Goal: Task Accomplishment & Management: Manage account settings

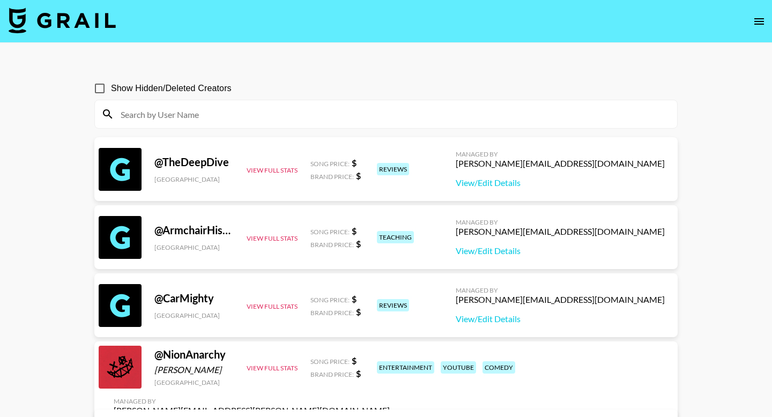
click at [760, 20] on icon "open drawer" at bounding box center [759, 21] width 13 height 13
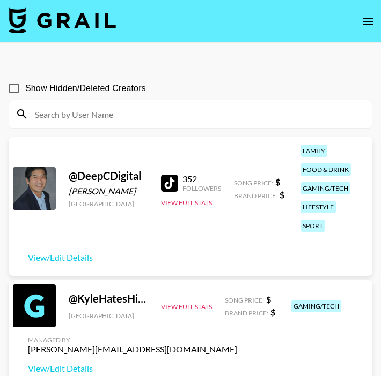
click at [365, 24] on icon "open drawer" at bounding box center [367, 21] width 13 height 13
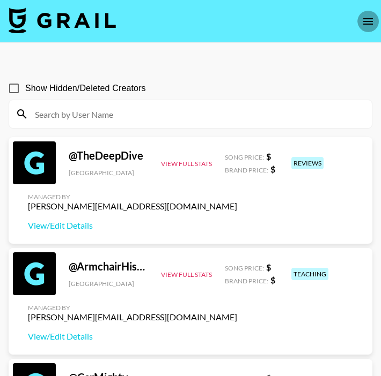
click at [367, 22] on icon "open drawer" at bounding box center [367, 21] width 13 height 13
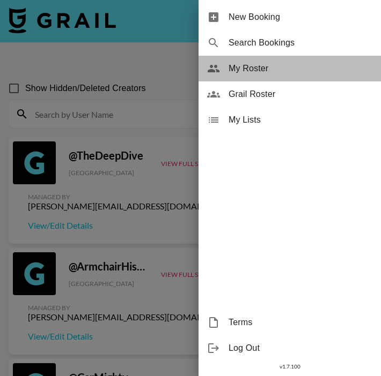
click at [263, 64] on span "My Roster" at bounding box center [300, 68] width 144 height 13
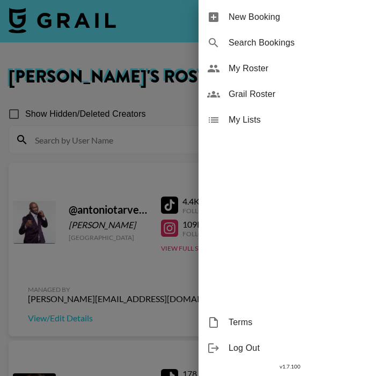
click at [122, 163] on div at bounding box center [190, 188] width 381 height 376
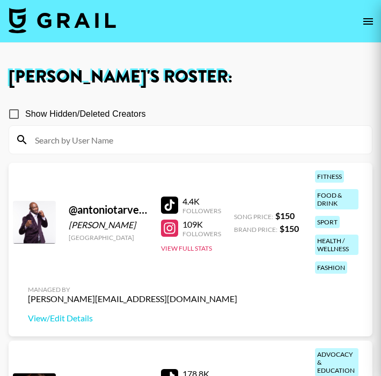
click at [138, 274] on div at bounding box center [190, 188] width 381 height 376
click at [79, 275] on div at bounding box center [190, 188] width 381 height 376
click at [78, 274] on div at bounding box center [190, 188] width 381 height 376
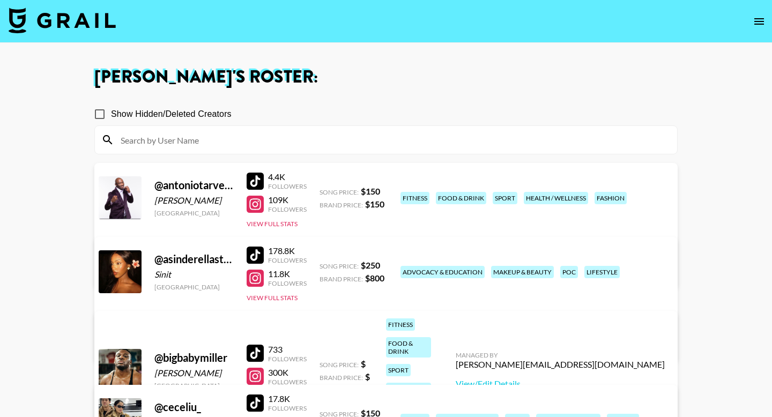
click at [323, 264] on link "View/Edit Details" at bounding box center [218, 269] width 209 height 11
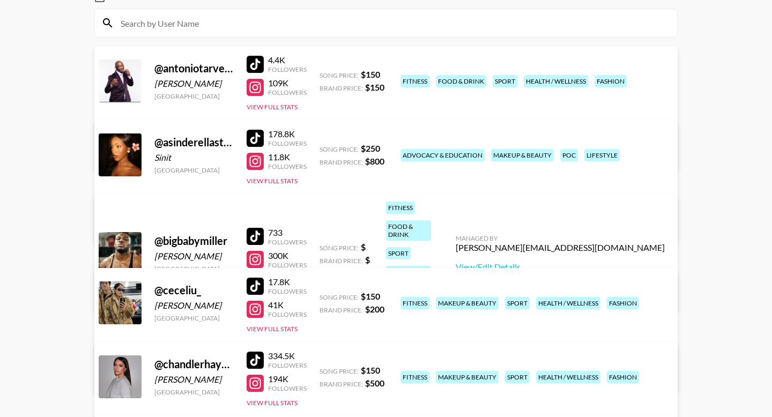
scroll to position [124, 0]
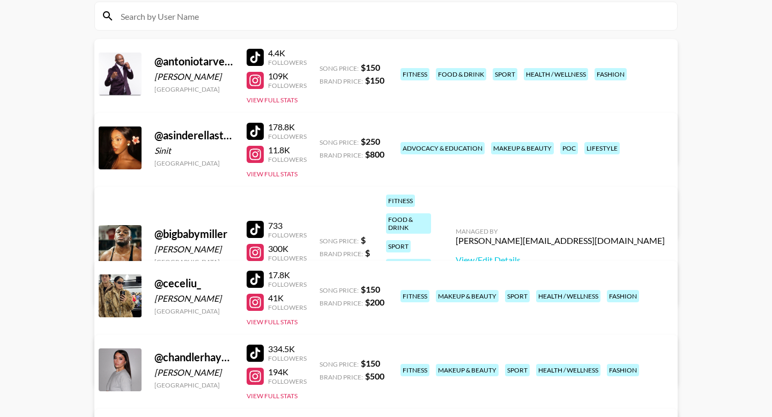
click at [257, 221] on div at bounding box center [255, 229] width 17 height 17
click at [380, 255] on link "View/Edit Details" at bounding box center [560, 260] width 209 height 11
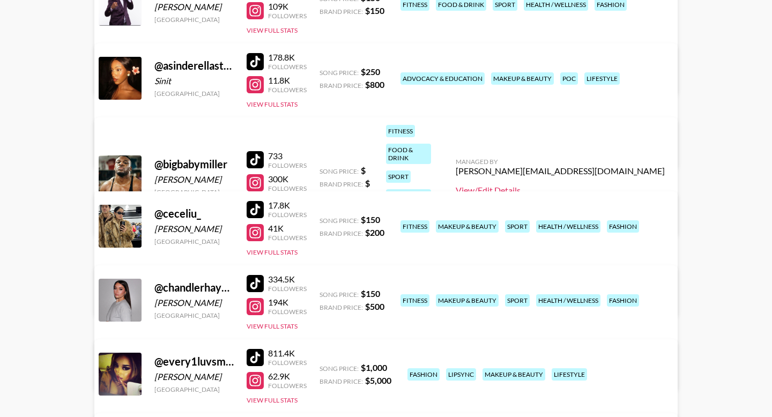
scroll to position [205, 0]
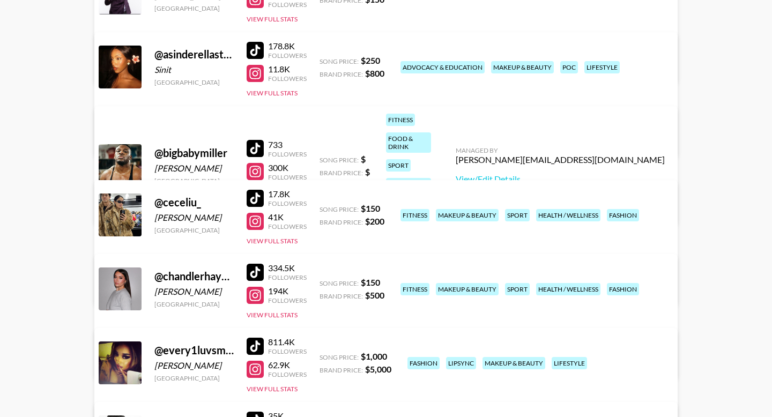
click at [323, 282] on link "View/Edit Details" at bounding box center [218, 287] width 209 height 11
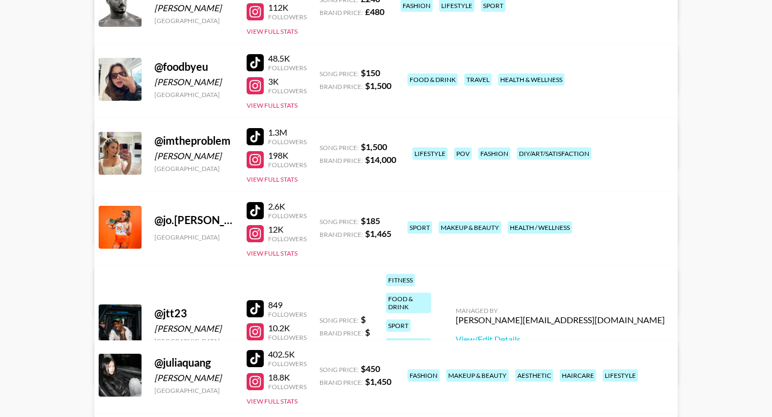
scroll to position [638, 0]
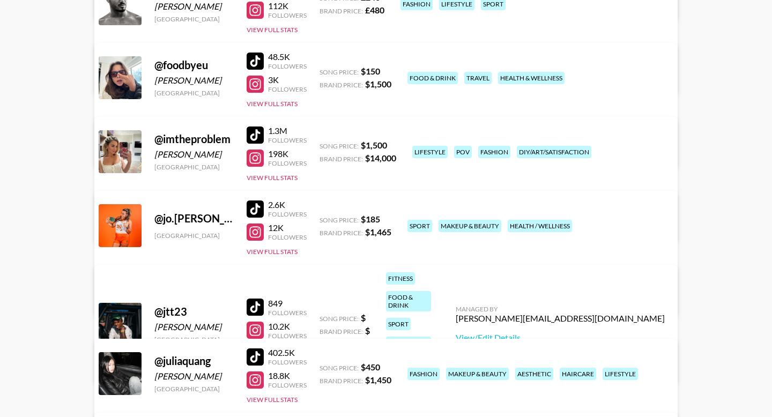
click at [323, 292] on link "View/Edit Details" at bounding box center [218, 297] width 209 height 11
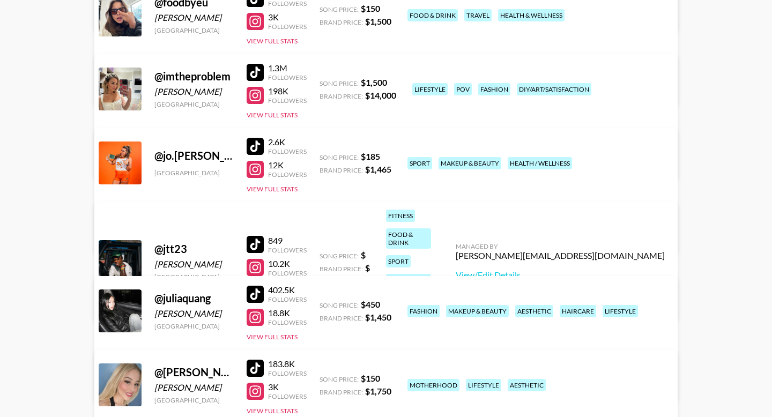
scroll to position [719, 0]
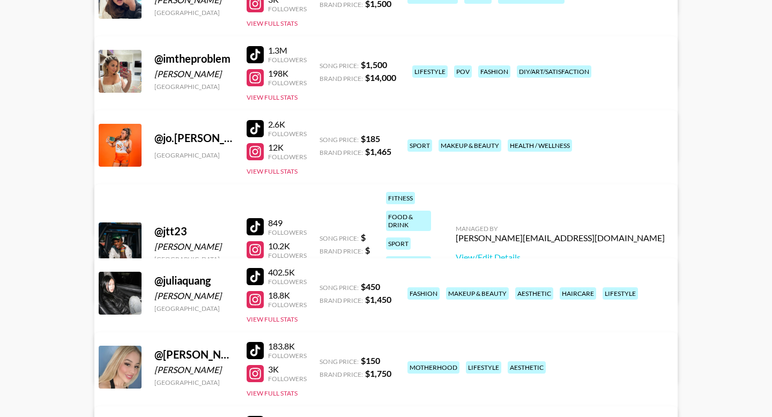
click at [260, 218] on div at bounding box center [255, 226] width 17 height 17
click at [380, 252] on link "View/Edit Details" at bounding box center [560, 257] width 209 height 11
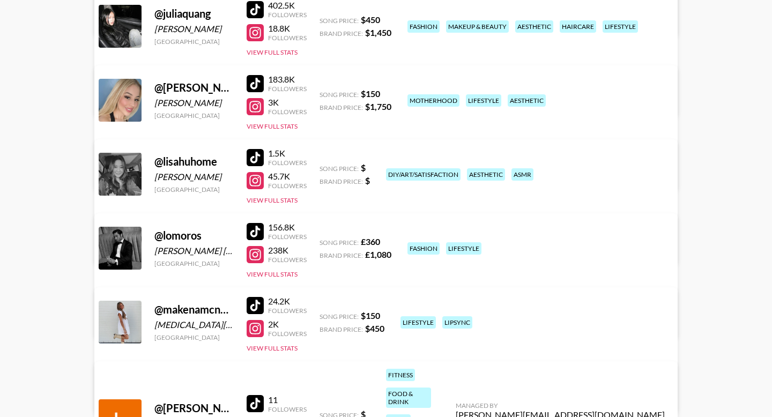
scroll to position [987, 0]
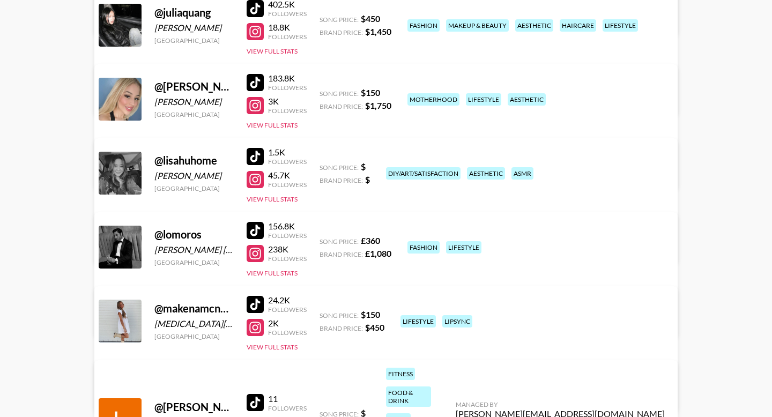
click at [257, 154] on div at bounding box center [255, 156] width 17 height 17
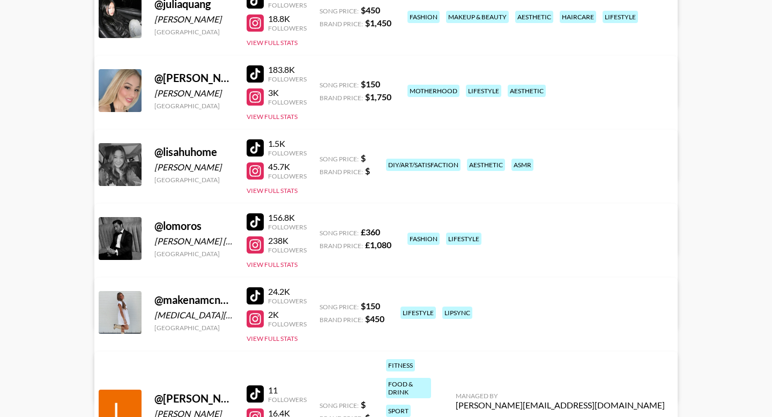
scroll to position [997, 0]
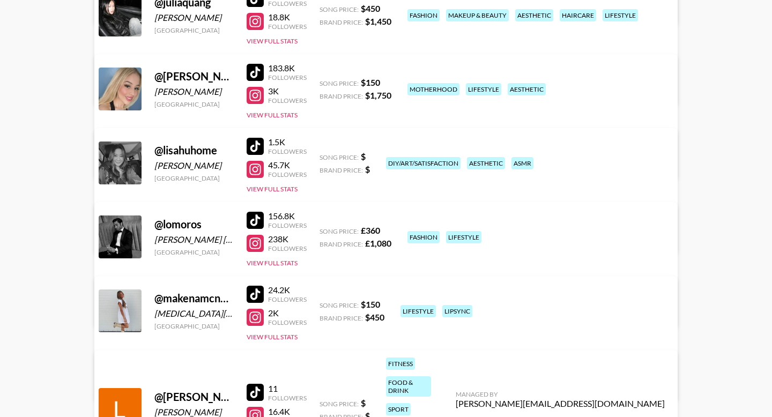
click at [323, 230] on link "View/Edit Details" at bounding box center [218, 235] width 209 height 11
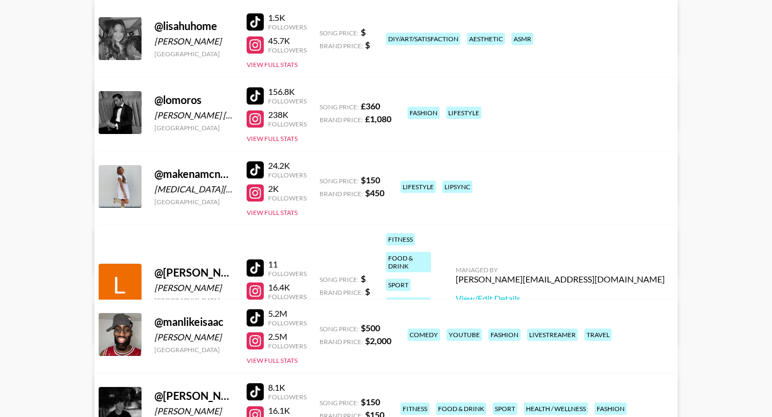
scroll to position [1122, 0]
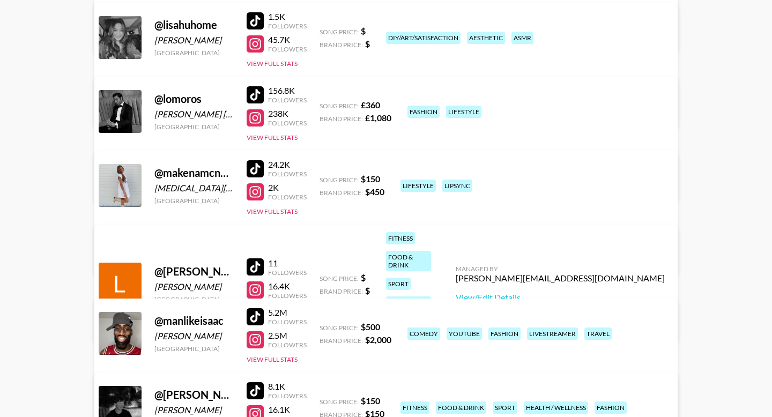
click at [255, 258] on div at bounding box center [255, 266] width 17 height 17
click at [252, 258] on div at bounding box center [255, 266] width 17 height 17
click at [380, 292] on link "View/Edit Details" at bounding box center [560, 297] width 209 height 11
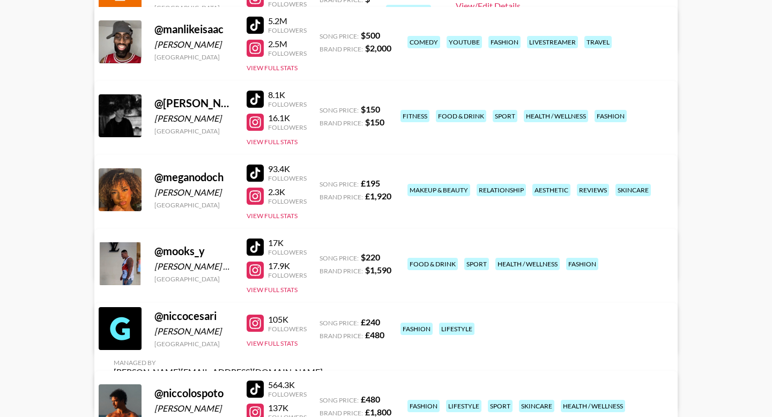
scroll to position [1418, 0]
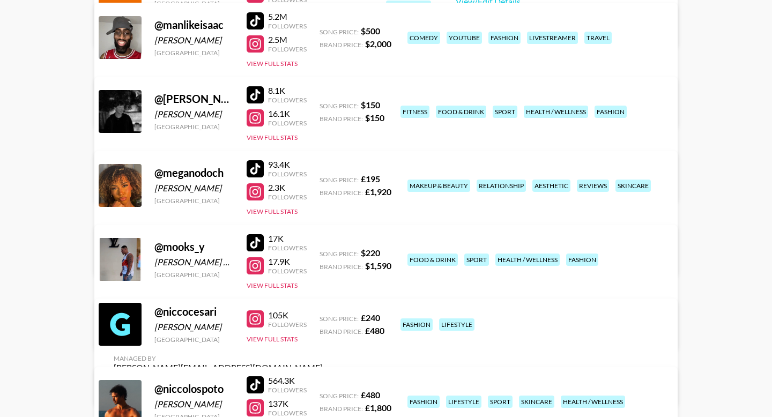
click at [323, 178] on link "View/Edit Details" at bounding box center [218, 183] width 209 height 11
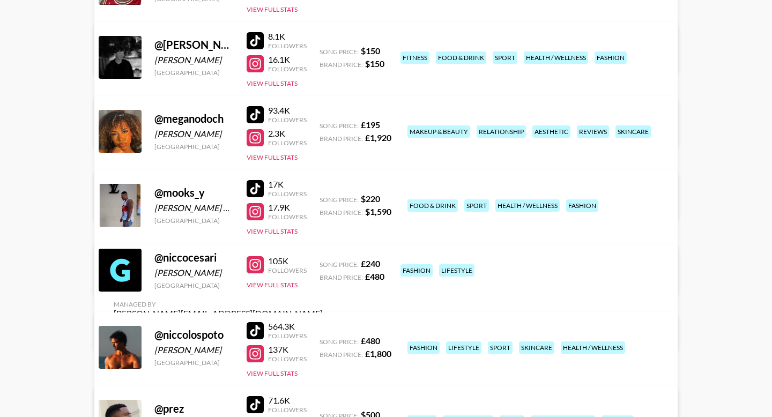
scroll to position [1474, 0]
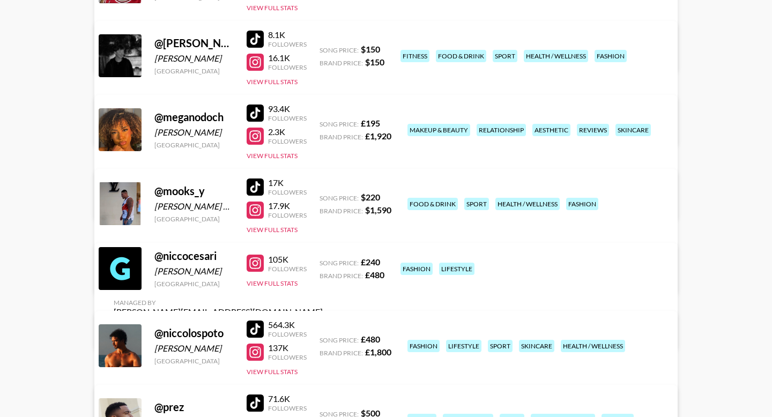
click at [323, 270] on link "View/Edit Details" at bounding box center [218, 275] width 209 height 11
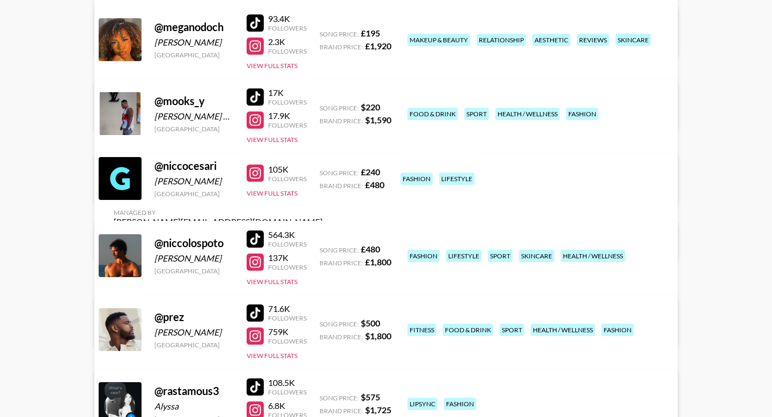
scroll to position [1571, 0]
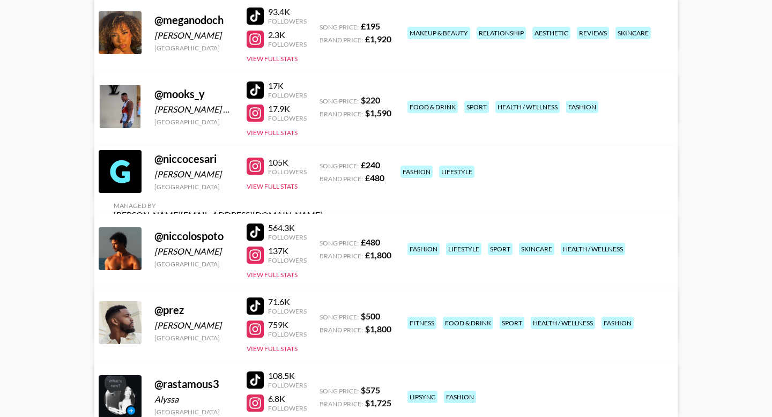
click at [323, 229] on link "View/Edit Details" at bounding box center [218, 234] width 209 height 11
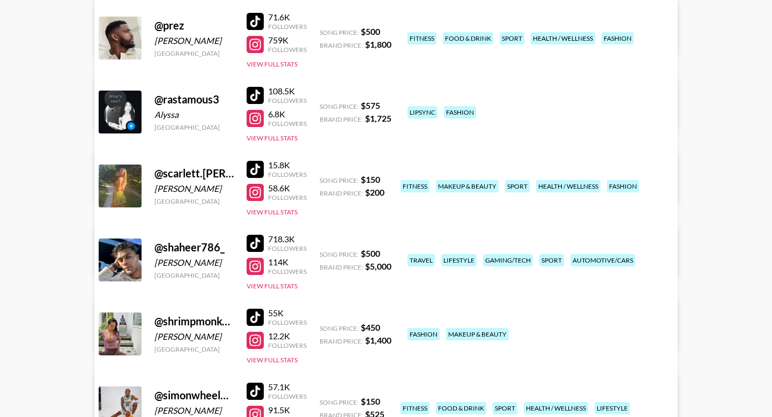
scroll to position [1859, 0]
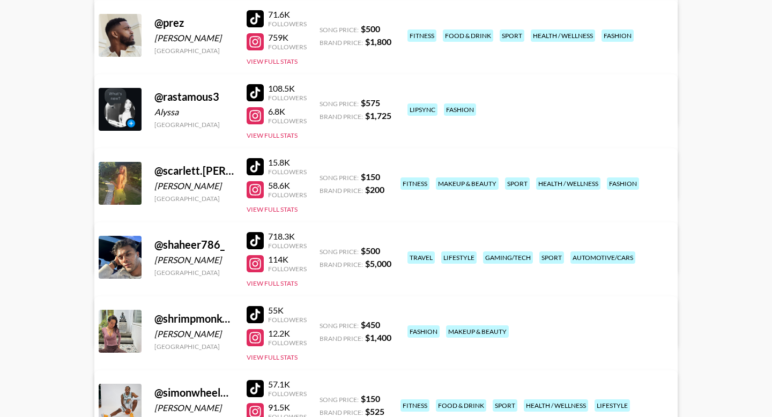
click at [323, 250] on link "View/Edit Details" at bounding box center [218, 255] width 209 height 11
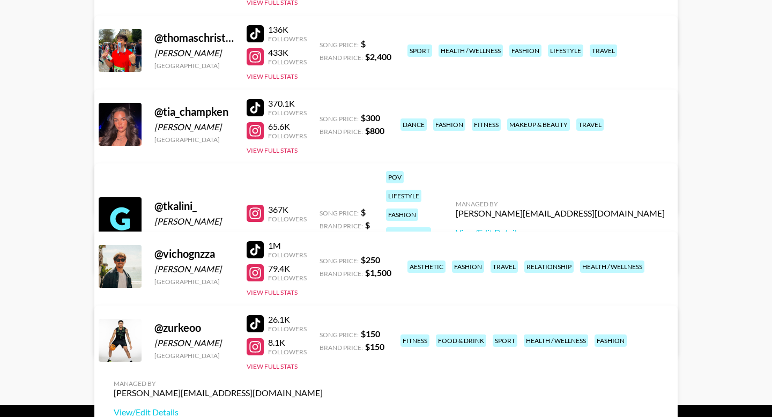
scroll to position [2393, 0]
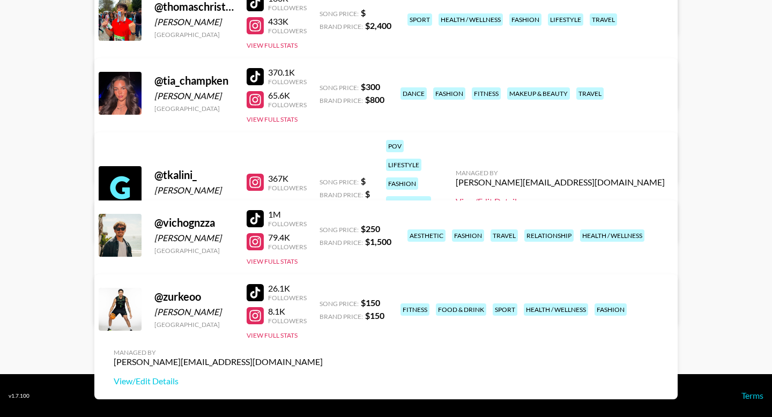
click at [380, 196] on link "View/Edit Details" at bounding box center [560, 201] width 209 height 11
click at [331, 340] on div "Managed By ella.makin@grail-talent.com View/Edit Details" at bounding box center [218, 367] width 226 height 55
click at [323, 376] on link "View/Edit Details" at bounding box center [218, 381] width 209 height 11
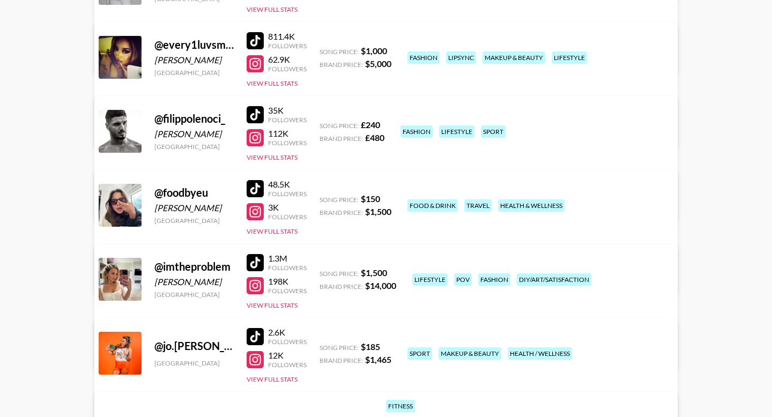
scroll to position [0, 0]
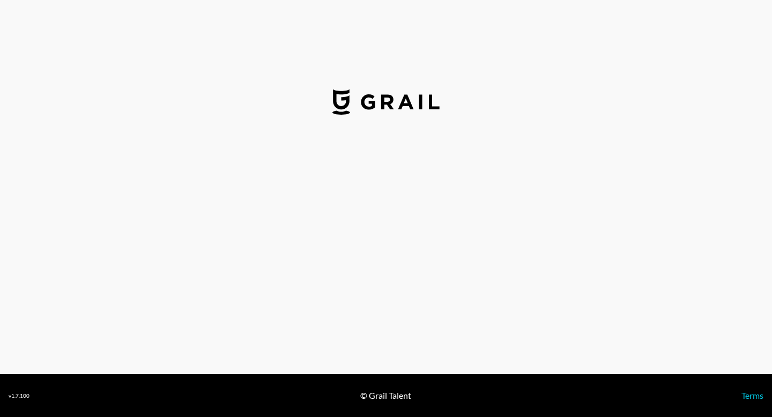
select select "USD"
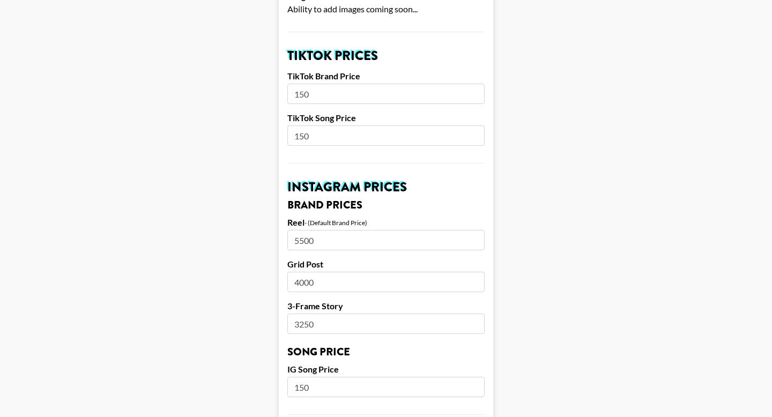
scroll to position [368, 0]
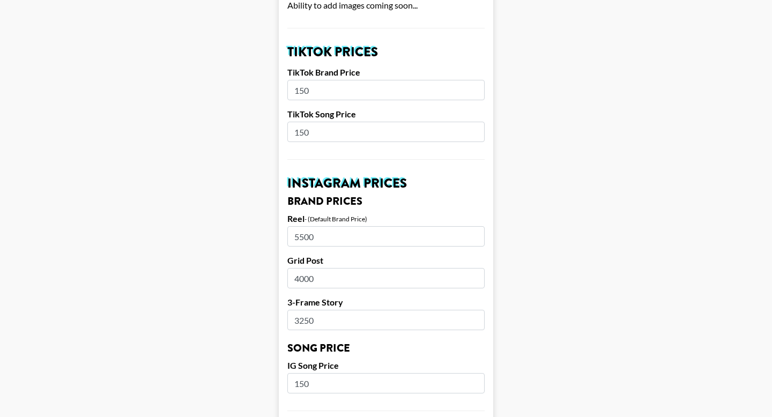
drag, startPoint x: 328, startPoint y: 118, endPoint x: 257, endPoint y: 116, distance: 70.8
click at [257, 116] on main "Airtable ID: recZ2ruS1awifFP8X Manager(s) ella.makin@grail-talent.com ​ TikTok …" at bounding box center [386, 367] width 755 height 1350
drag, startPoint x: 339, startPoint y: 73, endPoint x: 283, endPoint y: 74, distance: 56.3
click at [283, 74] on form "Airtable ID: recZ2ruS1awifFP8X Manager(s) ella.makin@grail-talent.com ​ TikTok …" at bounding box center [386, 367] width 214 height 1350
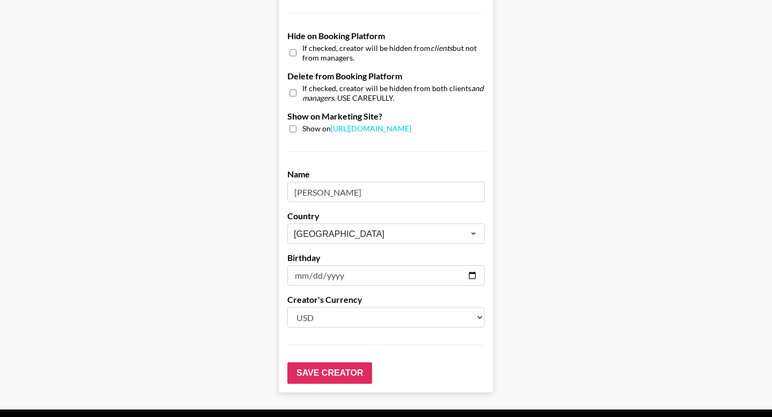
scroll to position [1038, 0]
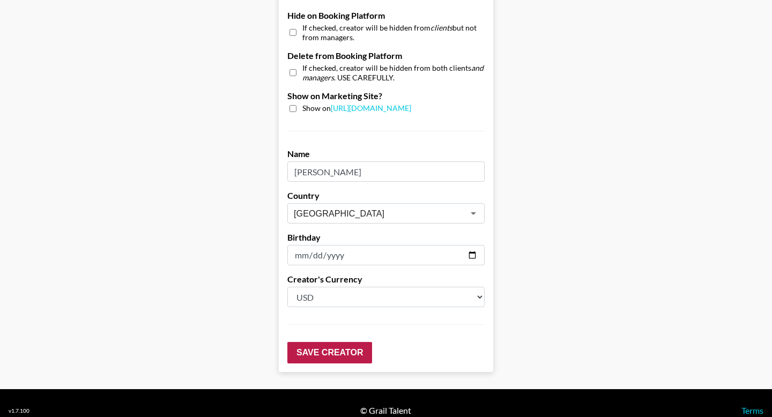
type input "500"
click at [314, 342] on input "Save Creator" at bounding box center [329, 352] width 85 height 21
click at [315, 342] on input "Save Creator" at bounding box center [329, 352] width 85 height 21
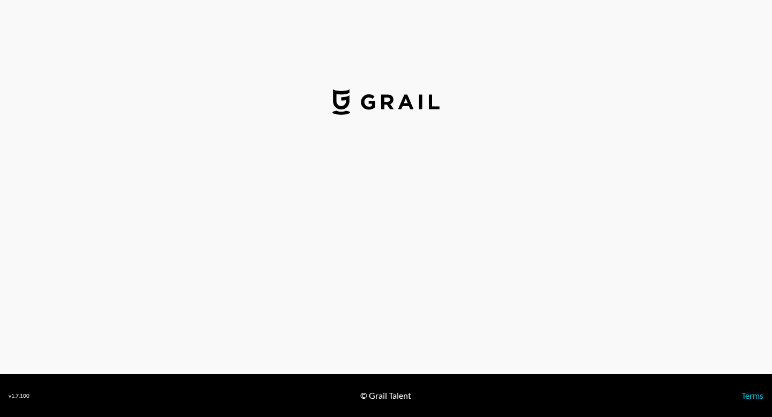
select select "USD"
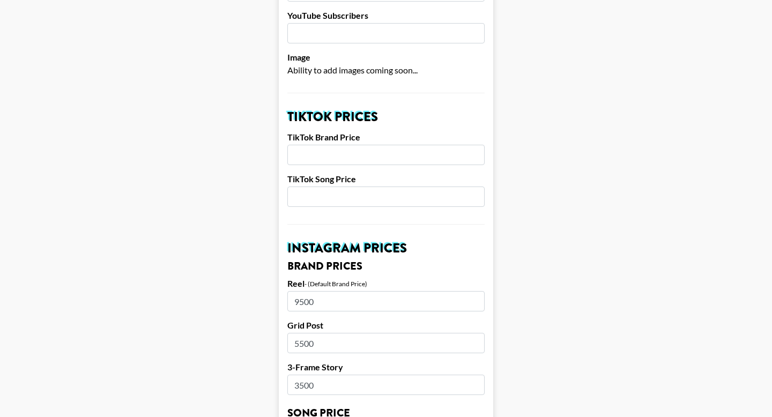
scroll to position [283, 0]
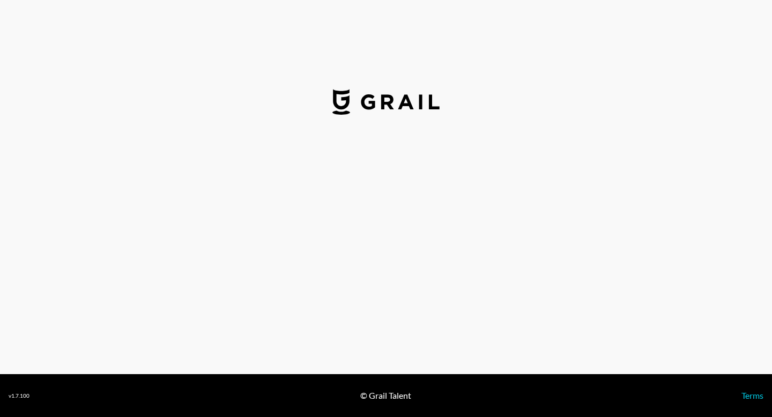
select select "USD"
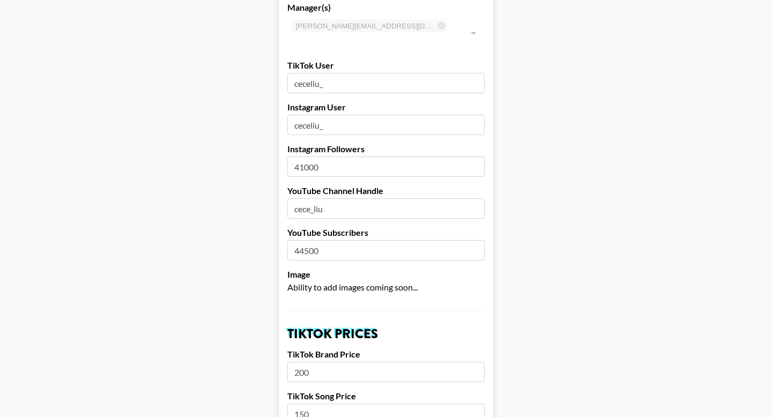
scroll to position [115, 0]
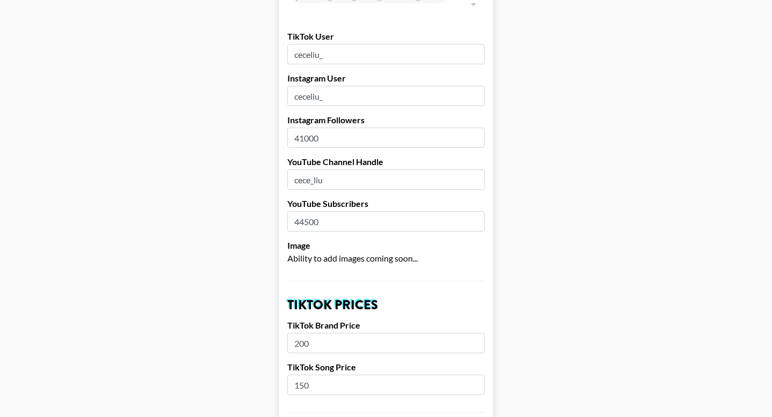
drag, startPoint x: 324, startPoint y: 330, endPoint x: 285, endPoint y: 328, distance: 39.2
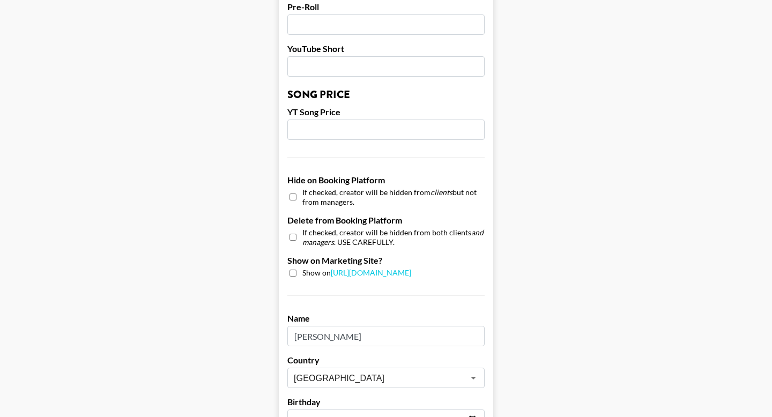
scroll to position [1038, 0]
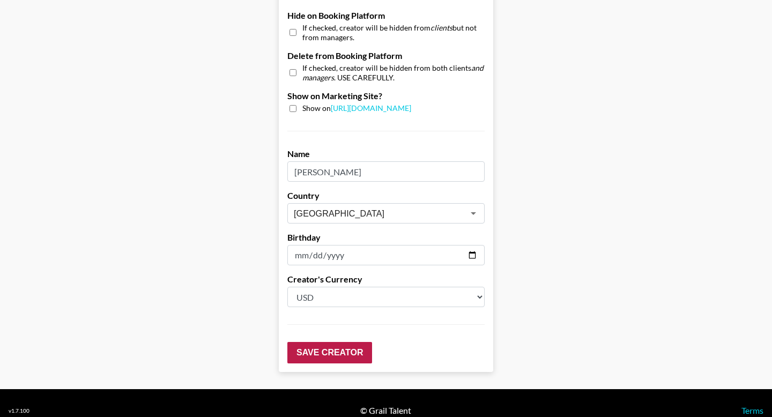
type input "500"
click at [346, 342] on input "Save Creator" at bounding box center [329, 352] width 85 height 21
click at [336, 342] on input "Save Creator" at bounding box center [329, 352] width 85 height 21
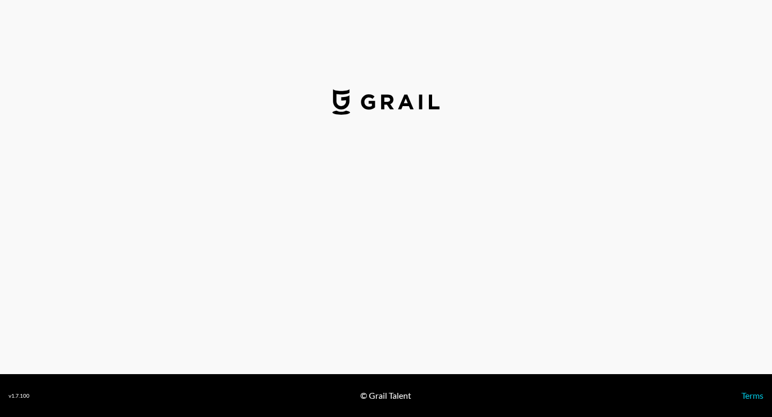
select select "USD"
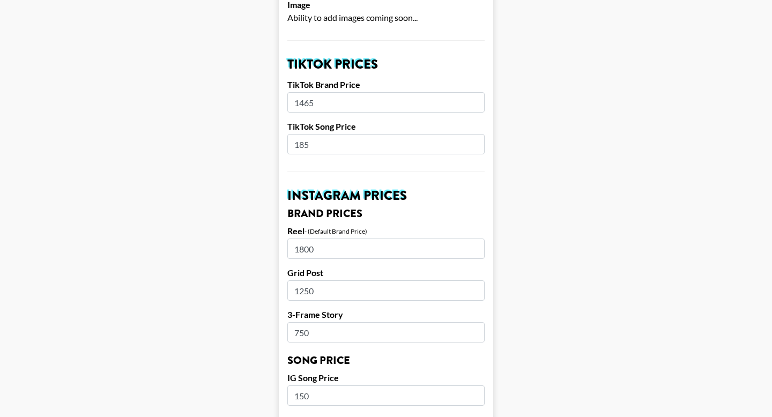
scroll to position [305, 0]
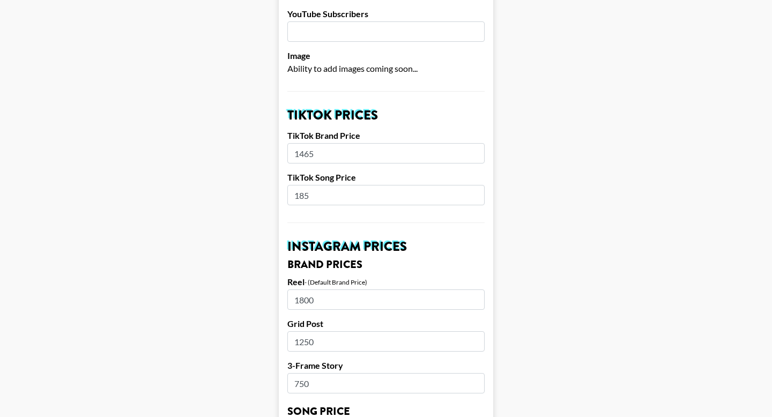
drag, startPoint x: 321, startPoint y: 177, endPoint x: 276, endPoint y: 176, distance: 45.6
type input "150"
drag, startPoint x: 322, startPoint y: 139, endPoint x: 272, endPoint y: 139, distance: 49.9
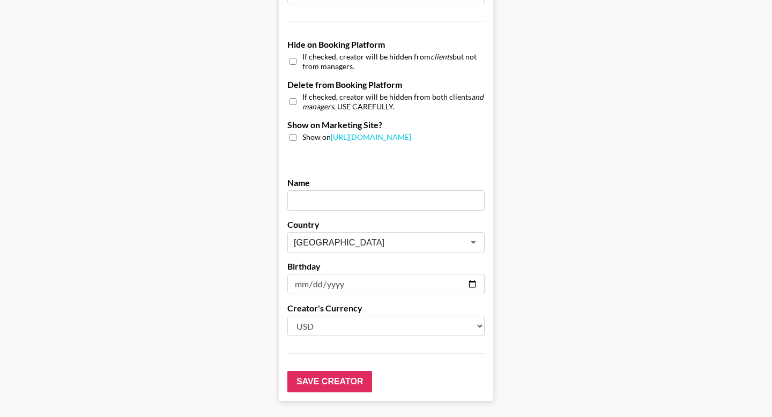
scroll to position [1038, 0]
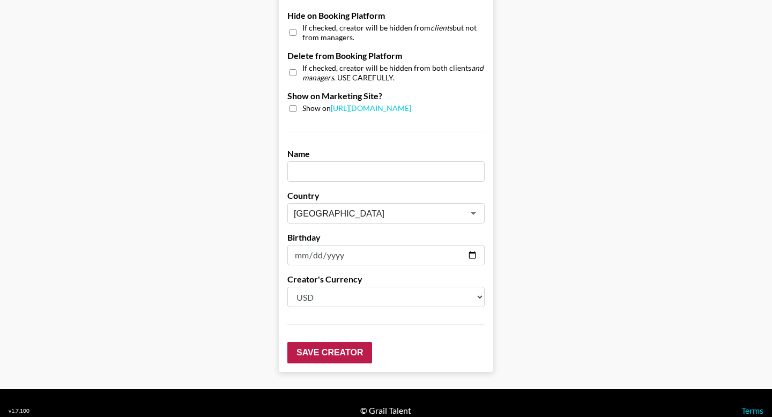
type input "500"
click at [312, 342] on input "Save Creator" at bounding box center [329, 352] width 85 height 21
click at [313, 342] on input "Save Creator" at bounding box center [329, 352] width 85 height 21
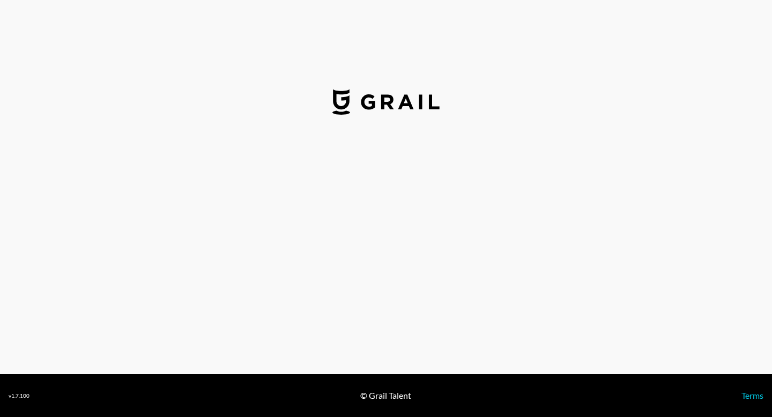
select select "USD"
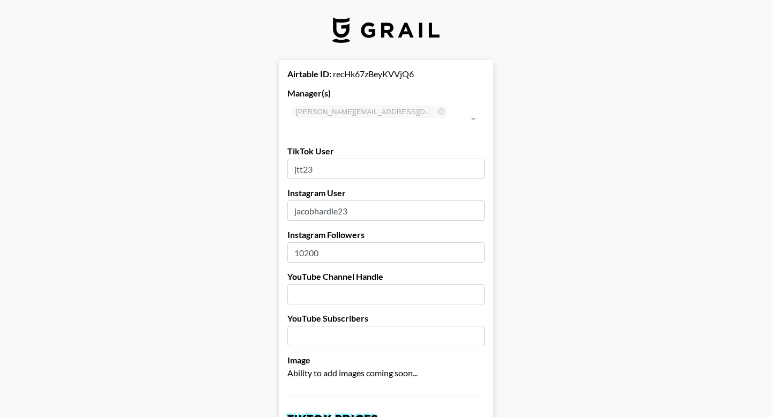
scroll to position [21, 0]
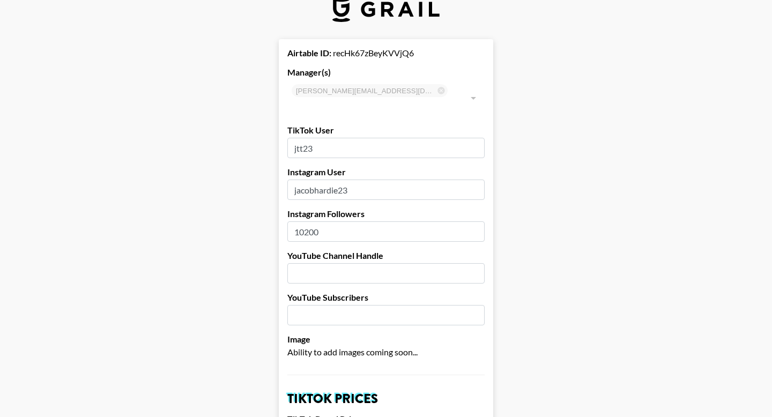
drag, startPoint x: 325, startPoint y: 130, endPoint x: 235, endPoint y: 130, distance: 89.6
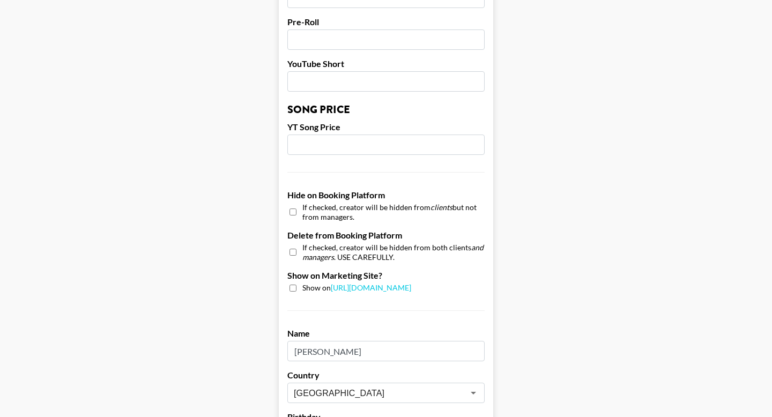
scroll to position [1038, 0]
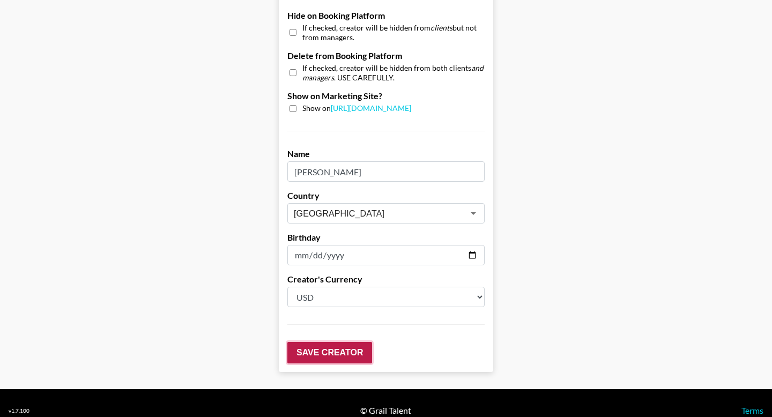
click at [324, 342] on input "Save Creator" at bounding box center [329, 352] width 85 height 21
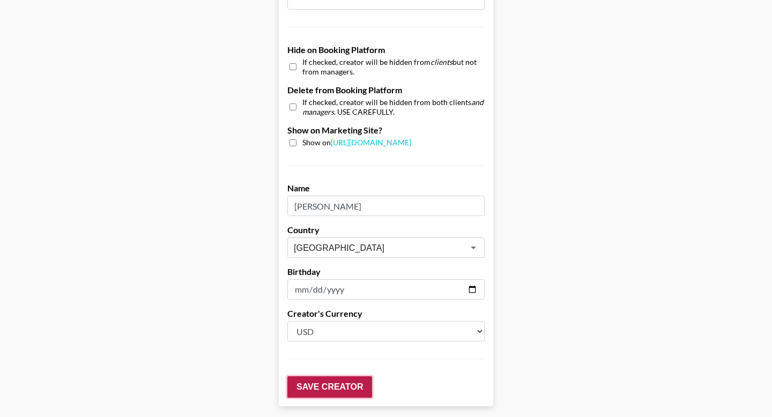
scroll to position [1072, 0]
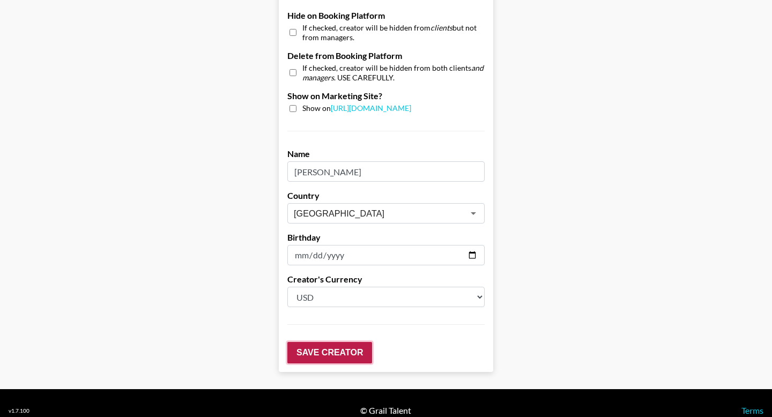
click at [324, 342] on input "Save Creator" at bounding box center [329, 352] width 85 height 21
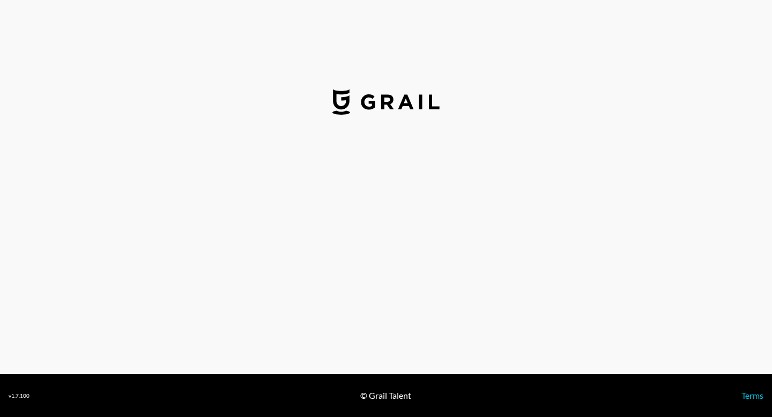
select select "USD"
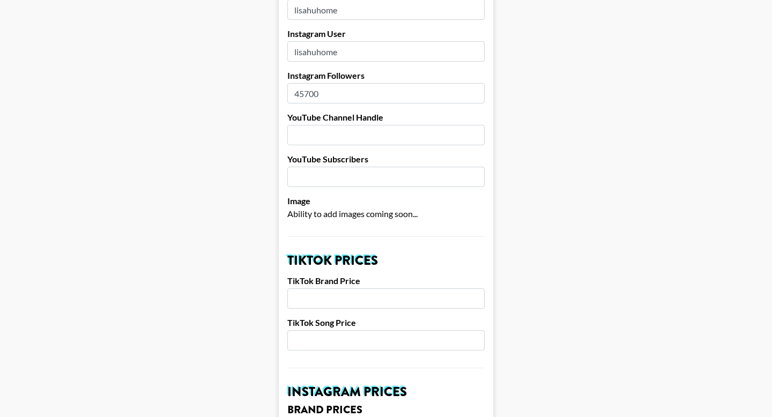
scroll to position [165, 0]
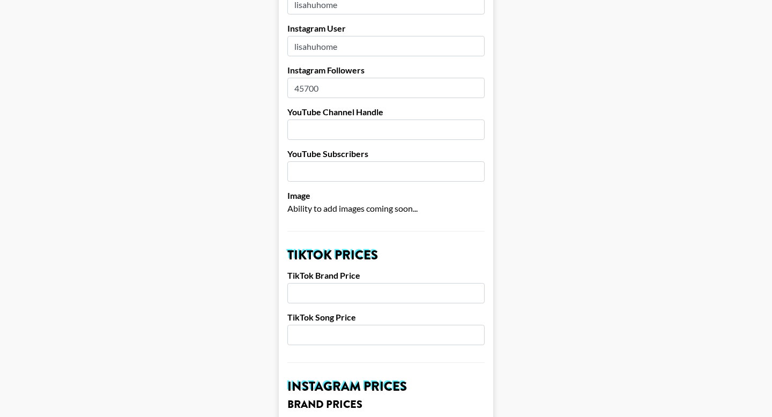
click at [328, 325] on input "number" at bounding box center [385, 335] width 197 height 20
type input "150"
click at [329, 283] on input "number" at bounding box center [385, 293] width 197 height 20
type input "500"
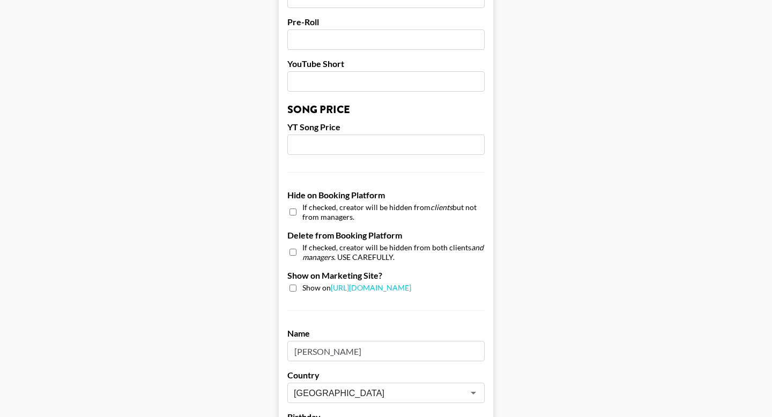
scroll to position [1038, 0]
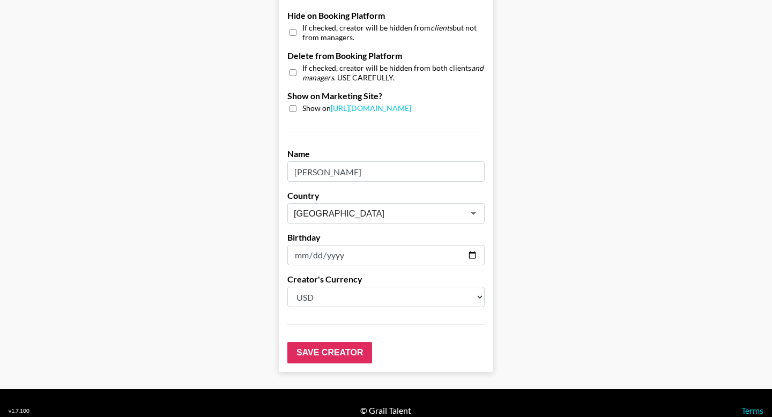
click at [315, 342] on input "Save Creator" at bounding box center [329, 352] width 85 height 21
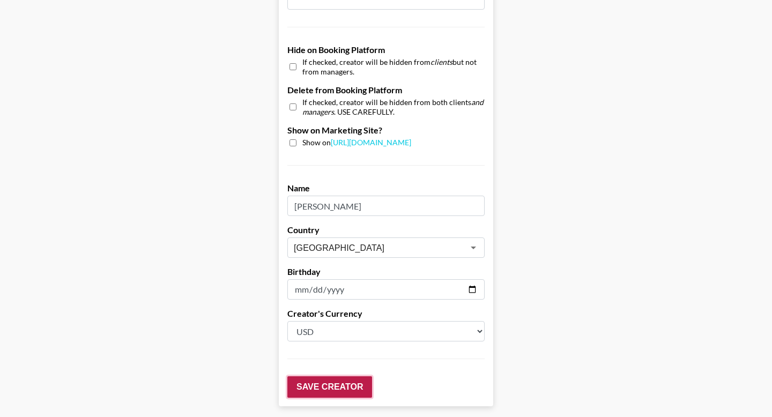
scroll to position [1072, 0]
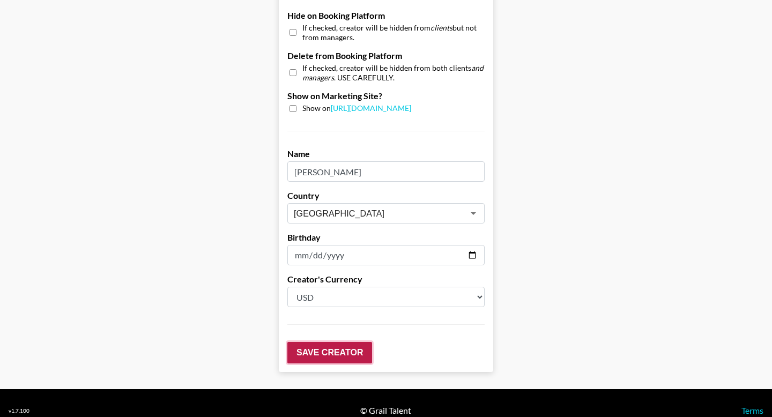
click at [315, 342] on input "Save Creator" at bounding box center [329, 352] width 85 height 21
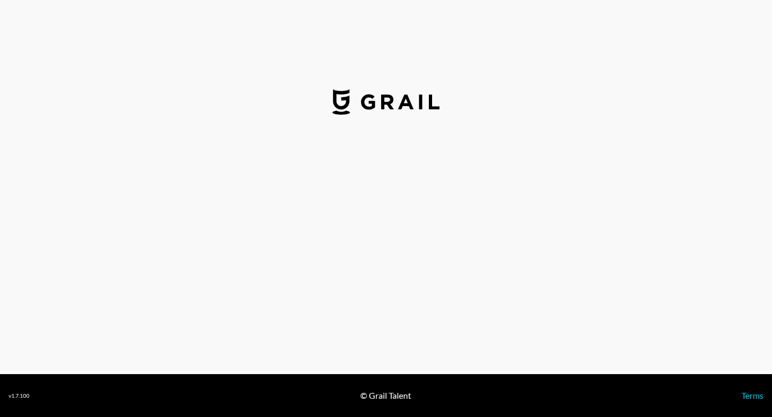
select select "USD"
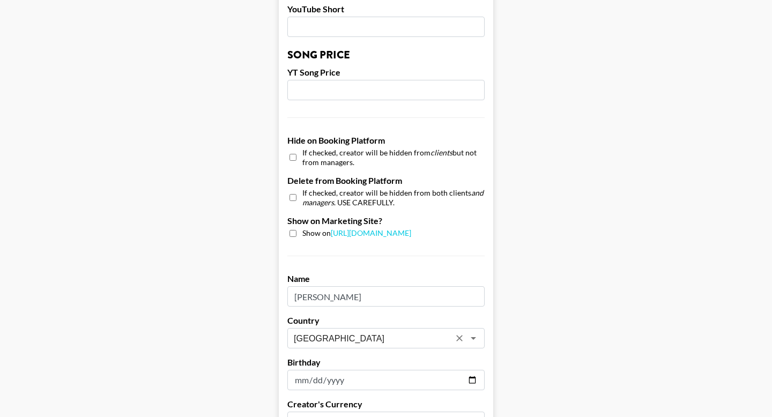
scroll to position [1038, 0]
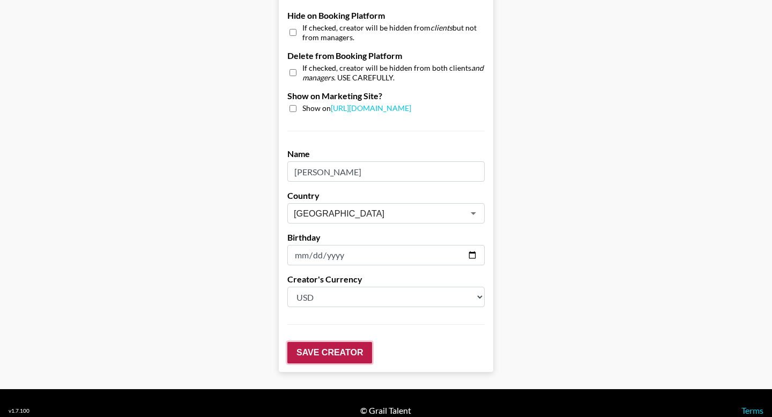
click at [321, 342] on input "Save Creator" at bounding box center [329, 352] width 85 height 21
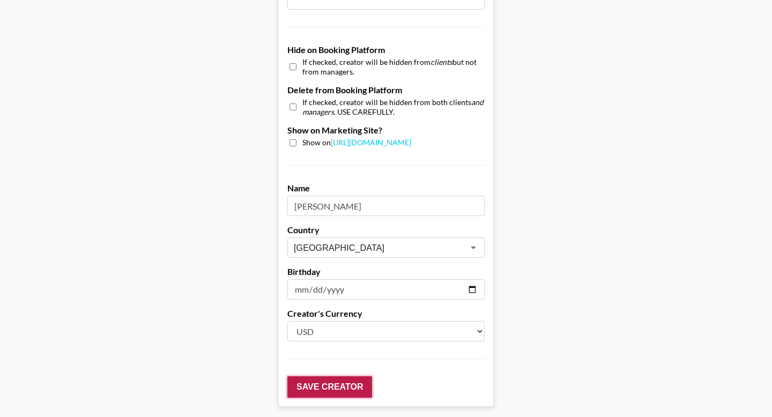
scroll to position [1072, 0]
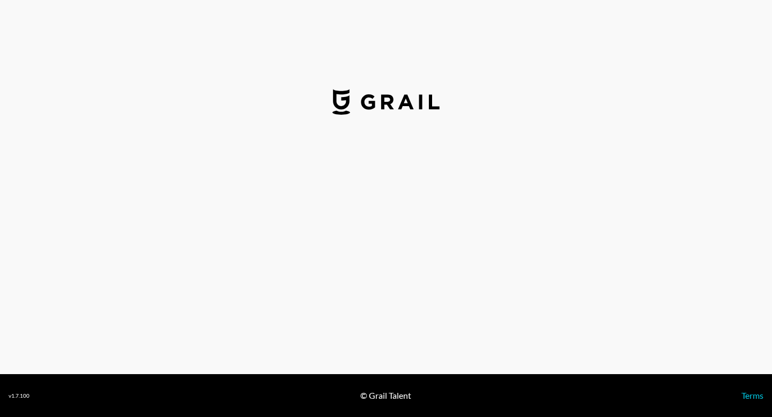
select select "USD"
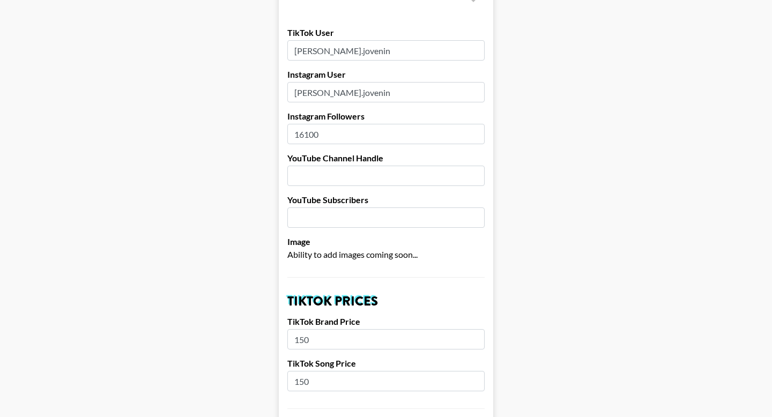
scroll to position [120, 0]
drag, startPoint x: 317, startPoint y: 366, endPoint x: 261, endPoint y: 363, distance: 56.4
type input "5"
type input "150"
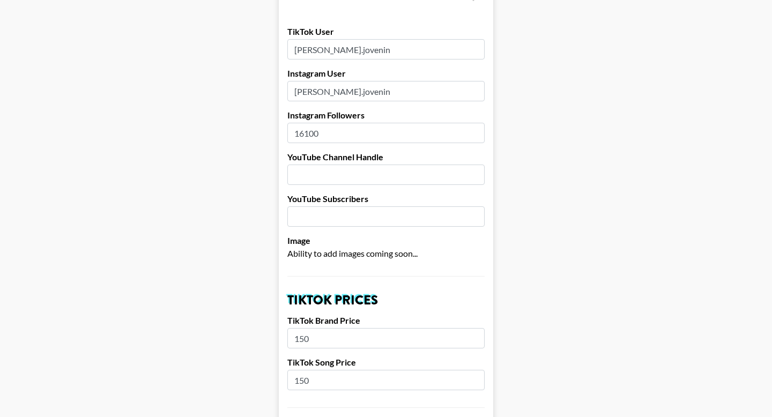
drag, startPoint x: 316, startPoint y: 325, endPoint x: 272, endPoint y: 325, distance: 44.5
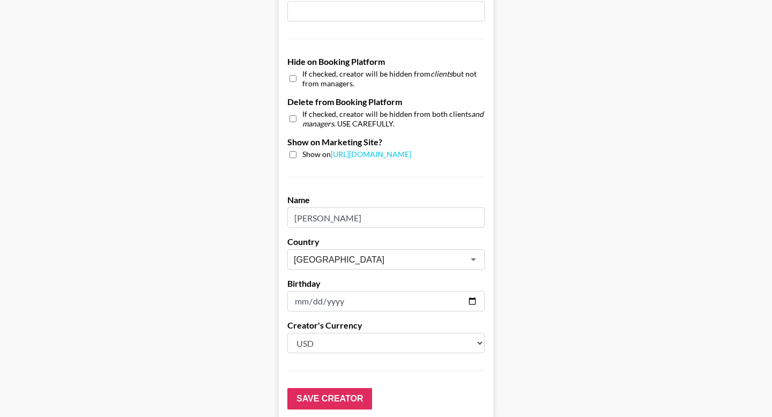
scroll to position [1038, 0]
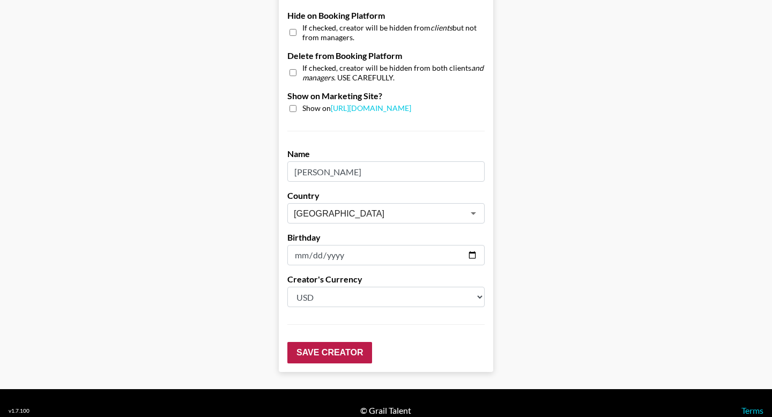
type input "500"
click at [304, 342] on input "Save Creator" at bounding box center [329, 352] width 85 height 21
click at [310, 342] on input "Save Creator" at bounding box center [329, 352] width 85 height 21
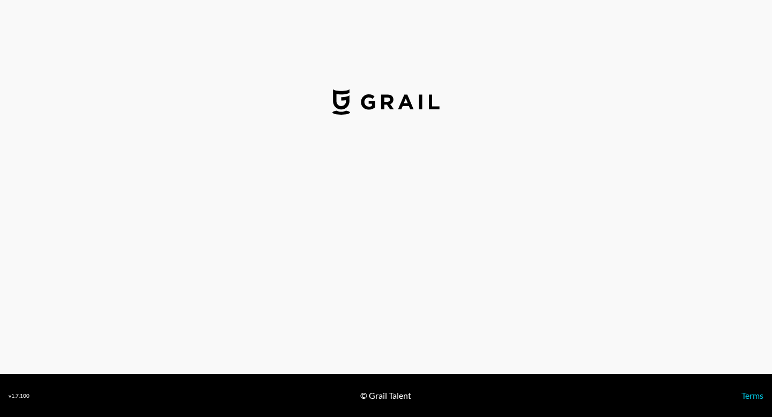
select select "USD"
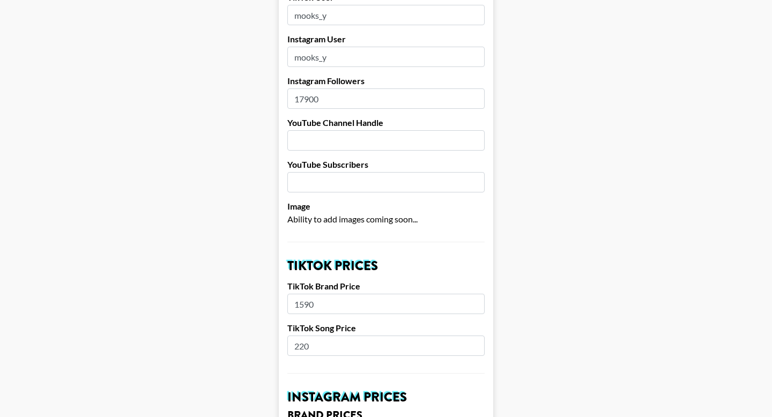
scroll to position [159, 0]
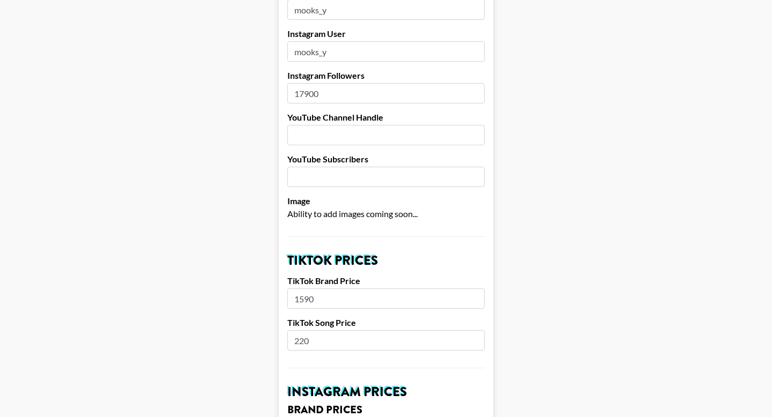
drag, startPoint x: 319, startPoint y: 322, endPoint x: 284, endPoint y: 321, distance: 34.9
type input "150"
drag, startPoint x: 320, startPoint y: 285, endPoint x: 253, endPoint y: 281, distance: 67.2
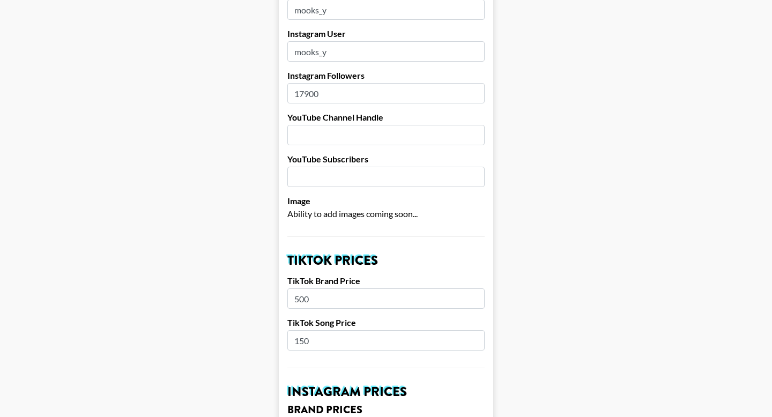
scroll to position [1038, 0]
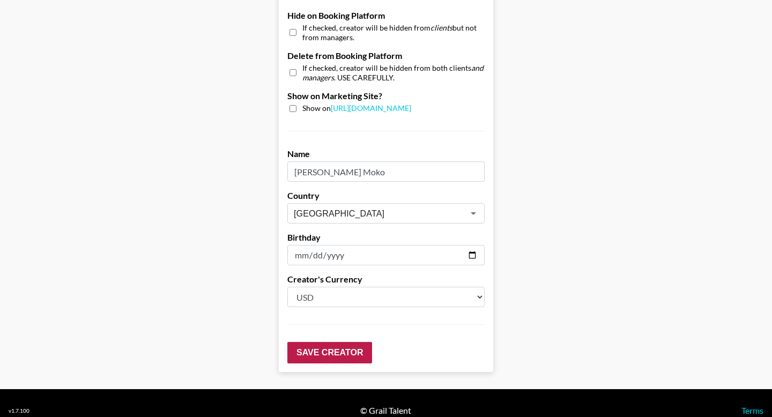
type input "500"
click at [319, 342] on input "Save Creator" at bounding box center [329, 352] width 85 height 21
click at [321, 342] on input "Save Creator" at bounding box center [329, 352] width 85 height 21
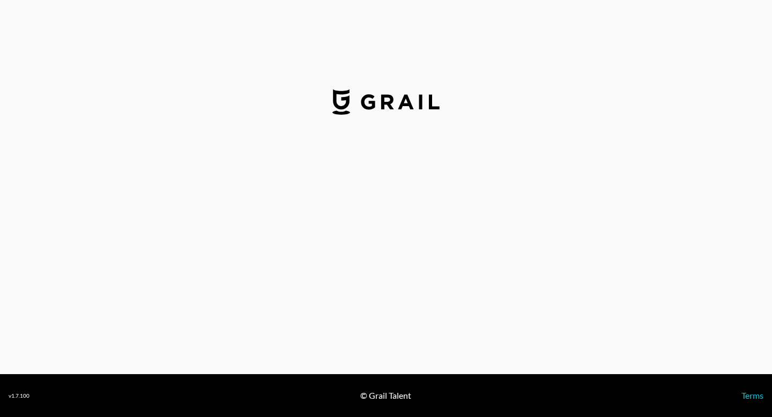
select select "GBP"
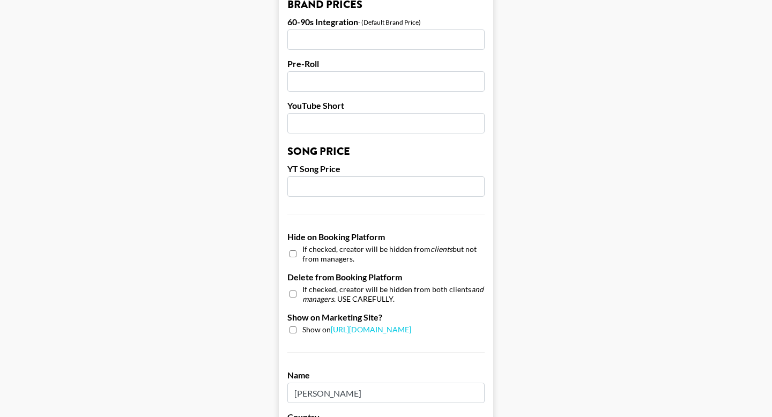
scroll to position [1038, 0]
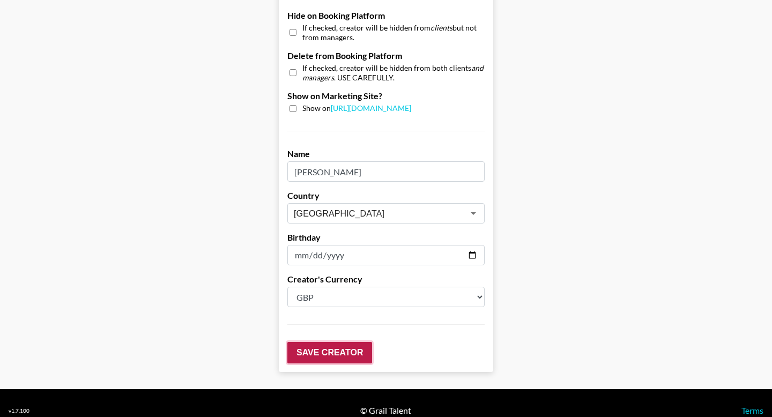
click at [324, 342] on input "Save Creator" at bounding box center [329, 352] width 85 height 21
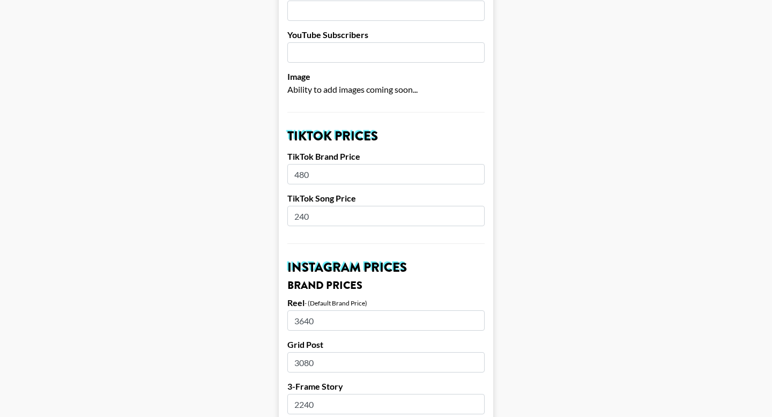
scroll to position [11, 0]
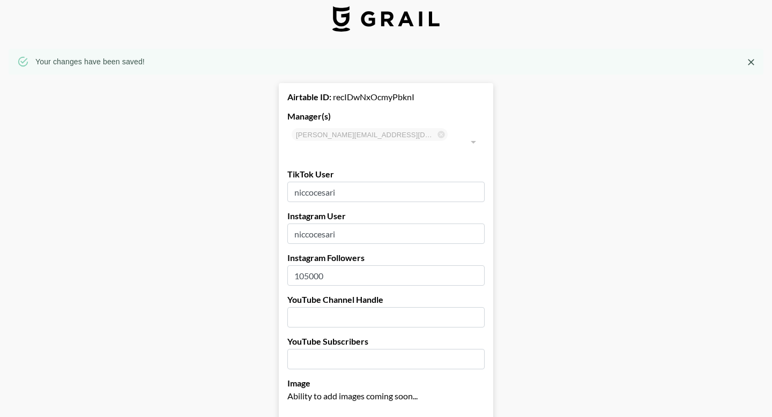
click at [315, 182] on input "niccocesari" at bounding box center [385, 192] width 197 height 20
type input "nicco_cesari"
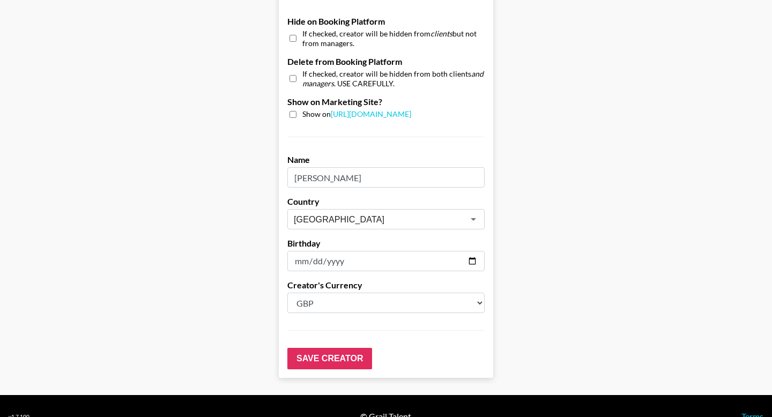
scroll to position [1072, 0]
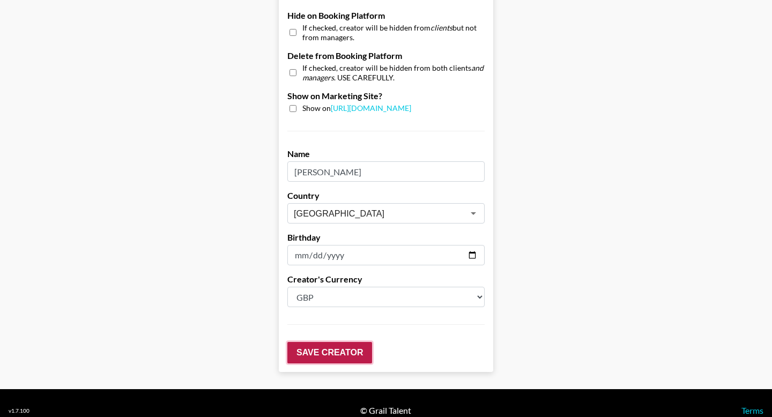
click at [322, 342] on input "Save Creator" at bounding box center [329, 352] width 85 height 21
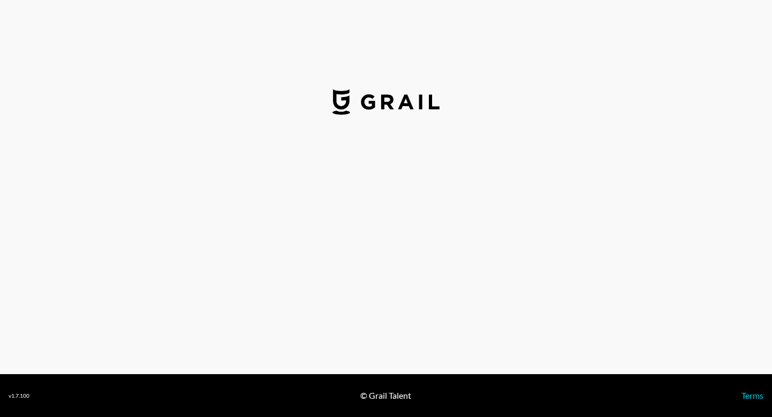
select select "USD"
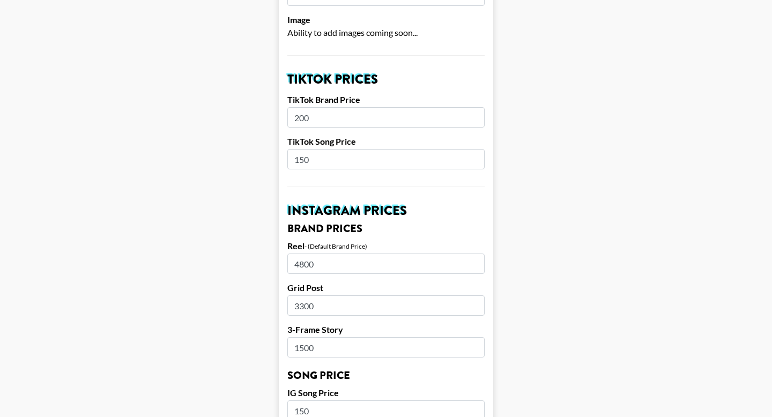
scroll to position [340, 0]
drag, startPoint x: 320, startPoint y: 108, endPoint x: 271, endPoint y: 108, distance: 48.3
click at [271, 108] on main "Airtable ID: rec67X939T6XunVaU Manager(s) [PERSON_NAME][EMAIL_ADDRESS][DOMAIN_N…" at bounding box center [386, 395] width 755 height 1350
type input "2"
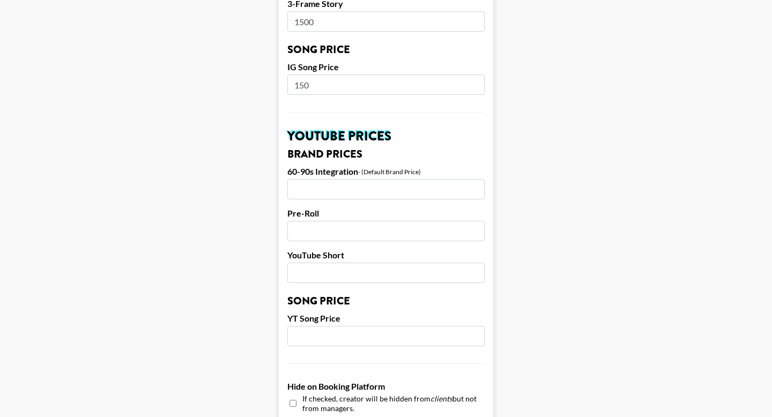
scroll to position [1038, 0]
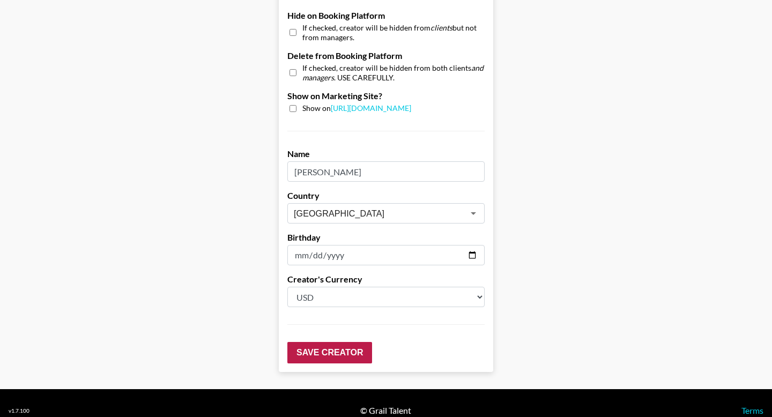
type input "500"
click at [314, 342] on input "Save Creator" at bounding box center [329, 352] width 85 height 21
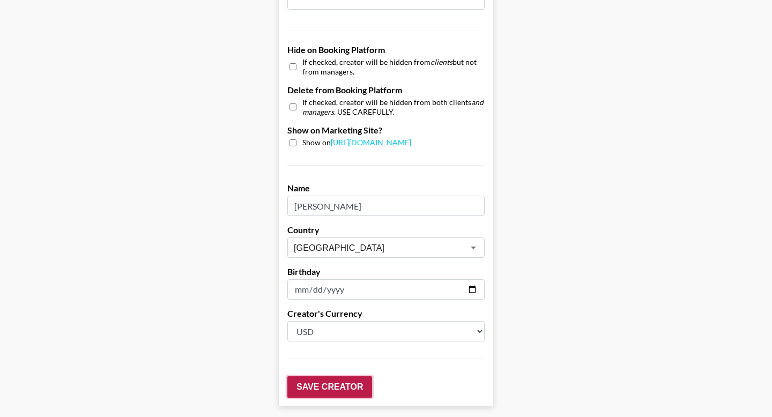
scroll to position [1072, 0]
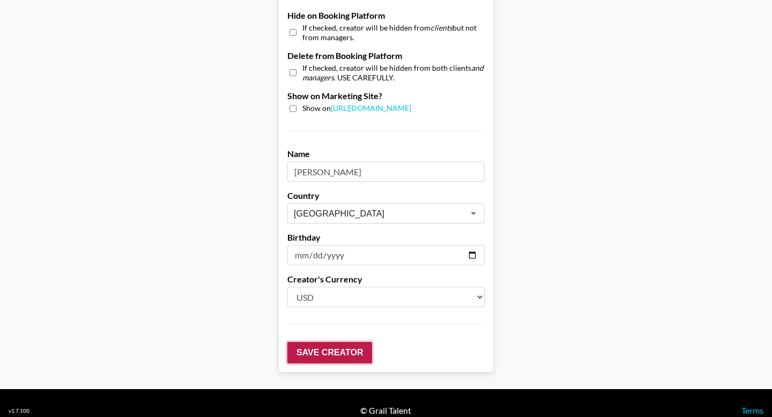
click at [314, 342] on input "Save Creator" at bounding box center [329, 352] width 85 height 21
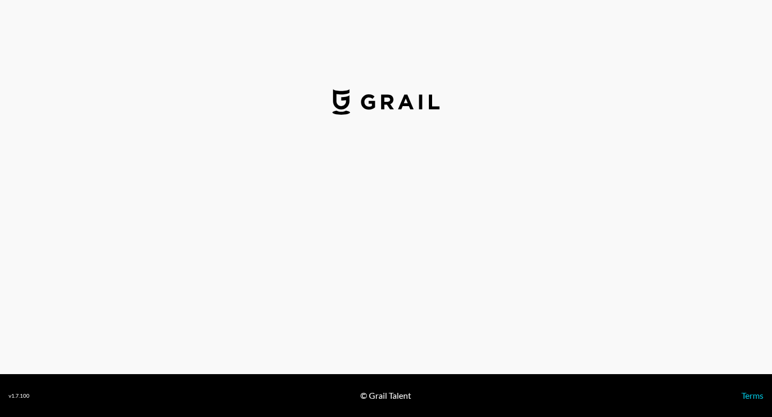
select select "USD"
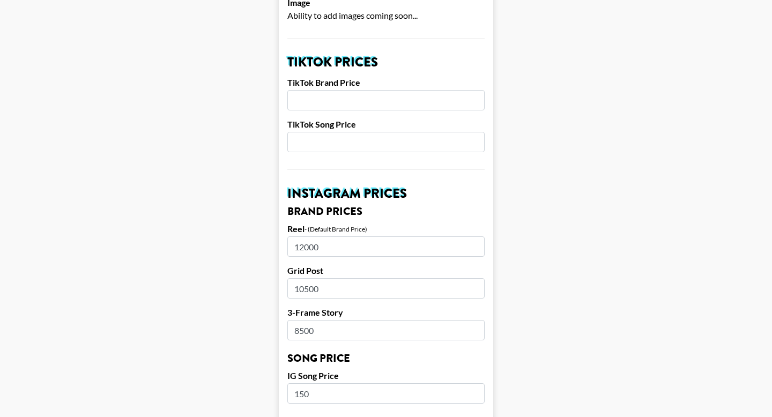
scroll to position [332, 0]
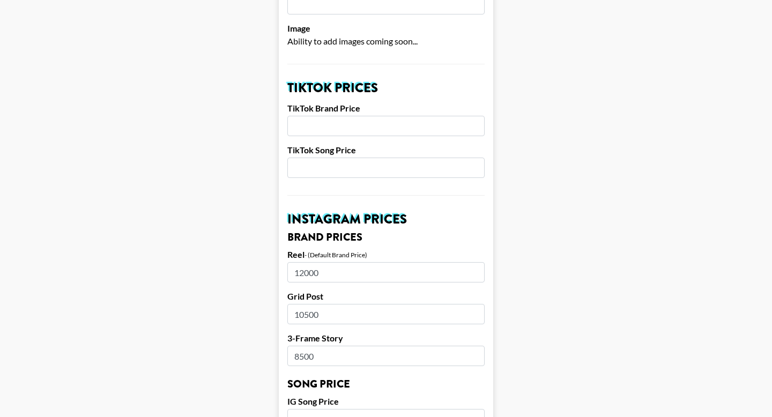
click at [319, 145] on div "TikTok Song Price" at bounding box center [385, 161] width 197 height 33
drag, startPoint x: 323, startPoint y: 256, endPoint x: 284, endPoint y: 255, distance: 38.6
click at [284, 256] on form "Airtable ID: recqdOVx8i5xwBeWv Manager(s) ella.makin@grail-talent.com ​ TikTok …" at bounding box center [386, 403] width 214 height 1350
type input "9000"
click at [322, 158] on input "number" at bounding box center [385, 168] width 197 height 20
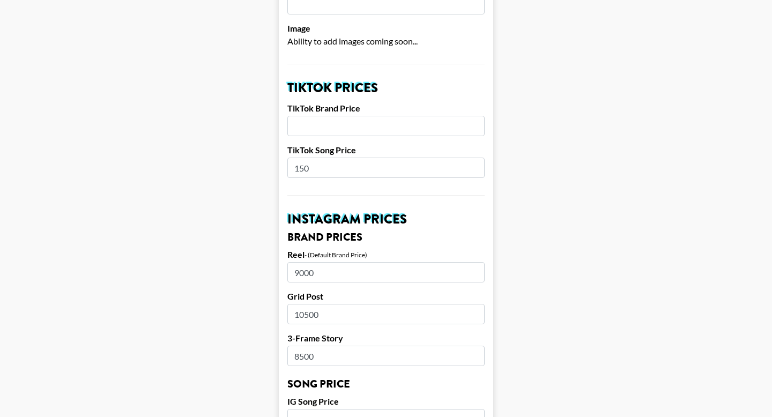
type input "150"
click at [338, 103] on label "TikTok Brand Price" at bounding box center [385, 108] width 197 height 11
click at [326, 116] on input "number" at bounding box center [385, 126] width 197 height 20
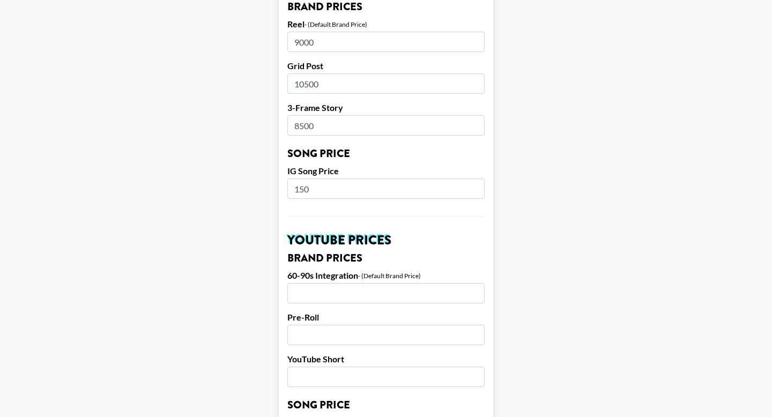
scroll to position [563, 0]
type input "500"
drag, startPoint x: 323, startPoint y: 71, endPoint x: 288, endPoint y: 70, distance: 35.4
click at [288, 73] on input "10500" at bounding box center [385, 83] width 197 height 20
drag, startPoint x: 322, startPoint y: 20, endPoint x: 320, endPoint y: 27, distance: 7.3
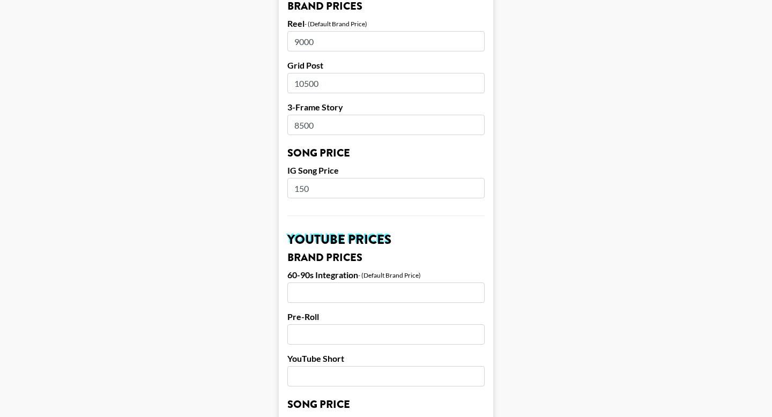
click at [320, 31] on input "9000" at bounding box center [385, 41] width 197 height 20
type input "0"
type input "8"
type input "8000"
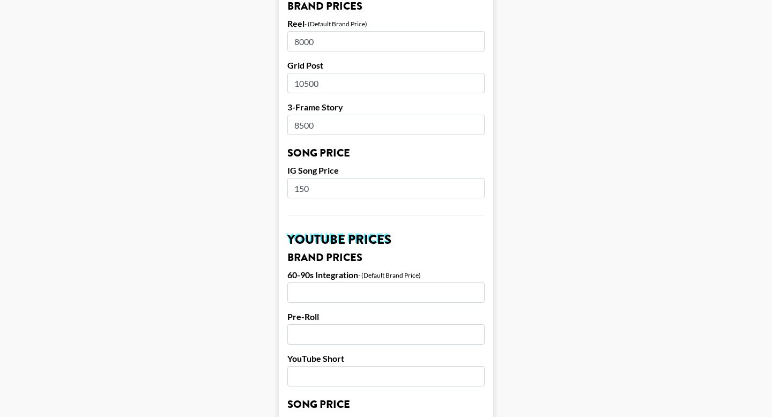
drag, startPoint x: 330, startPoint y: 68, endPoint x: 282, endPoint y: 68, distance: 47.7
click at [282, 68] on form "Airtable ID: recqdOVx8i5xwBeWv Manager(s) ella.makin@grail-talent.com ​ TikTok …" at bounding box center [386, 172] width 214 height 1350
type input "6000"
drag, startPoint x: 326, startPoint y: 108, endPoint x: 281, endPoint y: 107, distance: 45.1
click at [282, 107] on form "Airtable ID: recqdOVx8i5xwBeWv Manager(s) ella.makin@grail-talent.com ​ TikTok …" at bounding box center [386, 172] width 214 height 1350
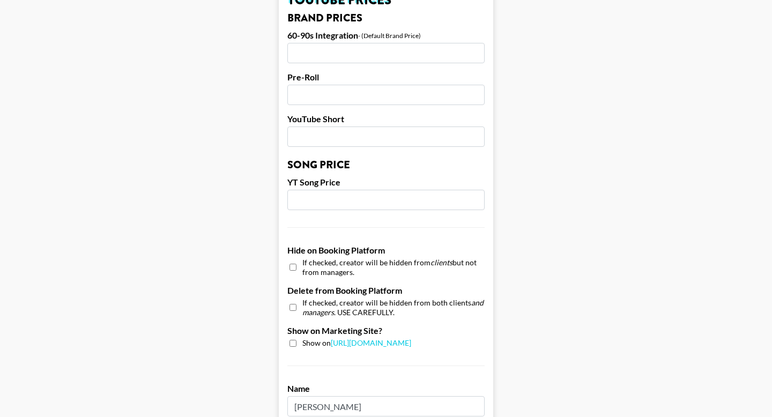
scroll to position [1038, 0]
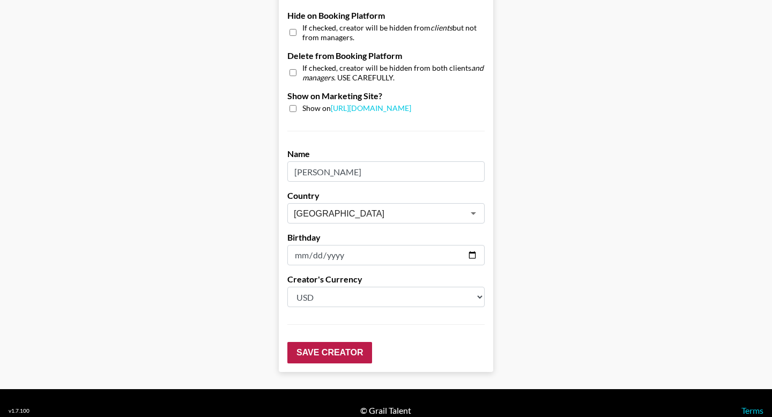
type input "4000"
click at [309, 342] on input "Save Creator" at bounding box center [329, 352] width 85 height 21
click at [314, 342] on input "Save Creator" at bounding box center [329, 352] width 85 height 21
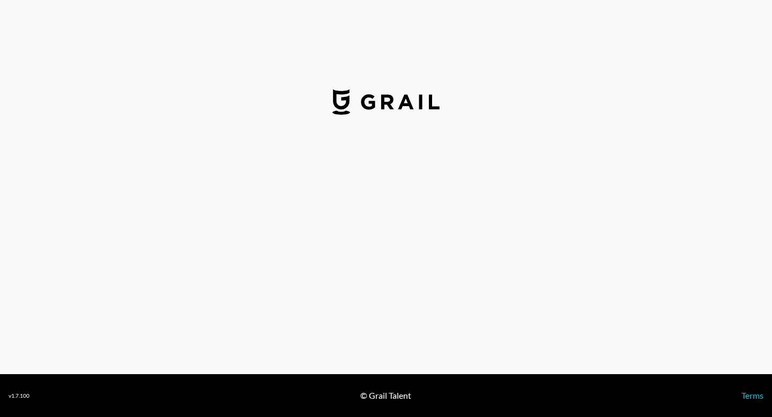
select select "USD"
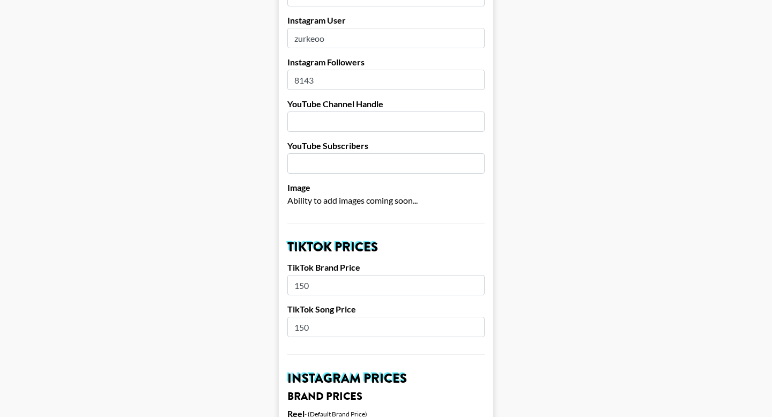
scroll to position [224, 0]
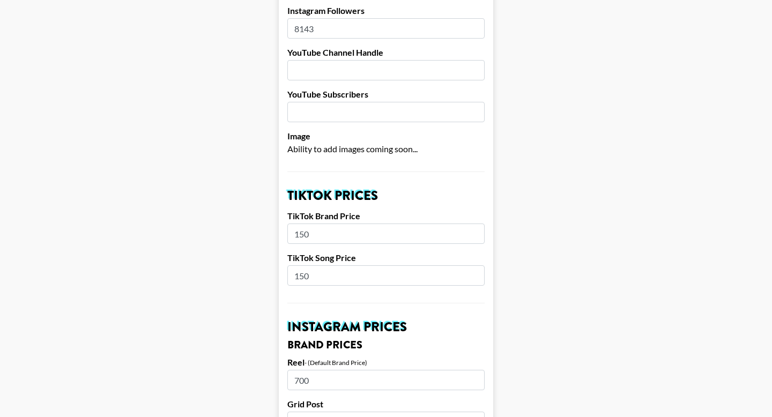
drag, startPoint x: 326, startPoint y: 262, endPoint x: 285, endPoint y: 262, distance: 40.8
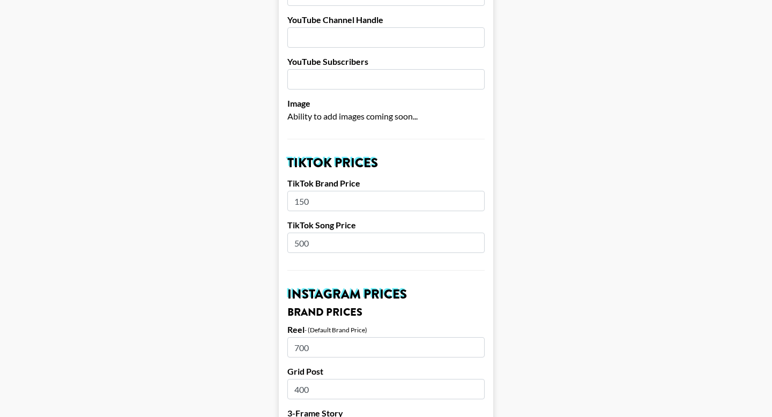
scroll to position [256, 0]
type input "5"
type input "150"
drag, startPoint x: 319, startPoint y: 193, endPoint x: 255, endPoint y: 190, distance: 64.4
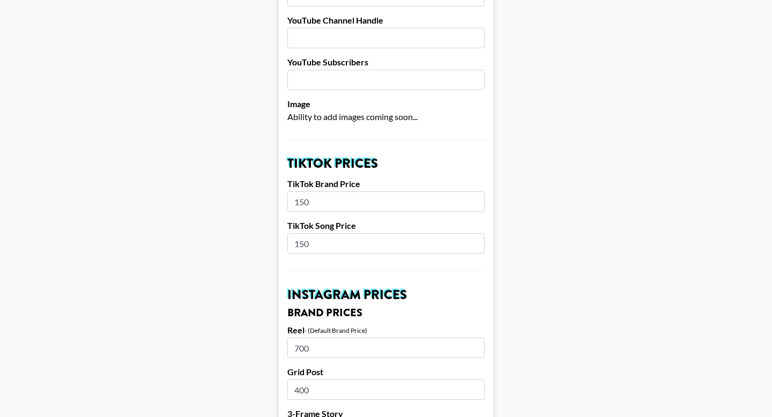
drag, startPoint x: 313, startPoint y: 187, endPoint x: 273, endPoint y: 183, distance: 40.4
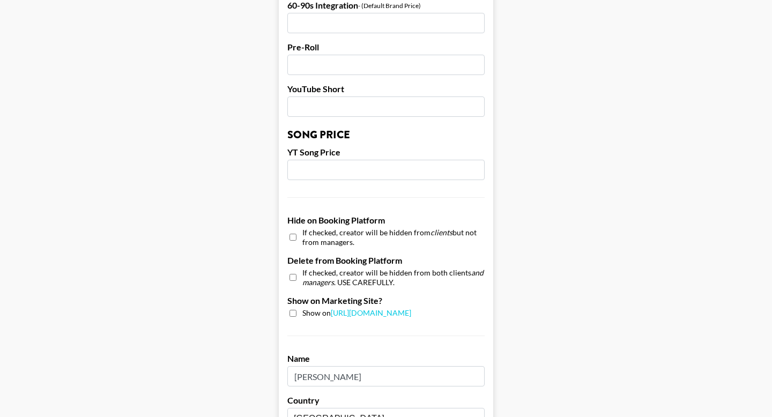
scroll to position [1038, 0]
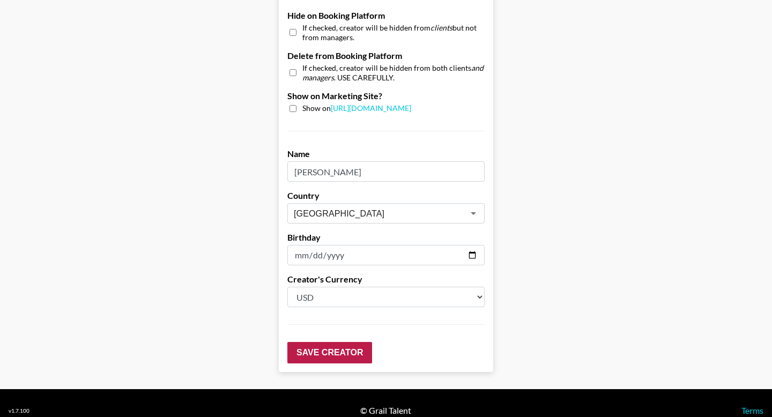
type input "500"
click at [319, 344] on input "Save Creator" at bounding box center [329, 352] width 85 height 21
click at [319, 343] on input "Save Creator" at bounding box center [329, 352] width 85 height 21
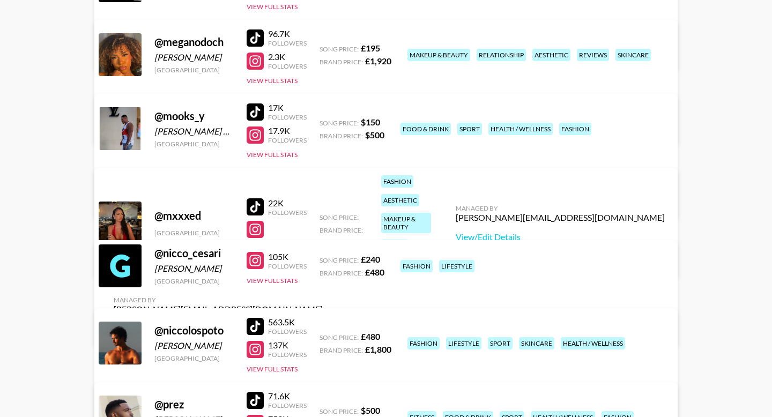
scroll to position [1690, 0]
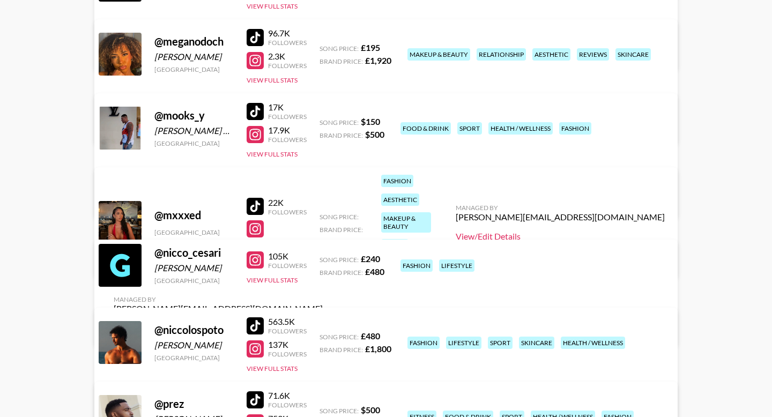
click at [593, 231] on link "View/Edit Details" at bounding box center [560, 236] width 209 height 11
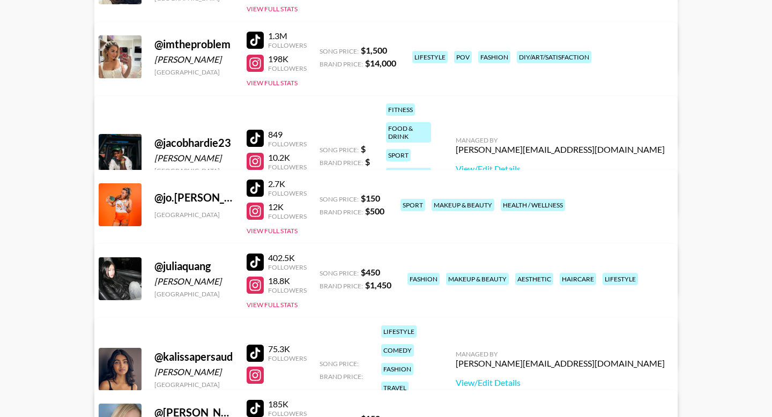
scroll to position [506, 0]
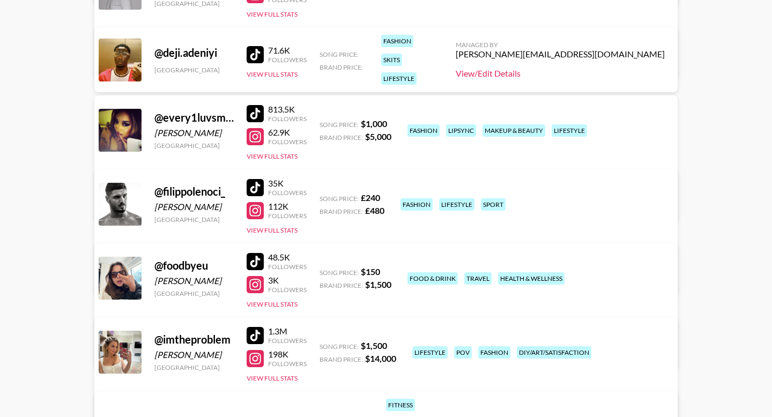
click at [587, 76] on link "View/Edit Details" at bounding box center [560, 73] width 209 height 11
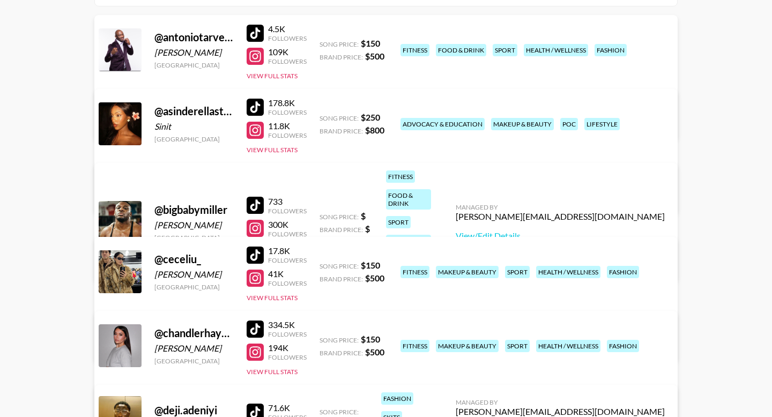
scroll to position [153, 0]
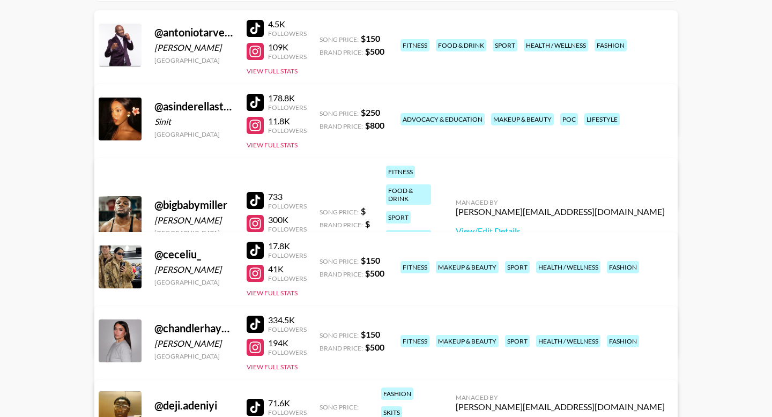
click at [323, 112] on link "View/Edit Details" at bounding box center [218, 117] width 209 height 11
click at [323, 186] on link "View/Edit Details" at bounding box center [218, 191] width 209 height 11
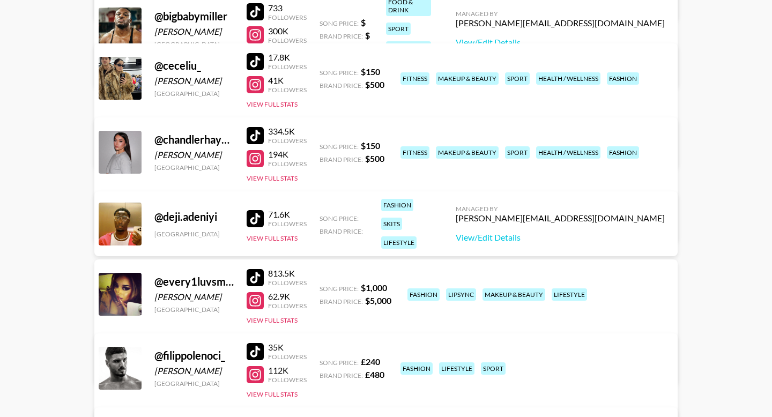
scroll to position [343, 0]
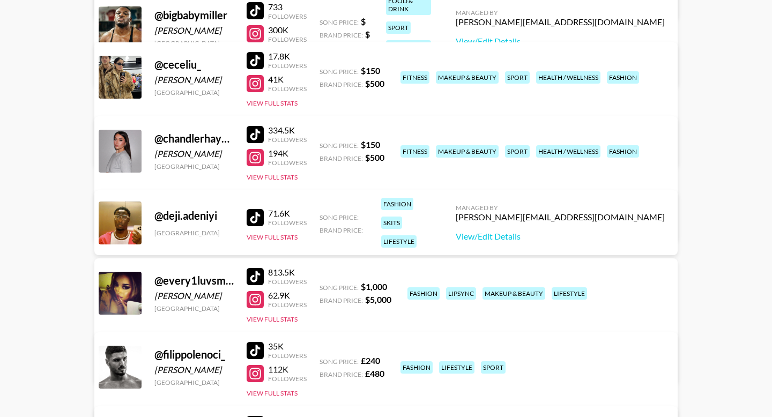
click at [323, 360] on link "View/Edit Details" at bounding box center [218, 365] width 209 height 11
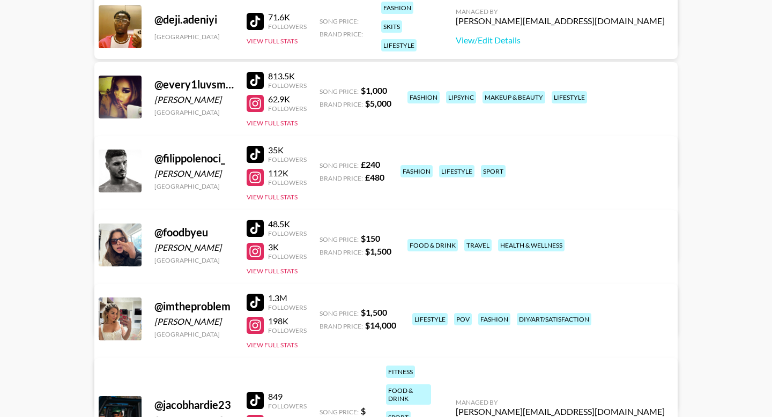
scroll to position [539, 0]
click at [323, 237] on link "View/Edit Details" at bounding box center [218, 242] width 209 height 11
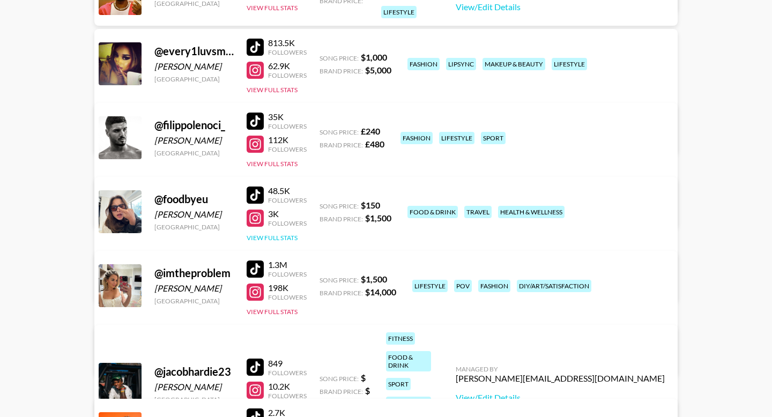
scroll to position [574, 0]
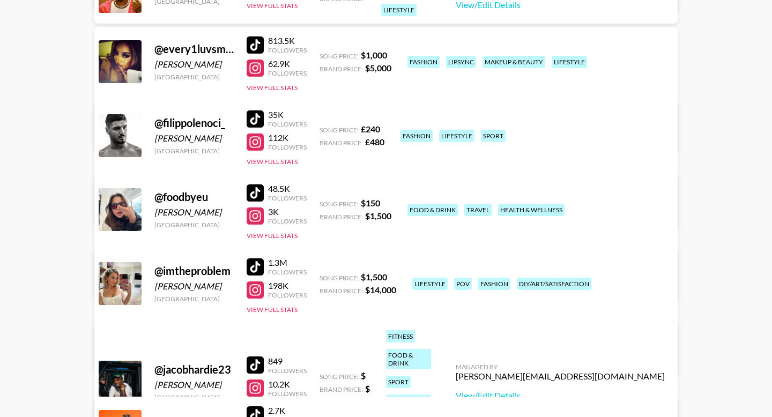
click at [323, 276] on link "View/Edit Details" at bounding box center [218, 281] width 209 height 11
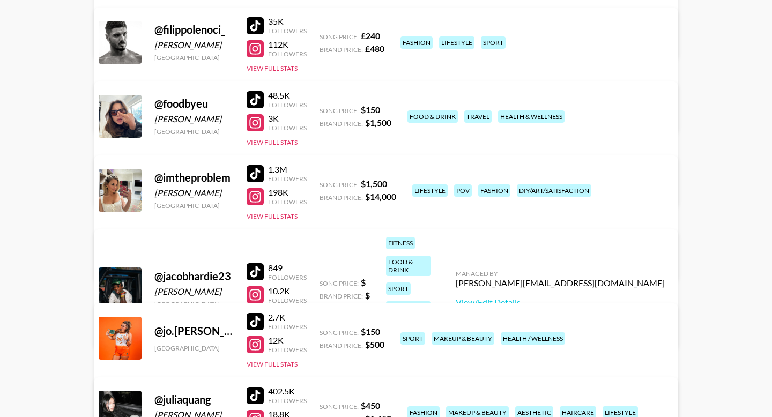
scroll to position [669, 0]
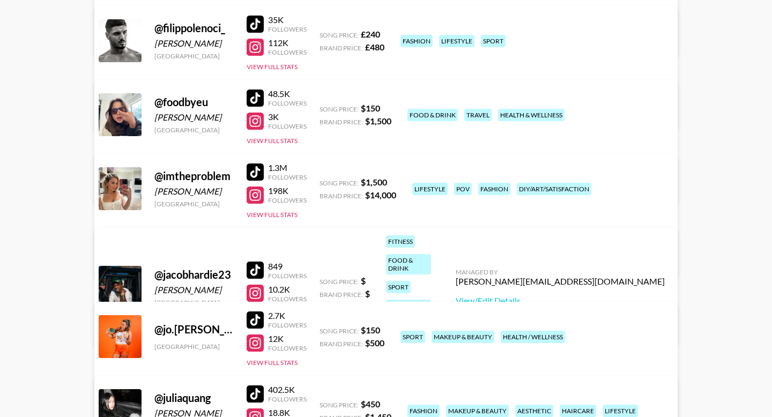
click at [323, 255] on link "View/Edit Details" at bounding box center [218, 260] width 209 height 11
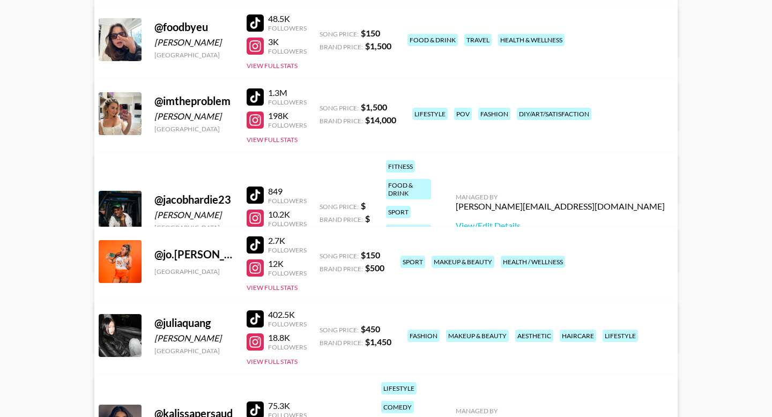
scroll to position [746, 0]
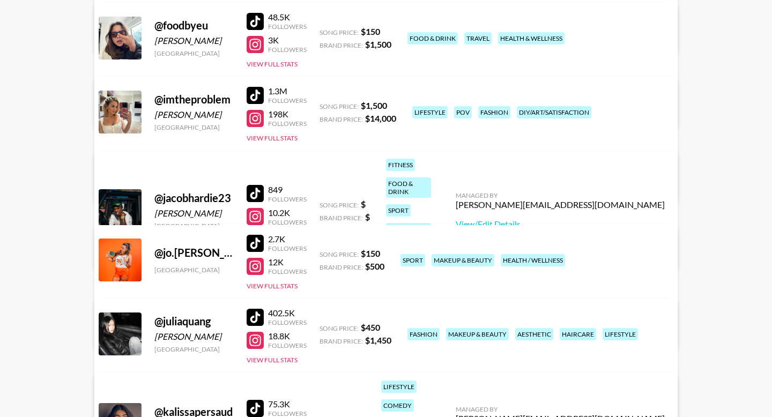
click at [323, 327] on link "View/Edit Details" at bounding box center [218, 332] width 209 height 11
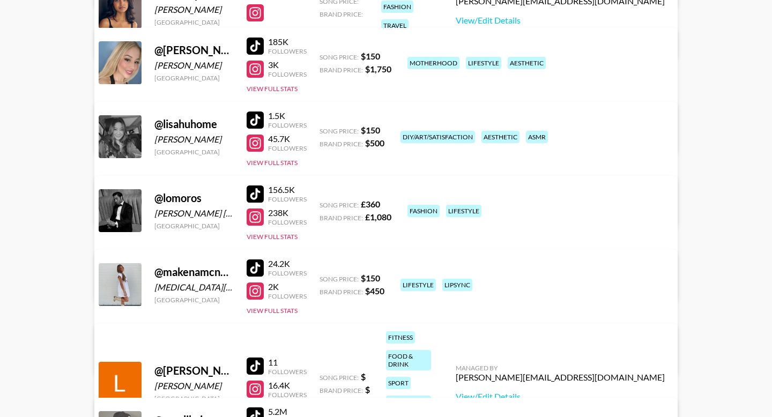
scroll to position [1192, 0]
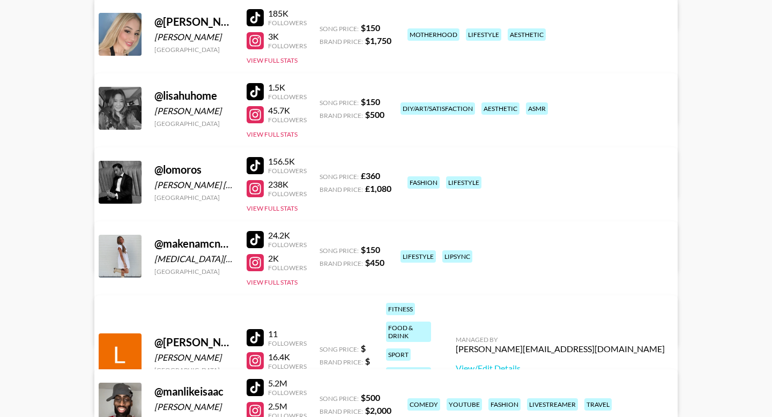
click at [323, 175] on link "View/Edit Details" at bounding box center [218, 180] width 209 height 11
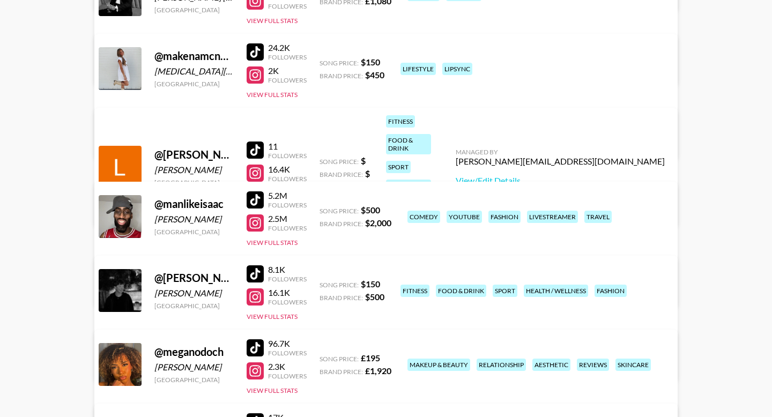
scroll to position [1379, 0]
click at [323, 136] on link "View/Edit Details" at bounding box center [218, 141] width 209 height 11
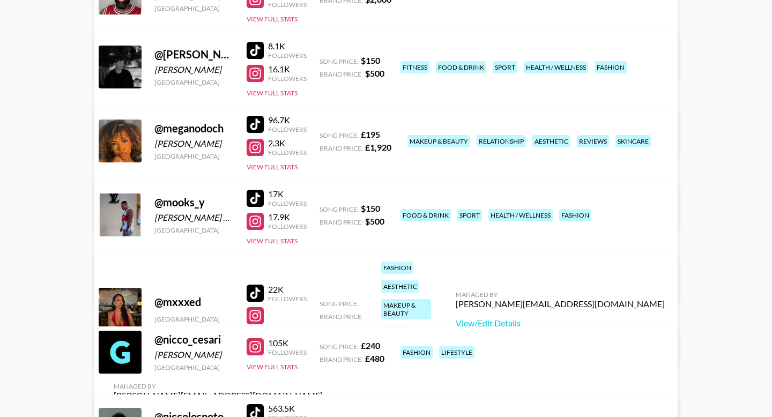
scroll to position [1670, 0]
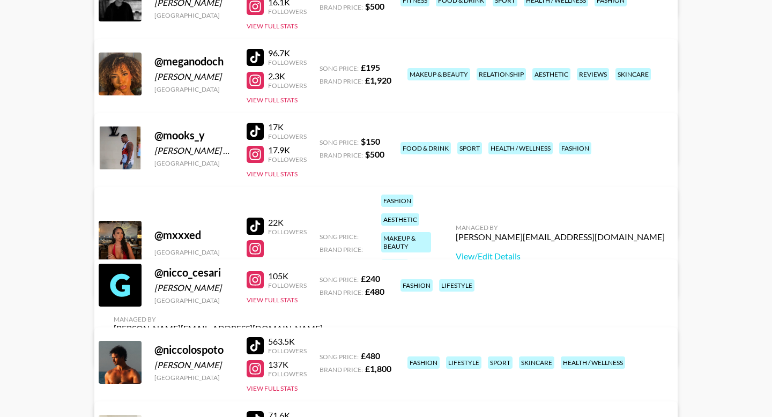
click at [323, 140] on link "View/Edit Details" at bounding box center [218, 145] width 209 height 11
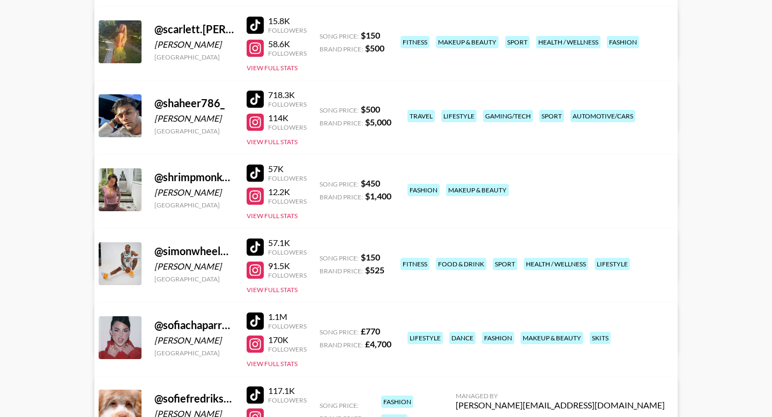
scroll to position [2230, 0]
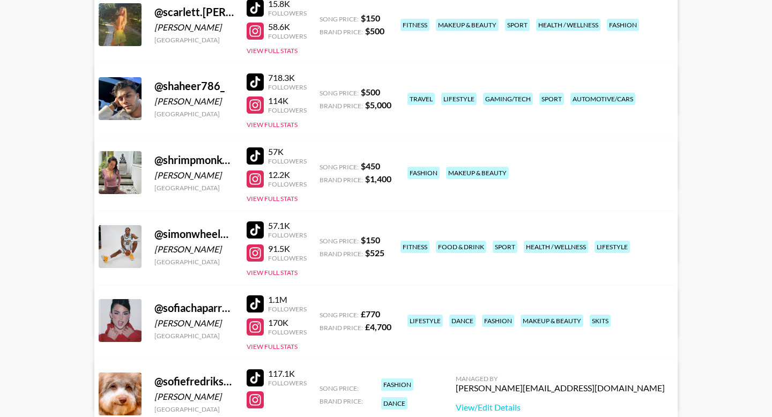
click at [323, 239] on link "View/Edit Details" at bounding box center [218, 244] width 209 height 11
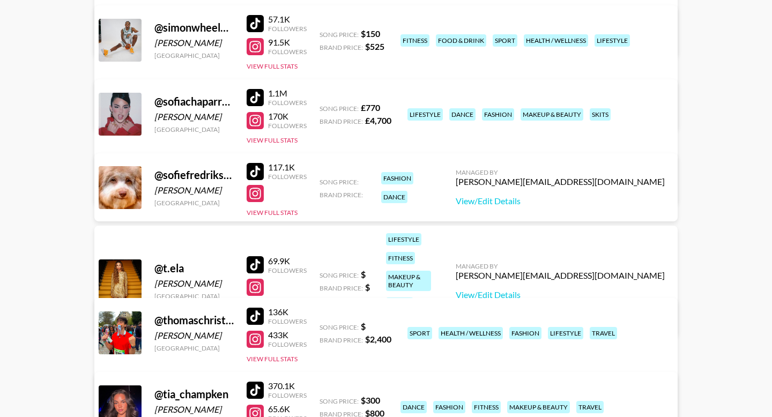
scroll to position [2440, 0]
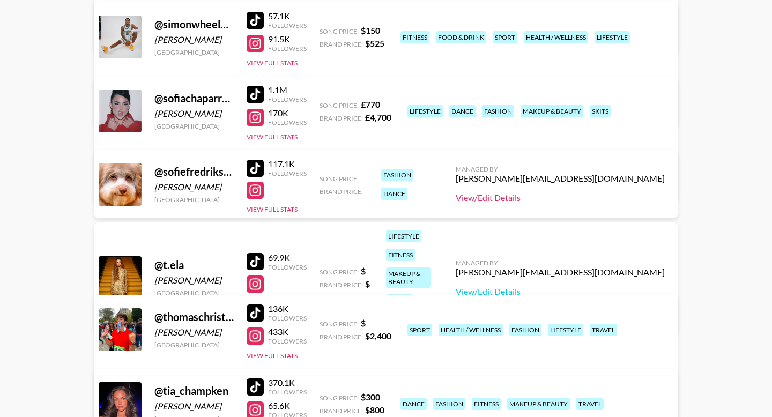
click at [607, 198] on link "View/Edit Details" at bounding box center [560, 198] width 209 height 11
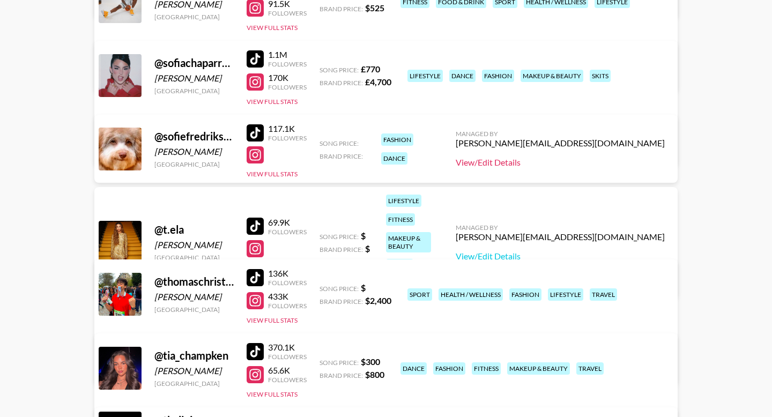
scroll to position [2476, 0]
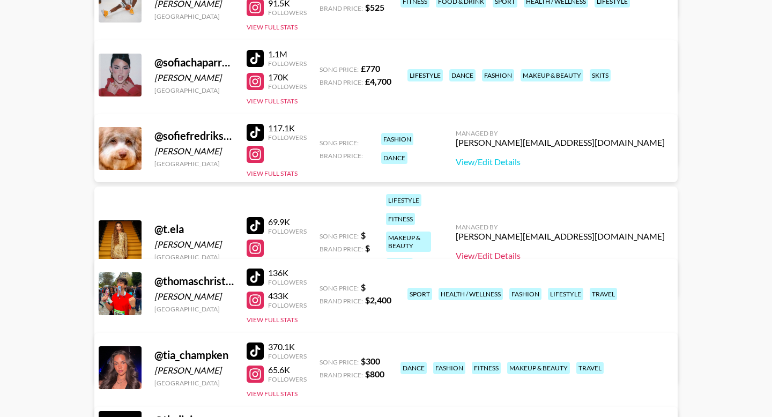
click at [583, 250] on link "View/Edit Details" at bounding box center [560, 255] width 209 height 11
click at [601, 250] on link "View/Edit Details" at bounding box center [560, 255] width 209 height 11
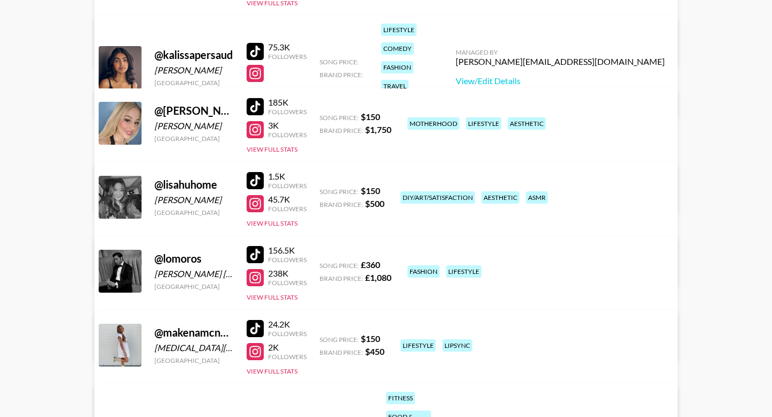
scroll to position [1092, 0]
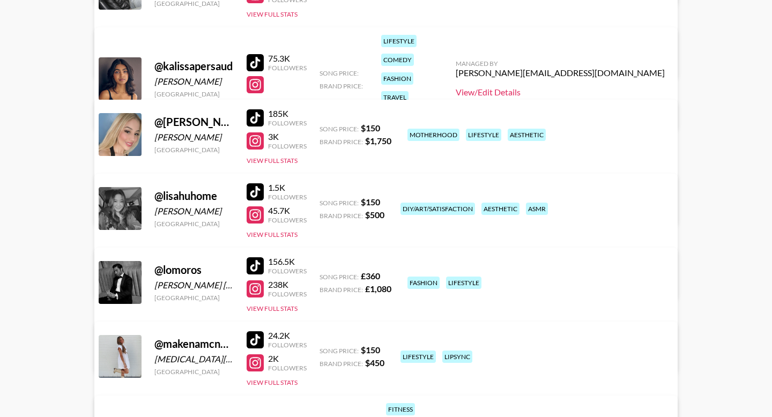
click at [585, 87] on link "View/Edit Details" at bounding box center [560, 92] width 209 height 11
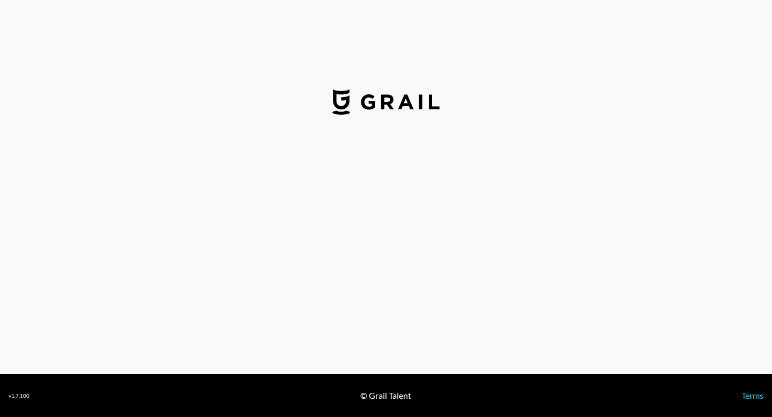
select select "USD"
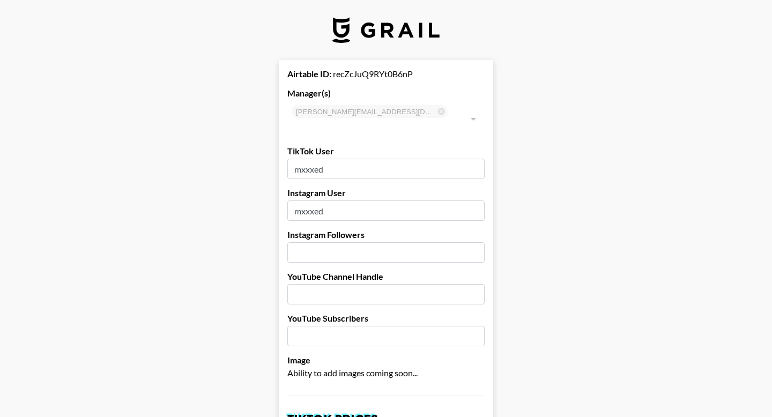
click at [313, 201] on input "mxxxed" at bounding box center [385, 211] width 197 height 20
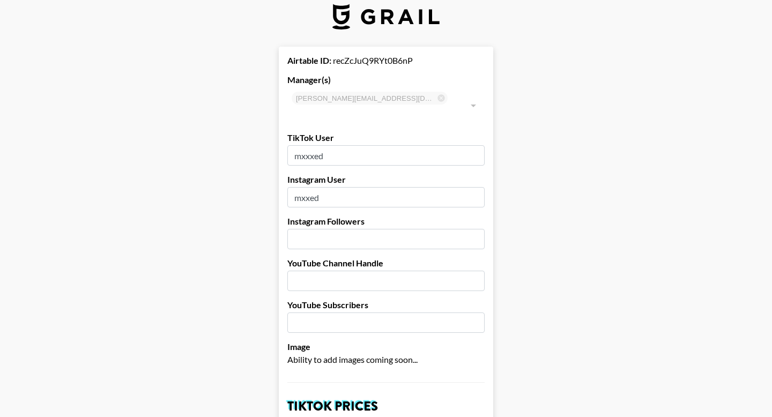
scroll to position [15, 0]
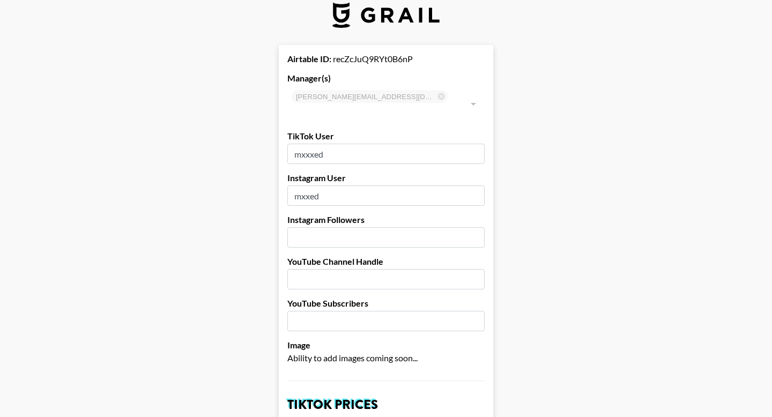
type input "mxxed"
click at [324, 227] on input "number" at bounding box center [385, 237] width 197 height 20
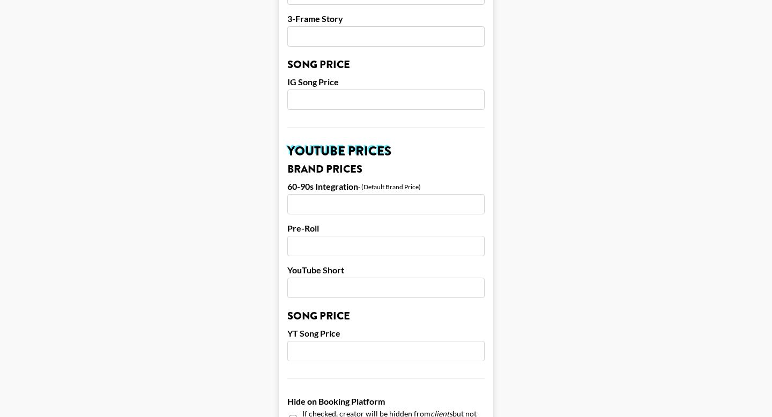
scroll to position [1038, 0]
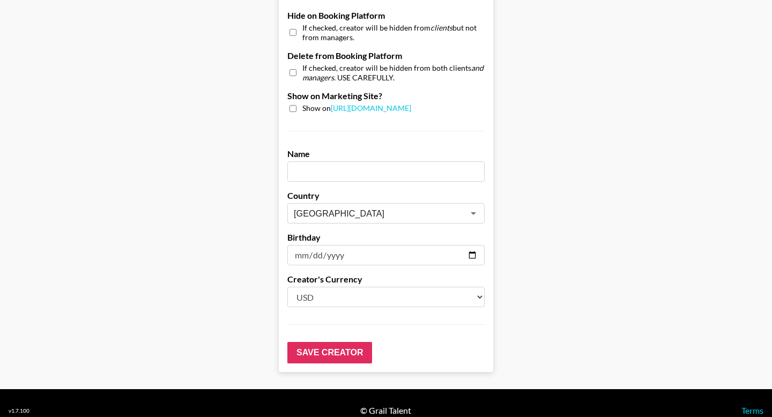
type input "97100"
click at [317, 161] on input "text" at bounding box center [385, 171] width 197 height 20
type input "[PERSON_NAME] [PERSON_NAME]"
click at [348, 342] on input "Save Creator" at bounding box center [329, 352] width 85 height 21
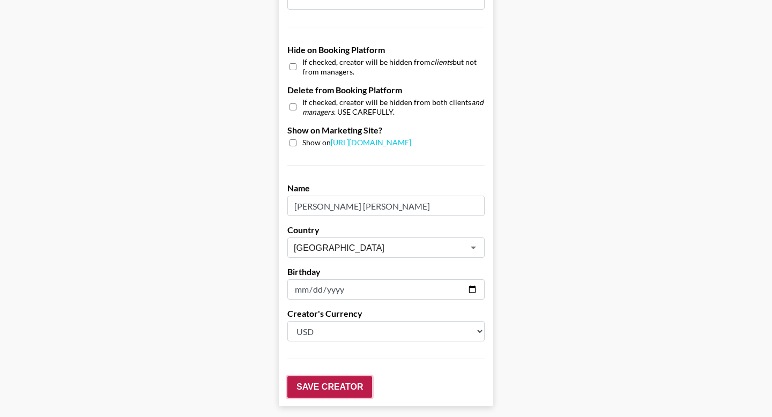
scroll to position [1072, 0]
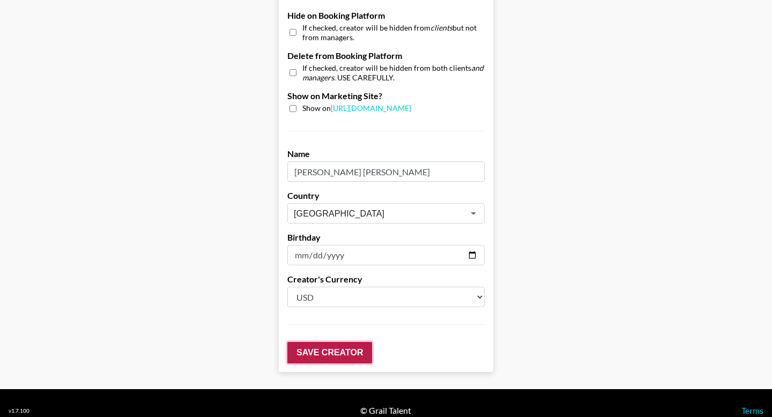
click at [347, 342] on input "Save Creator" at bounding box center [329, 352] width 85 height 21
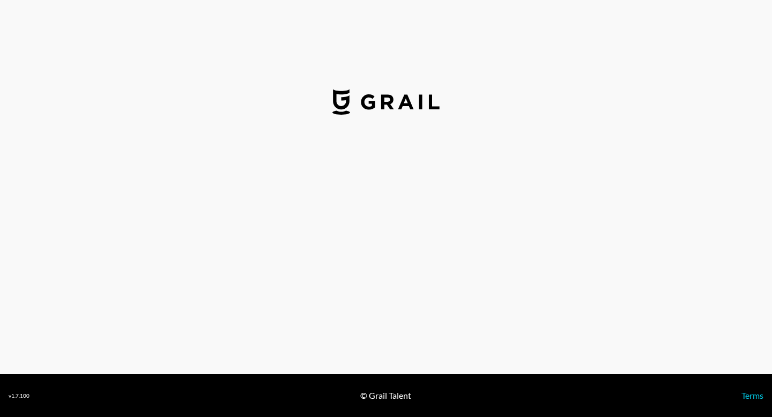
select select "USD"
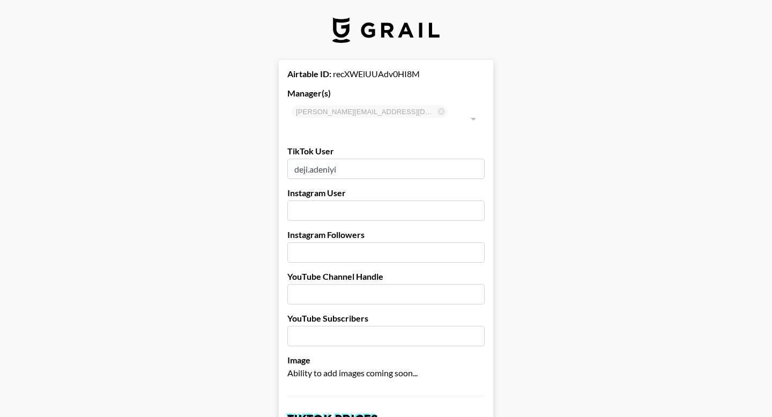
click at [336, 201] on input "text" at bounding box center [385, 211] width 197 height 20
type input "deji.adeniyi"
click at [330, 242] on input "number" at bounding box center [385, 252] width 197 height 20
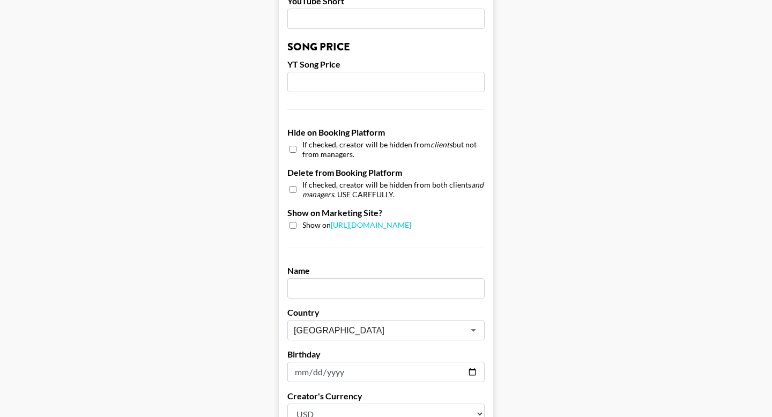
scroll to position [927, 0]
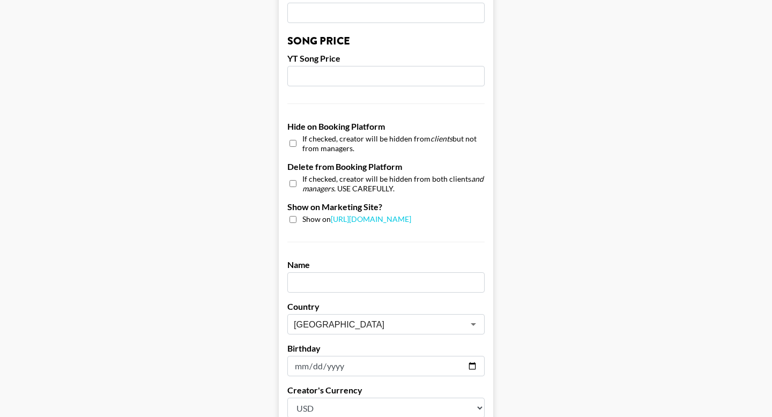
type input "134000"
click at [337, 272] on input "text" at bounding box center [385, 282] width 197 height 20
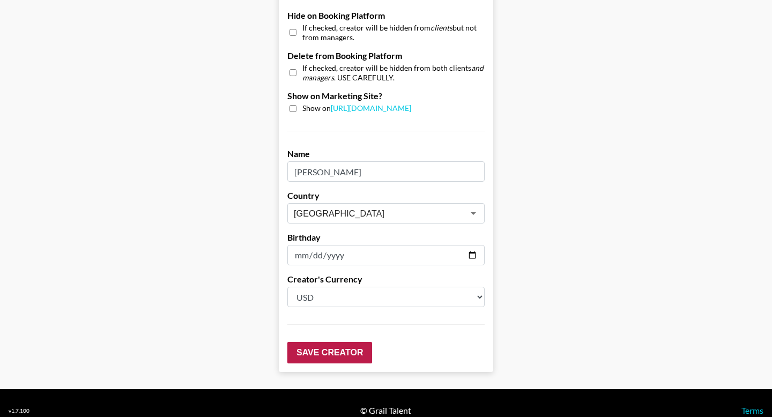
type input "[PERSON_NAME]"
click at [325, 346] on input "Save Creator" at bounding box center [329, 352] width 85 height 21
click at [323, 342] on input "Save Creator" at bounding box center [329, 352] width 85 height 21
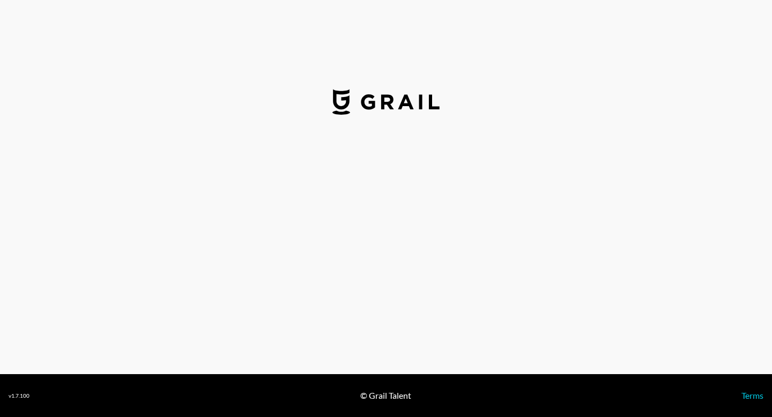
select select "USD"
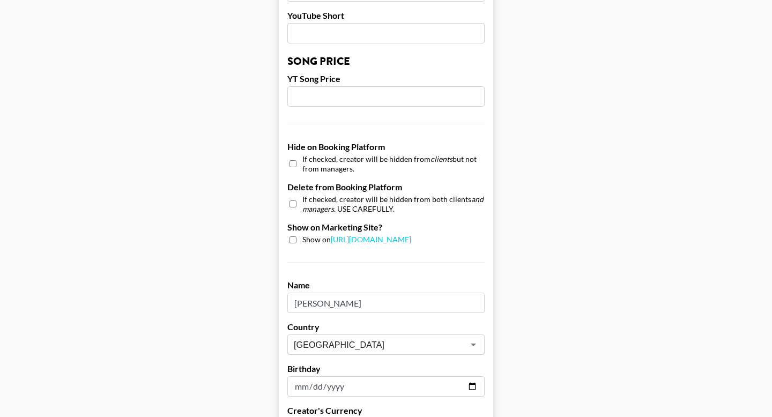
scroll to position [1038, 0]
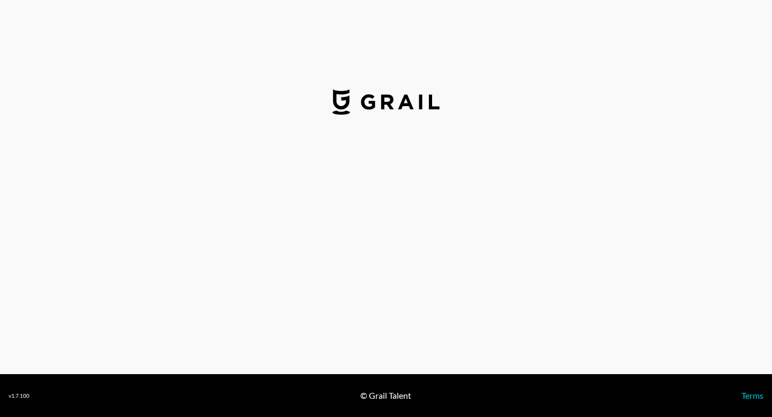
select select "USD"
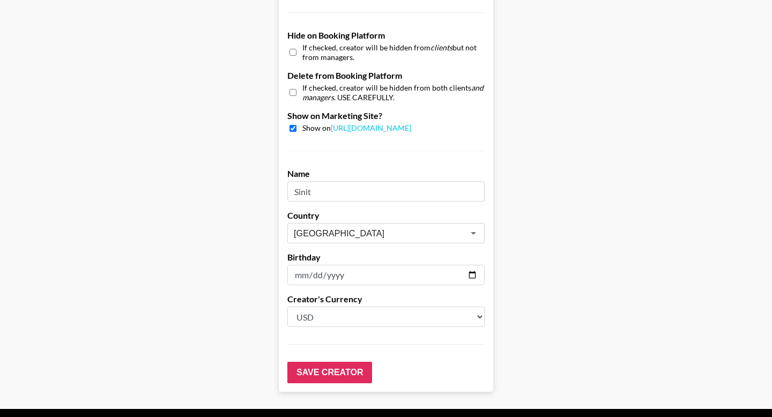
scroll to position [1038, 0]
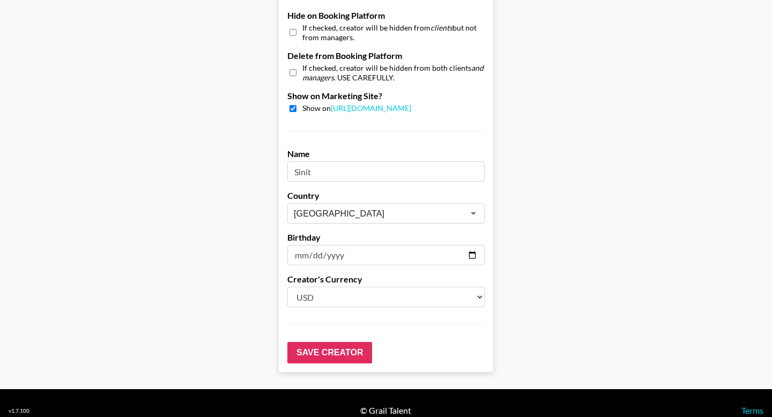
click at [296, 105] on input "checkbox" at bounding box center [293, 108] width 7 height 7
checkbox input "false"
click at [352, 342] on input "Save Creator" at bounding box center [329, 352] width 85 height 21
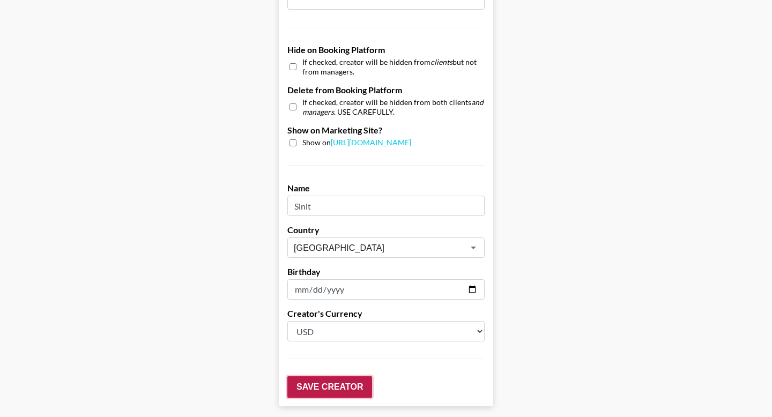
scroll to position [1072, 0]
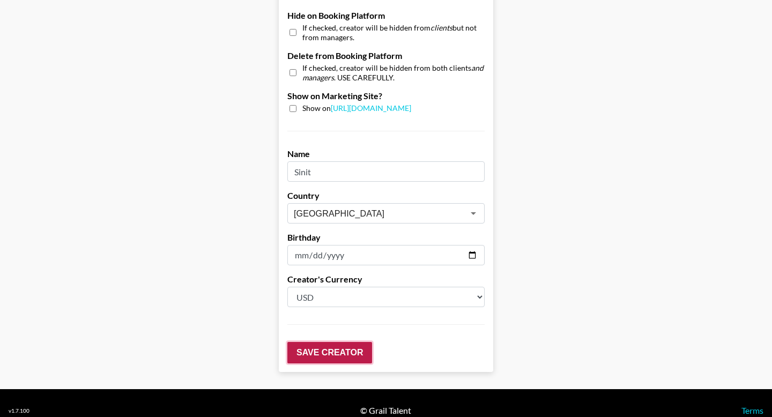
click at [352, 342] on input "Save Creator" at bounding box center [329, 352] width 85 height 21
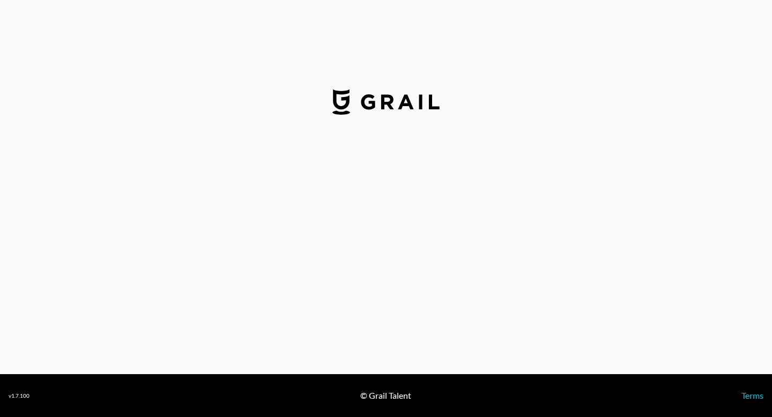
select select "USD"
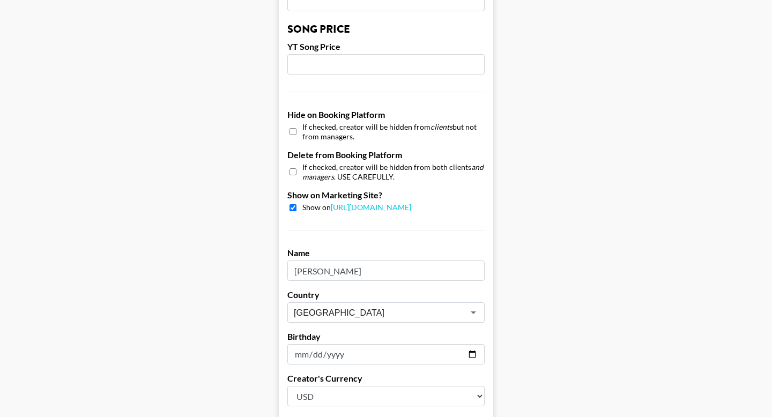
scroll to position [940, 0]
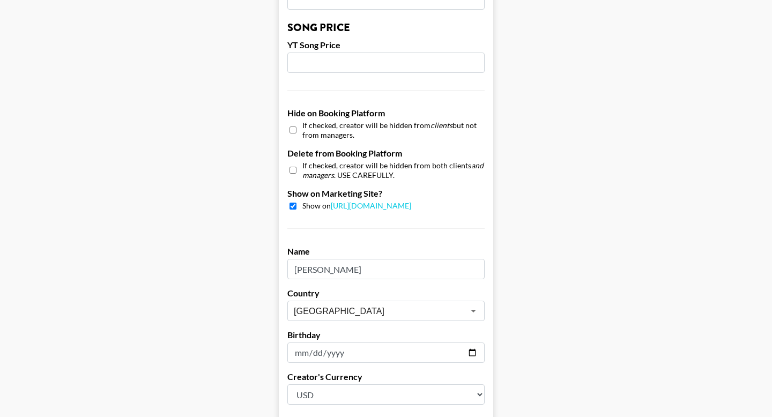
drag, startPoint x: 356, startPoint y: 255, endPoint x: 311, endPoint y: 255, distance: 45.0
click at [311, 259] on input "[PERSON_NAME]" at bounding box center [385, 269] width 197 height 20
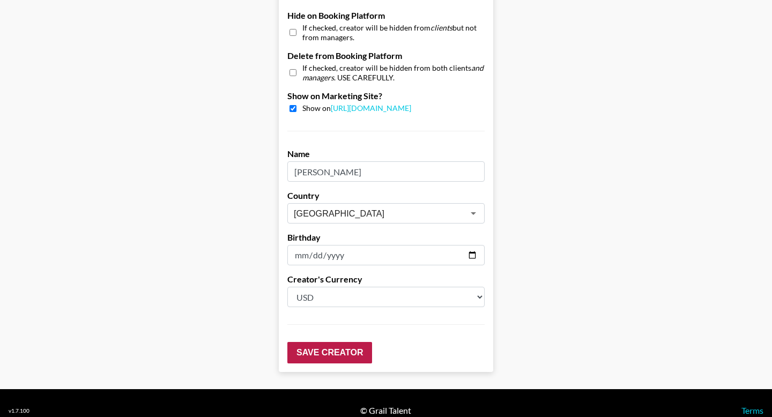
type input "[PERSON_NAME]"
click at [314, 342] on input "Save Creator" at bounding box center [329, 352] width 85 height 21
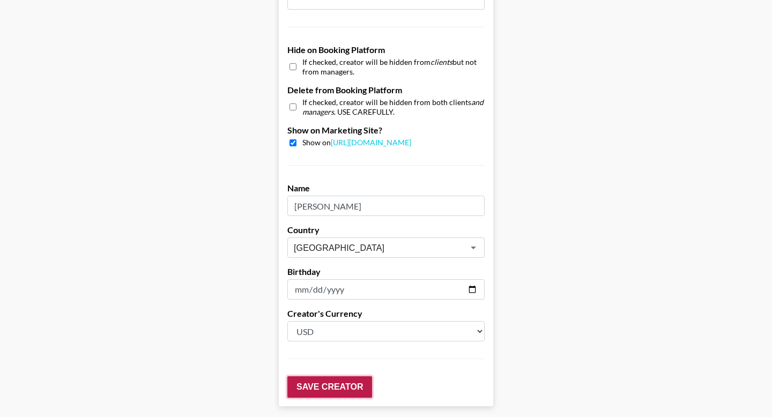
scroll to position [1072, 0]
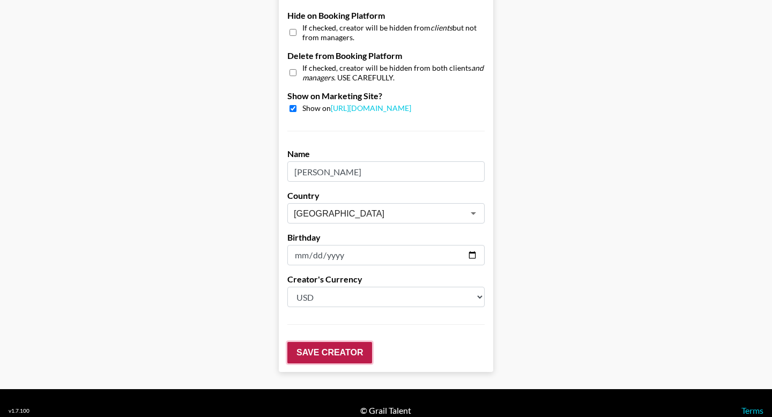
click at [314, 342] on input "Save Creator" at bounding box center [329, 352] width 85 height 21
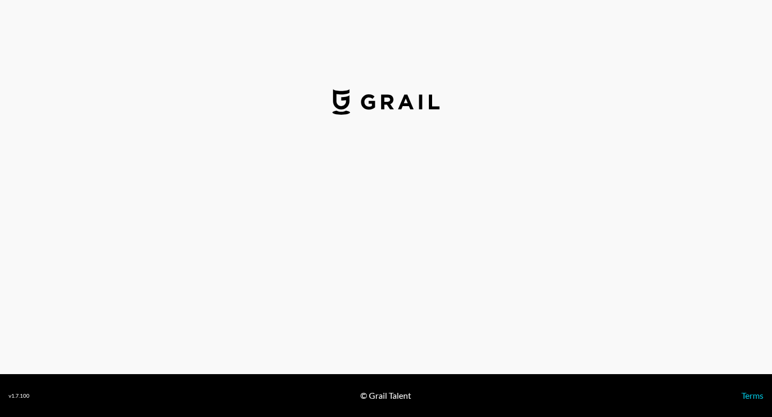
select select "GBP"
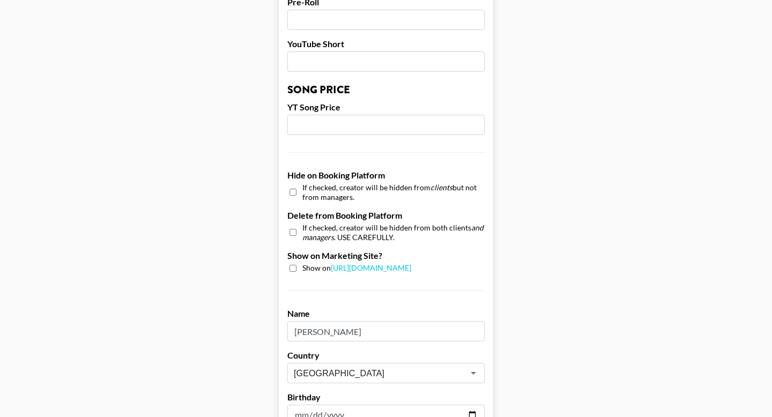
scroll to position [1030, 0]
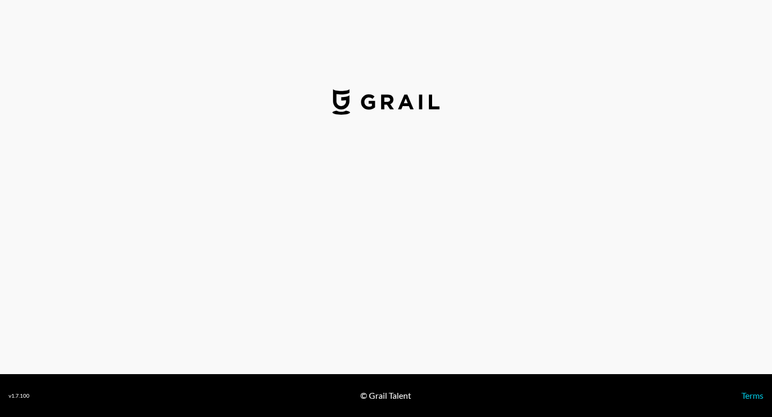
select select "USD"
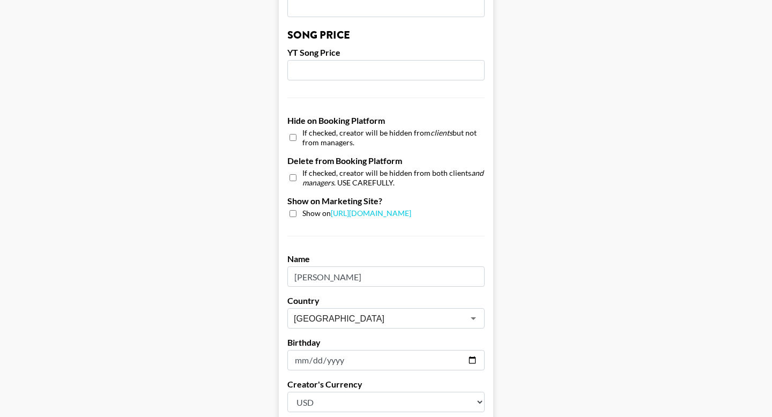
scroll to position [1038, 0]
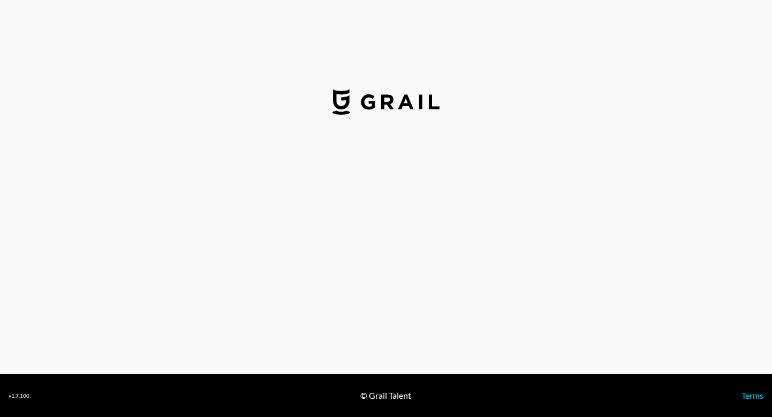
select select "USD"
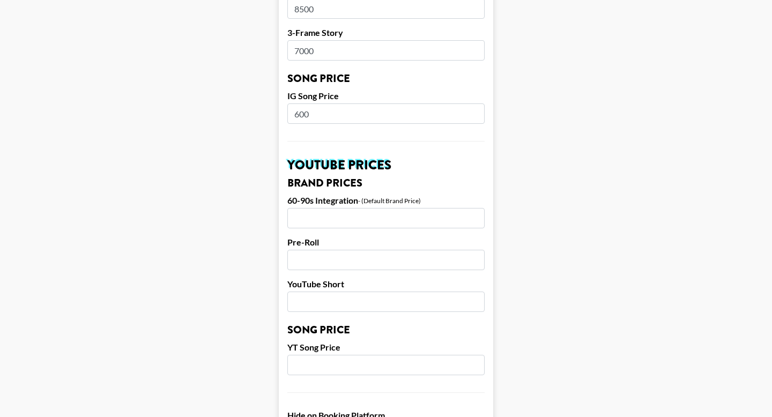
scroll to position [1038, 0]
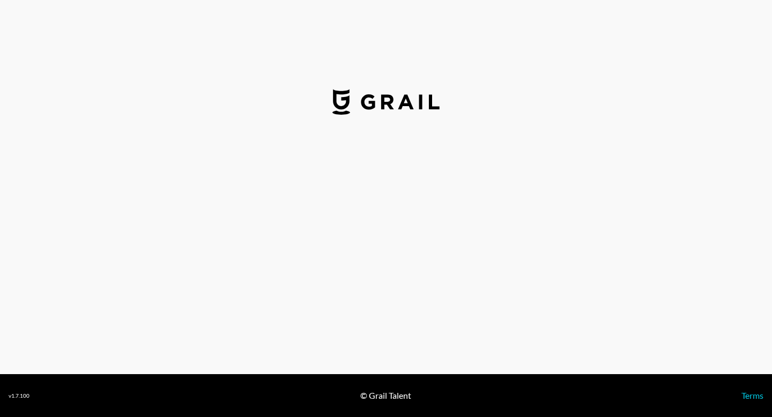
select select "USD"
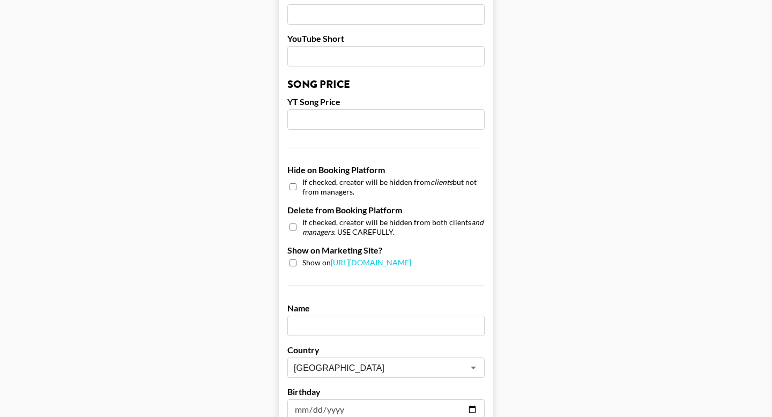
scroll to position [918, 0]
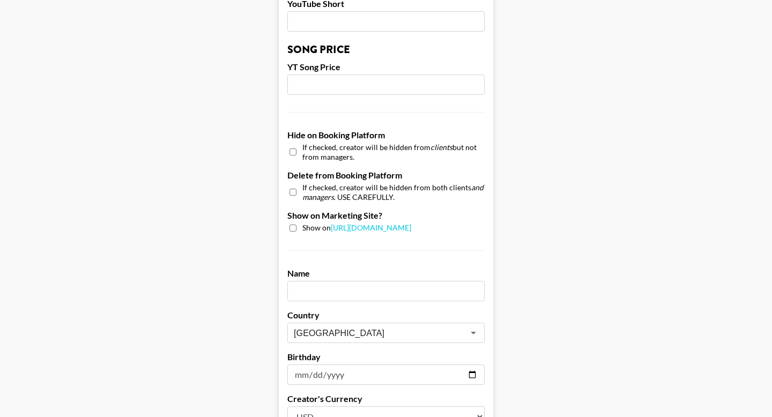
click at [304, 281] on input "text" at bounding box center [385, 291] width 197 height 20
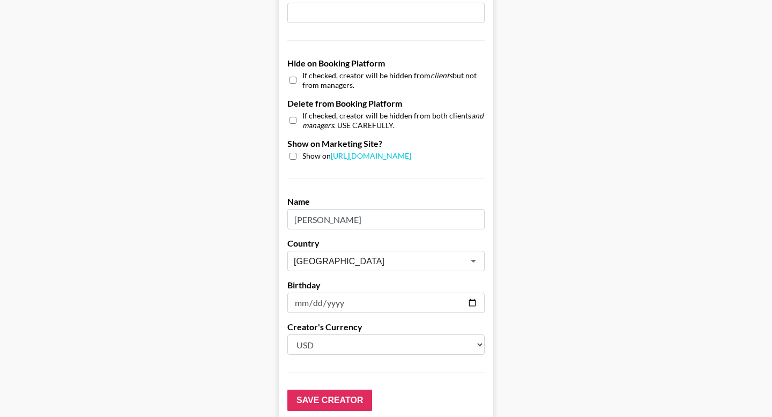
scroll to position [1038, 0]
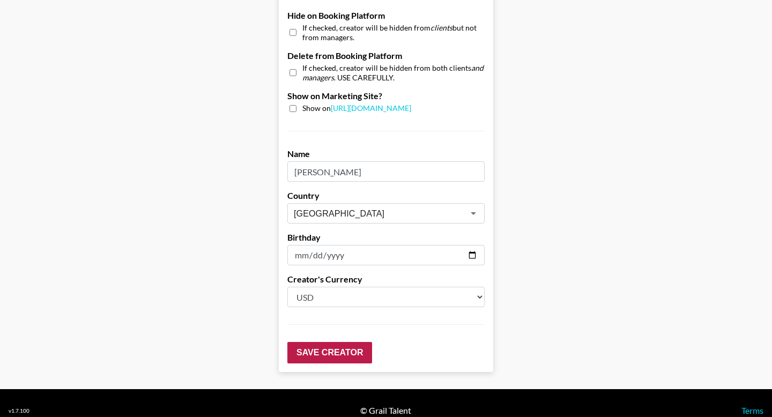
type input "[PERSON_NAME]"
click at [321, 342] on input "Save Creator" at bounding box center [329, 352] width 85 height 21
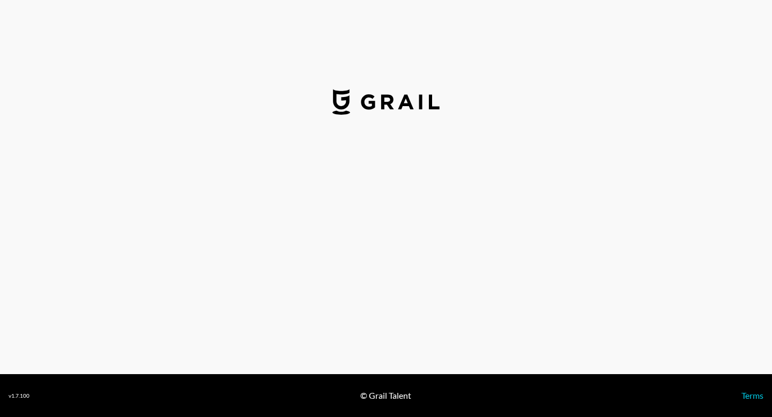
select select "USD"
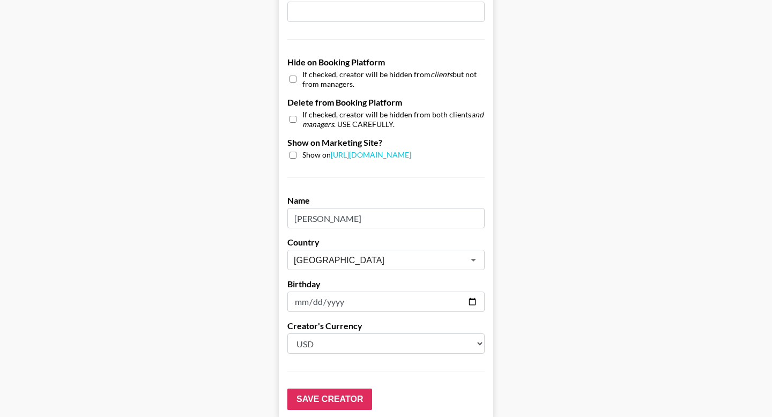
scroll to position [983, 0]
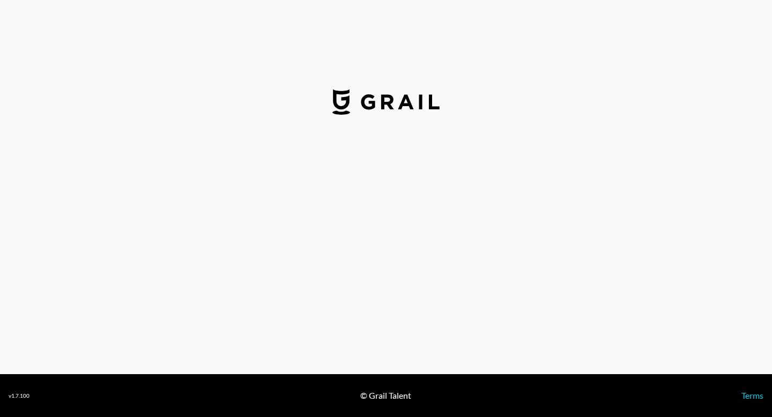
select select "USD"
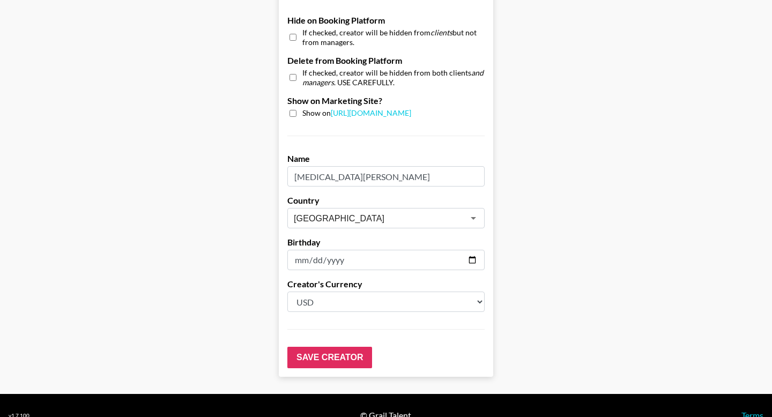
scroll to position [1038, 0]
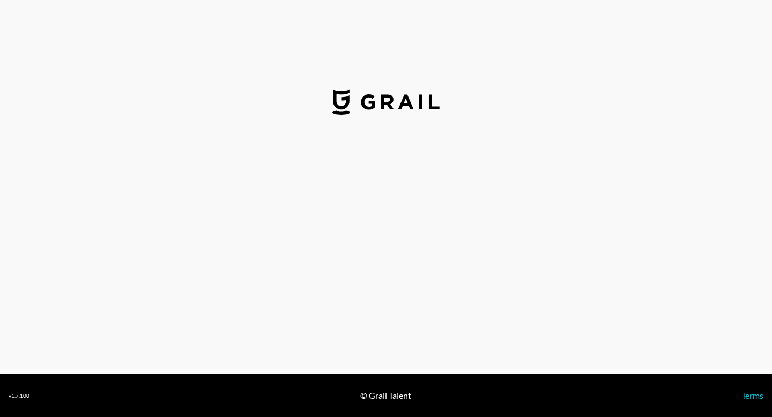
select select "GBP"
select select "USD"
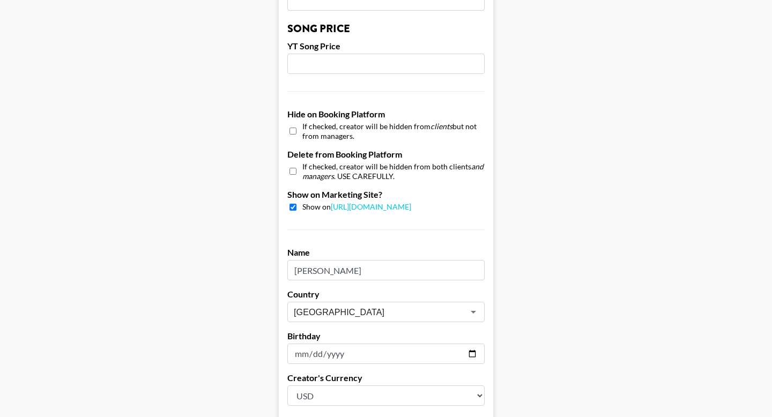
scroll to position [941, 0]
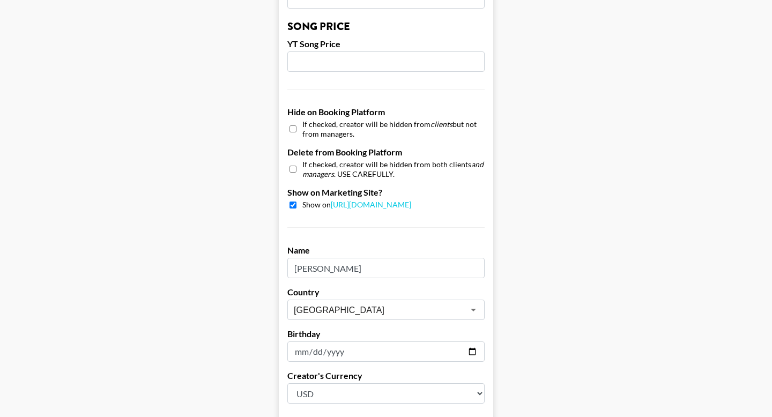
click at [294, 202] on input "checkbox" at bounding box center [293, 205] width 7 height 7
checkbox input "false"
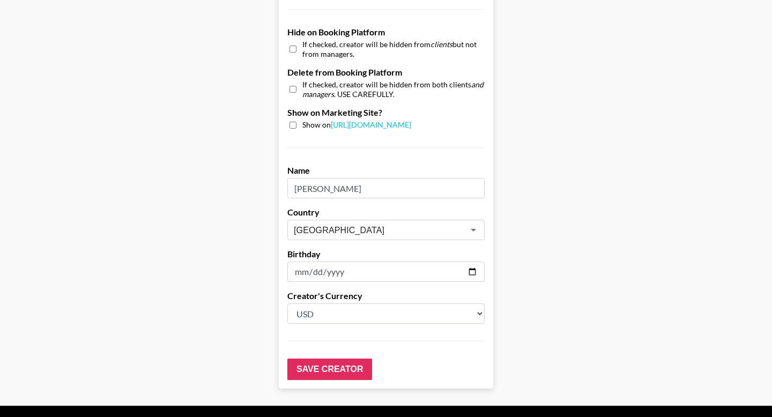
scroll to position [1038, 0]
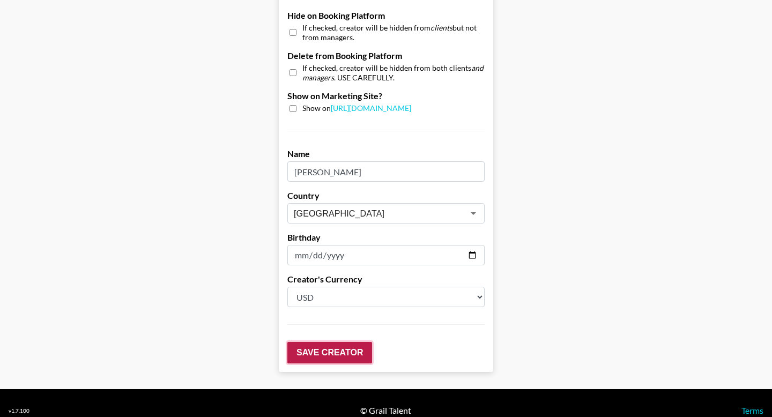
click at [327, 342] on input "Save Creator" at bounding box center [329, 352] width 85 height 21
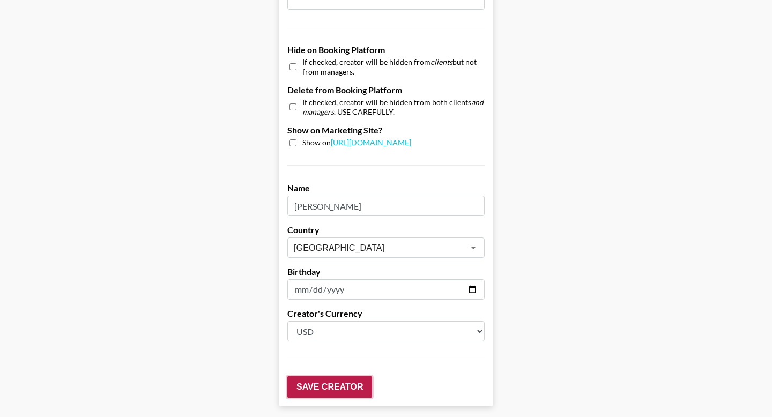
scroll to position [1072, 0]
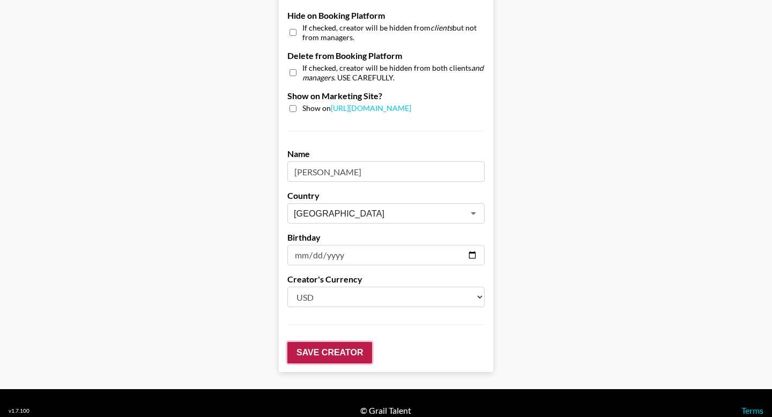
click at [327, 342] on input "Save Creator" at bounding box center [329, 352] width 85 height 21
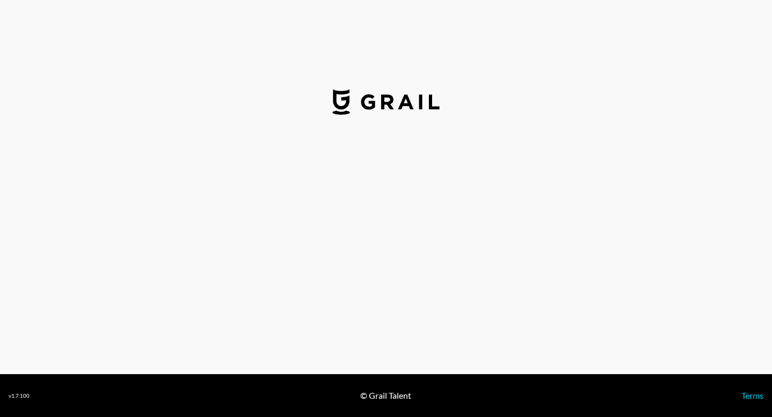
select select "USD"
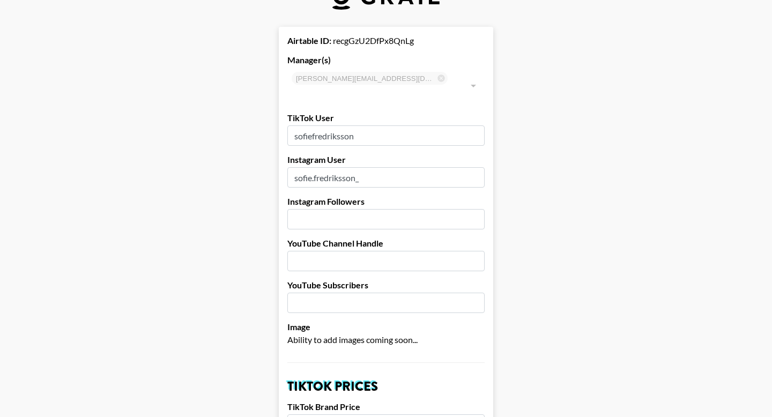
scroll to position [76, 0]
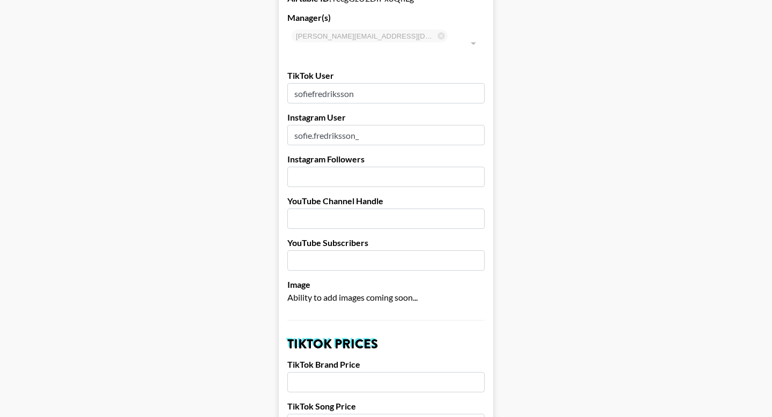
click at [378, 167] on input "number" at bounding box center [385, 177] width 197 height 20
drag, startPoint x: 376, startPoint y: 120, endPoint x: 290, endPoint y: 120, distance: 86.3
click at [290, 125] on input "sofie.fredriksson_" at bounding box center [385, 135] width 197 height 20
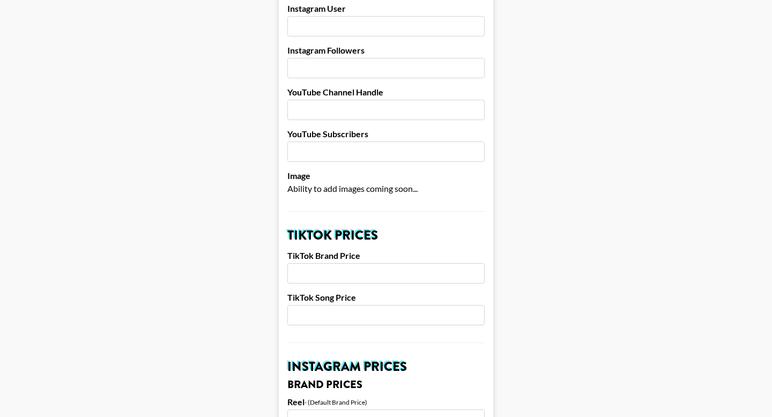
scroll to position [203, 0]
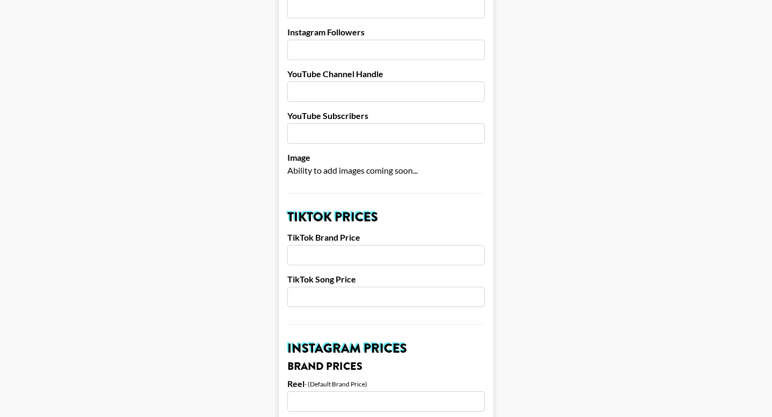
click at [354, 245] on input "number" at bounding box center [385, 255] width 197 height 20
type input "5000"
click at [328, 287] on input "number" at bounding box center [385, 297] width 197 height 20
type input "1000"
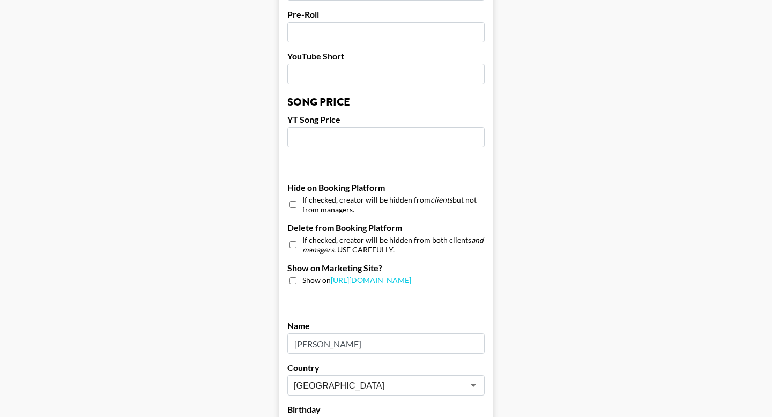
scroll to position [1038, 0]
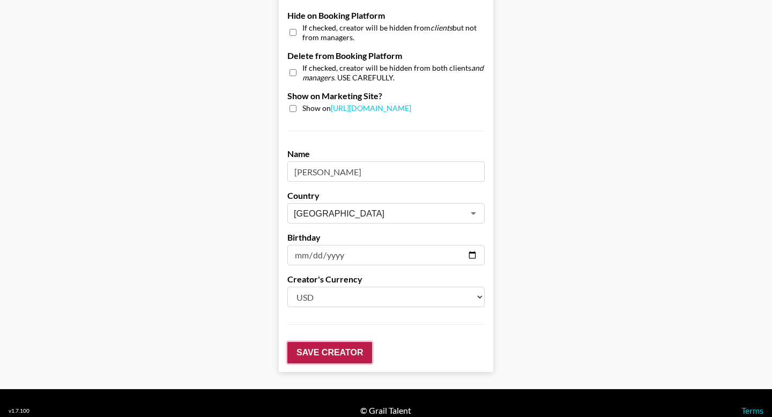
click at [312, 342] on input "Save Creator" at bounding box center [329, 352] width 85 height 21
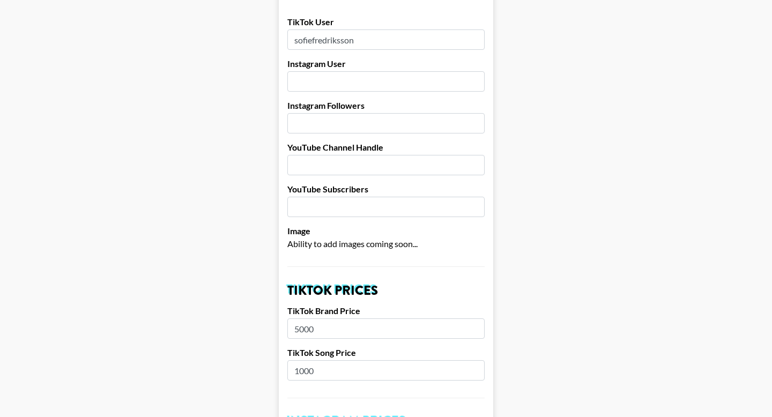
scroll to position [165, 0]
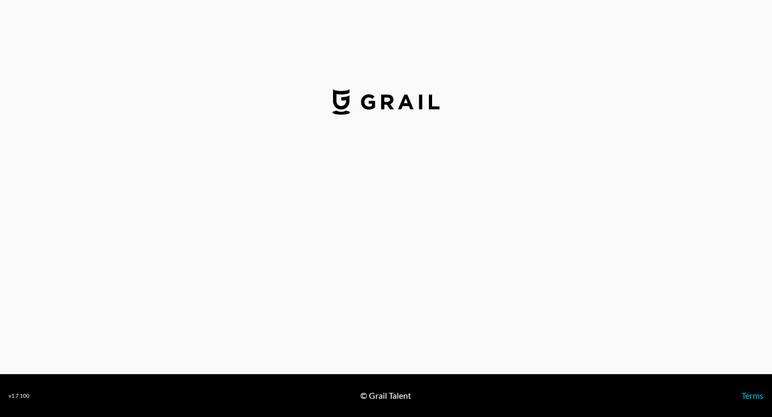
select select "USD"
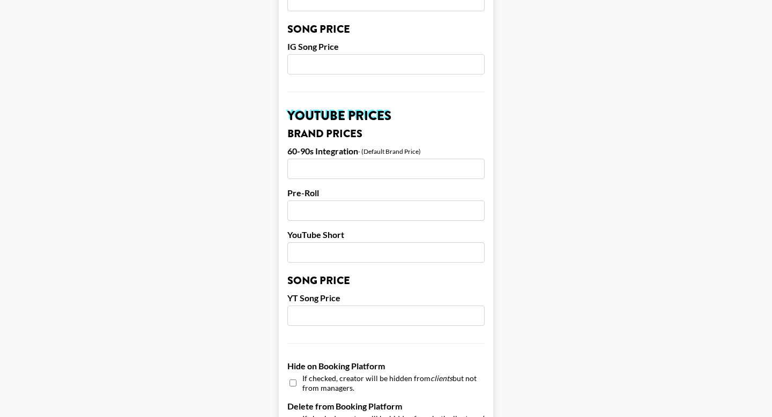
scroll to position [1038, 0]
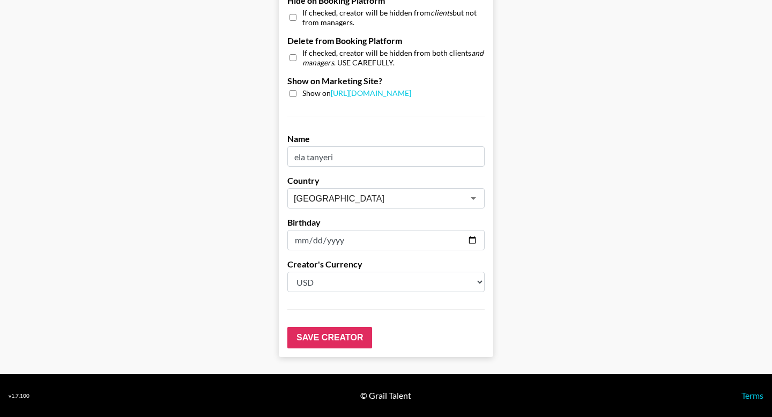
click at [298, 156] on input "ela tanyeri" at bounding box center [385, 156] width 197 height 20
click at [311, 158] on input "Ela tanyeri" at bounding box center [385, 156] width 197 height 20
type input "[PERSON_NAME]"
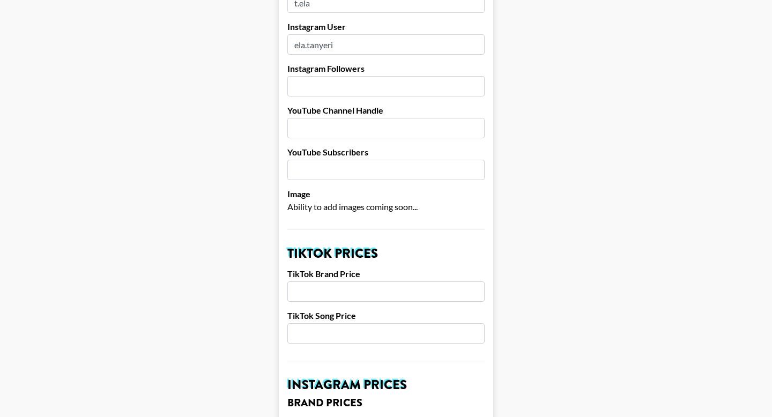
scroll to position [0, 0]
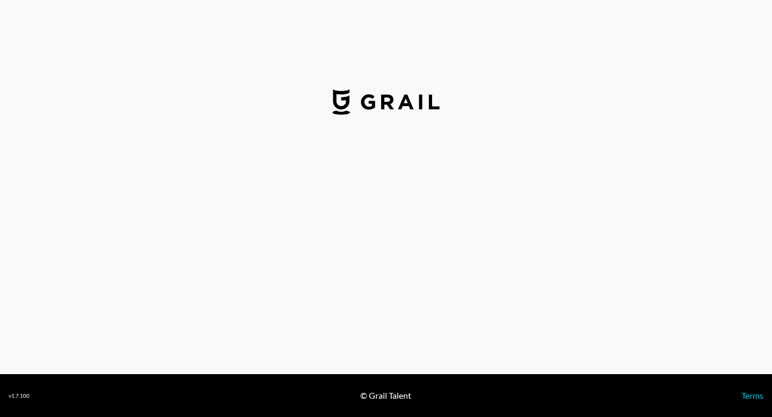
select select "USD"
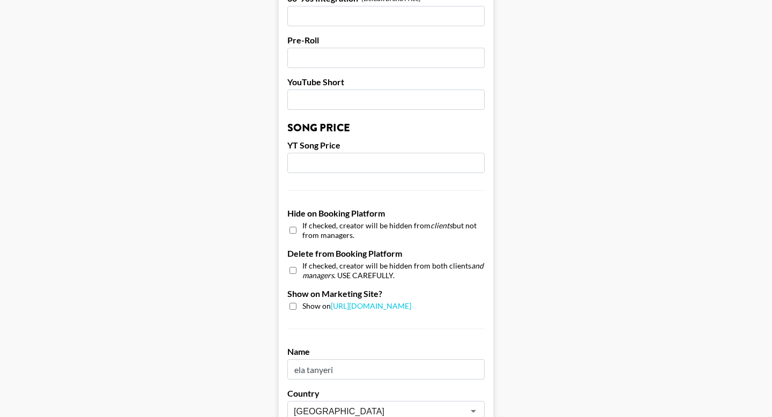
scroll to position [897, 0]
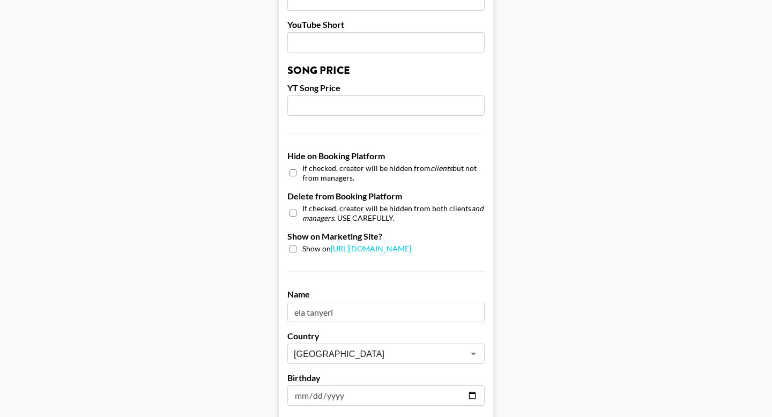
click at [298, 302] on input "ela tanyeri" at bounding box center [385, 312] width 197 height 20
click at [311, 302] on input "Ela tanyeri" at bounding box center [385, 312] width 197 height 20
type input "Ela Tanyeri"
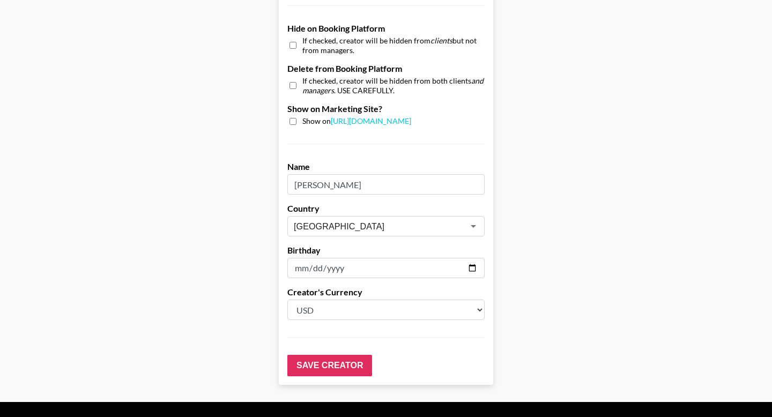
scroll to position [1026, 0]
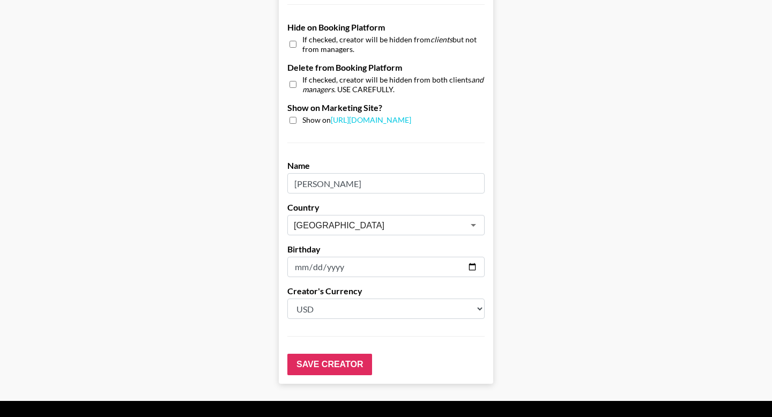
click at [345, 301] on select "Select a Currency USD GBP" at bounding box center [385, 309] width 197 height 20
select select "GBP"
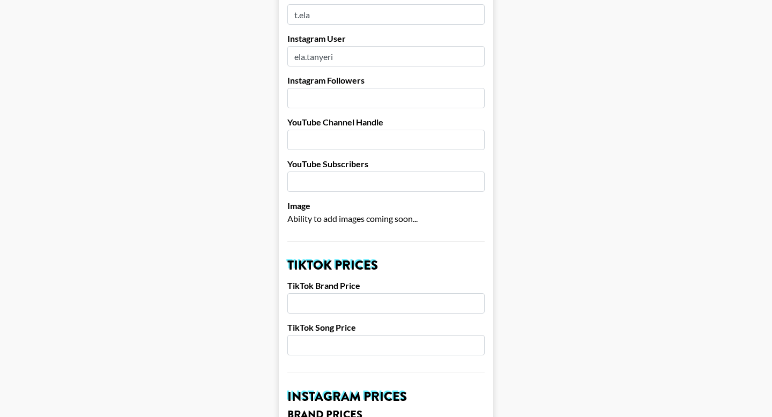
scroll to position [169, 0]
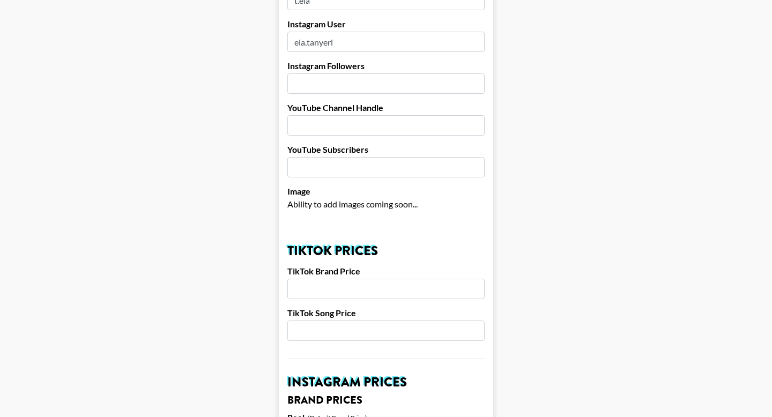
click at [308, 279] on input "number" at bounding box center [385, 289] width 197 height 20
type input "640"
click at [314, 321] on input "number" at bounding box center [385, 331] width 197 height 20
type input "320"
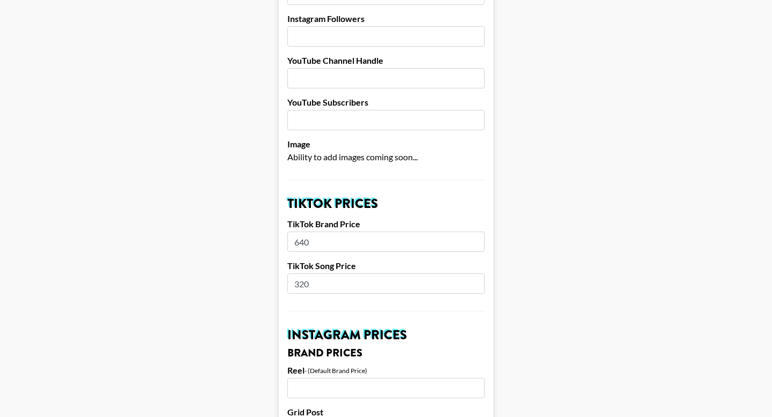
scroll to position [251, 0]
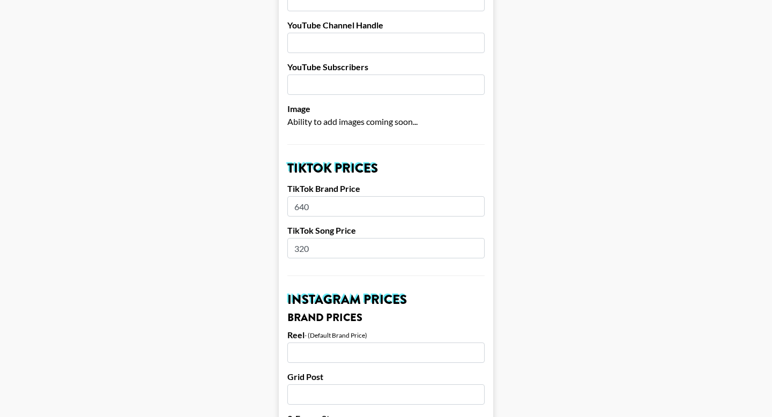
click at [310, 343] on input "number" at bounding box center [385, 353] width 197 height 20
type input "385"
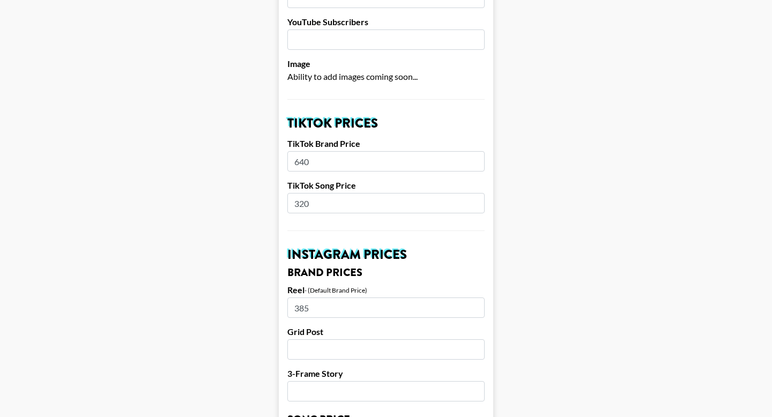
scroll to position [313, 0]
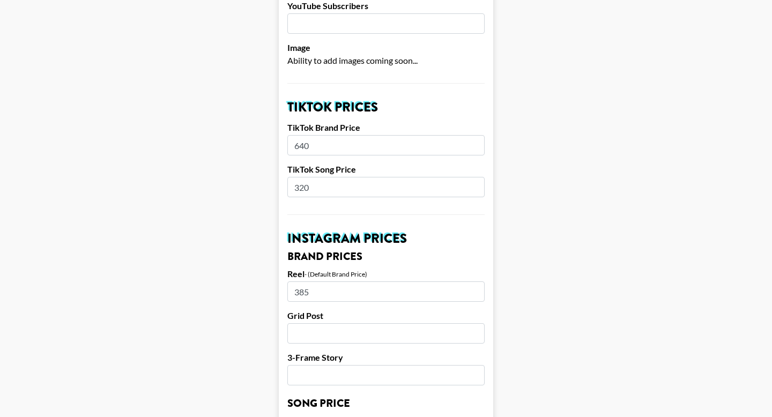
click at [309, 323] on input "number" at bounding box center [385, 333] width 197 height 20
type input "510"
drag, startPoint x: 317, startPoint y: 274, endPoint x: 276, endPoint y: 273, distance: 40.8
click at [276, 273] on main "Airtable ID: reclCtD1DEVdjV8pP Manager(s) ella.makin@grail-talent.com ​ TikTok …" at bounding box center [386, 422] width 755 height 1350
type input "510"
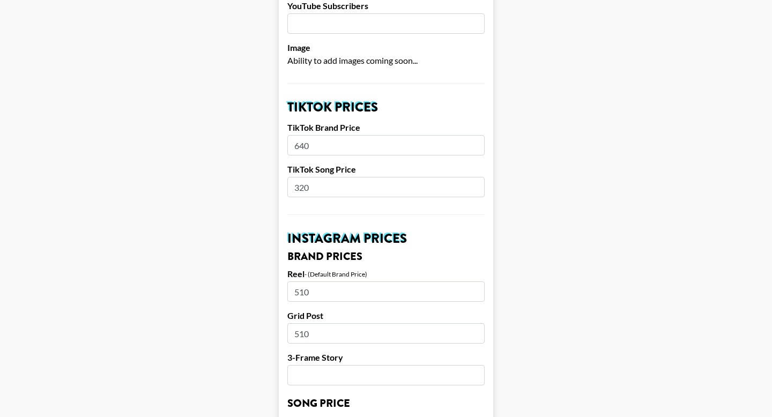
drag, startPoint x: 316, startPoint y: 314, endPoint x: 278, endPoint y: 314, distance: 38.6
click at [278, 314] on main "Airtable ID: reclCtD1DEVdjV8pP Manager(s) ella.makin@grail-talent.com ​ TikTok …" at bounding box center [386, 422] width 755 height 1350
type input "385"
click at [314, 365] on input "number" at bounding box center [385, 375] width 197 height 20
type input "320"
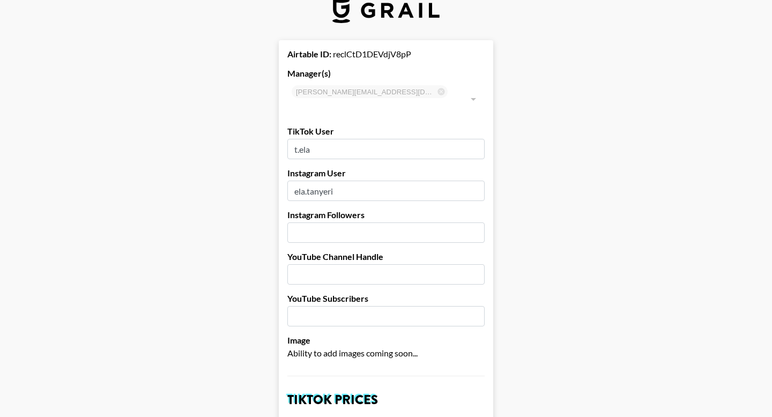
scroll to position [26, 0]
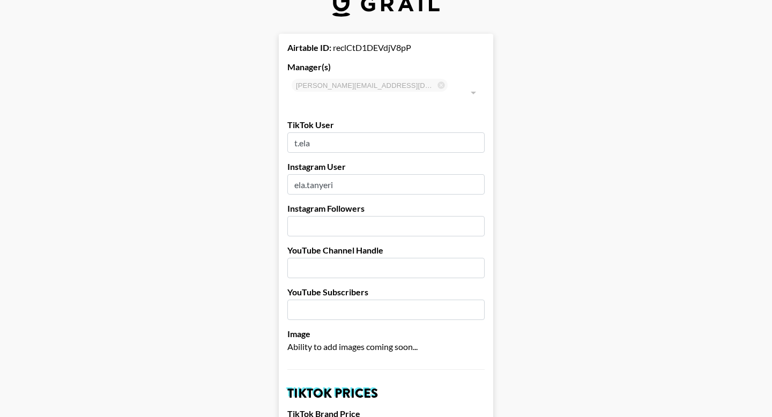
click at [343, 216] on input "number" at bounding box center [385, 226] width 197 height 20
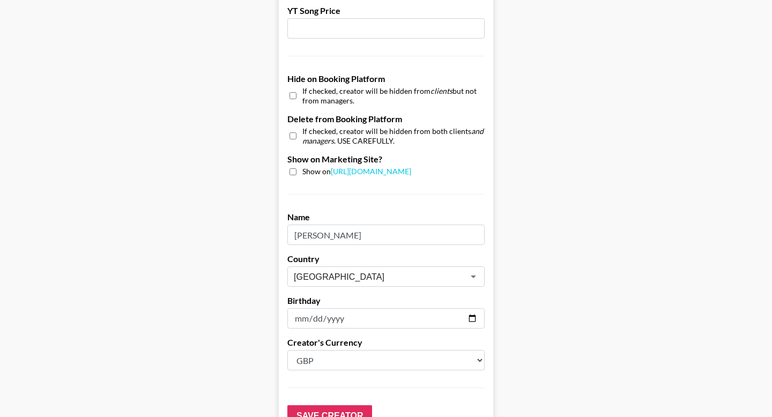
scroll to position [1038, 0]
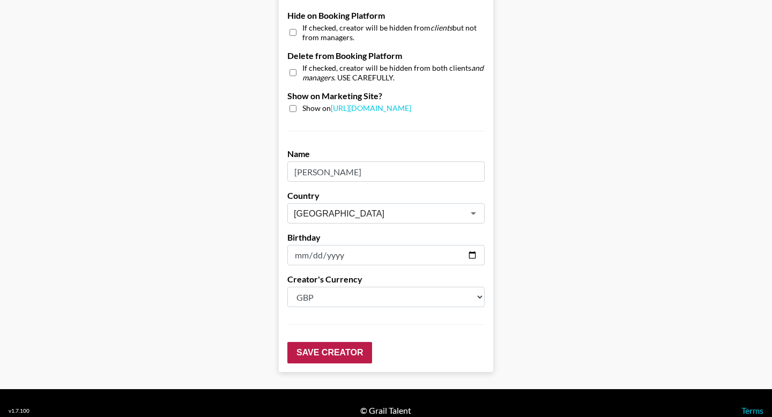
type input "674"
click at [322, 342] on input "Save Creator" at bounding box center [329, 352] width 85 height 21
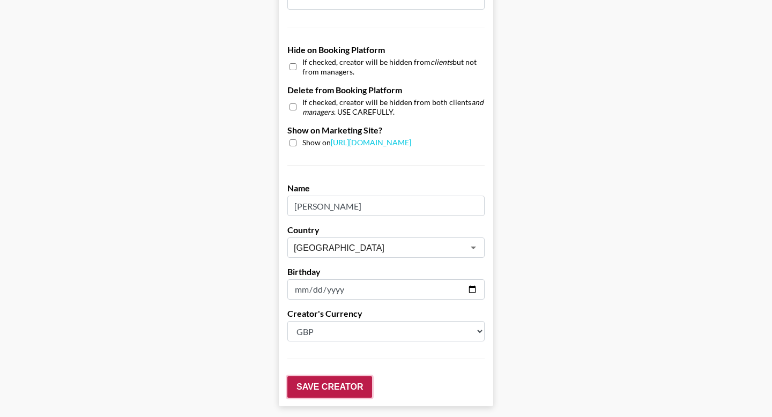
scroll to position [1072, 0]
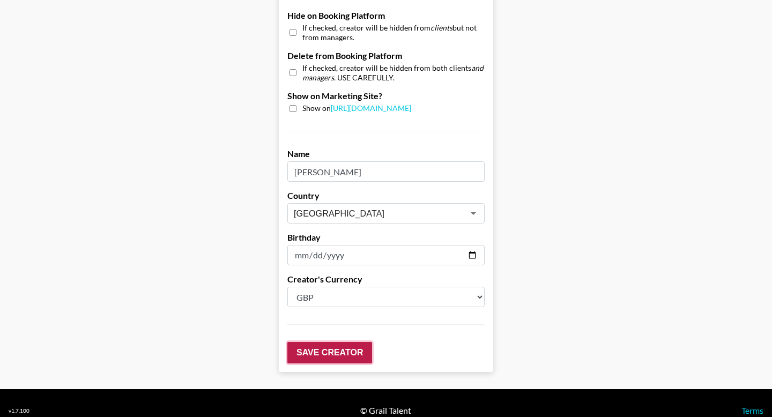
click at [322, 342] on input "Save Creator" at bounding box center [329, 352] width 85 height 21
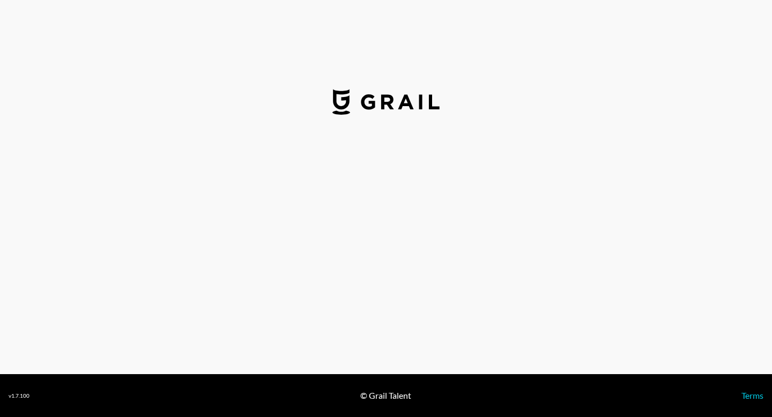
select select "USD"
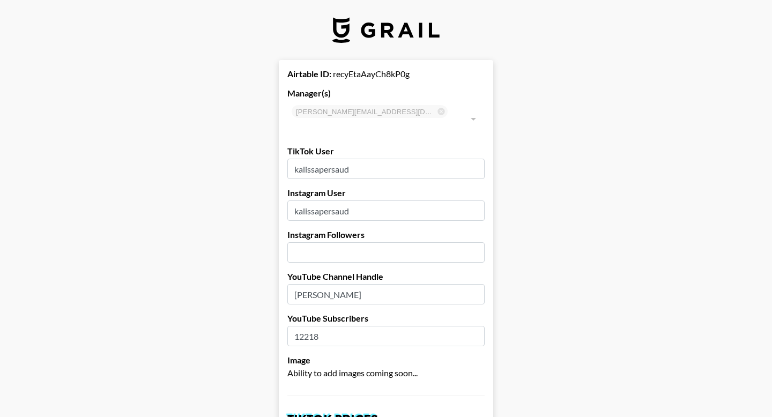
click at [401, 242] on input "number" at bounding box center [385, 252] width 197 height 20
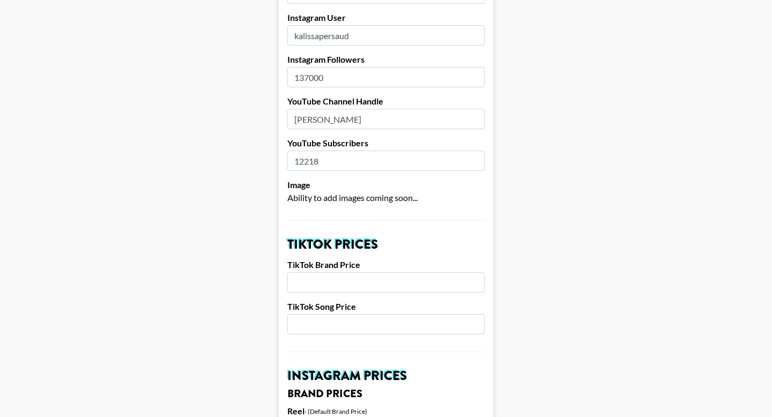
scroll to position [192, 0]
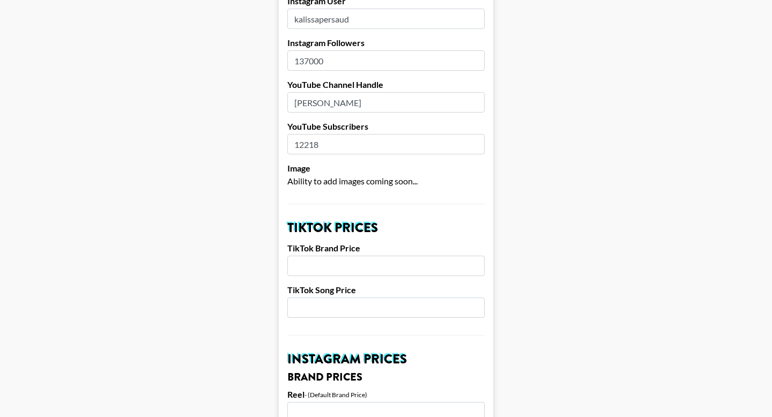
type input "137000"
click at [366, 256] on input "number" at bounding box center [385, 266] width 197 height 20
click at [312, 298] on input "number" at bounding box center [385, 308] width 197 height 20
type input "640"
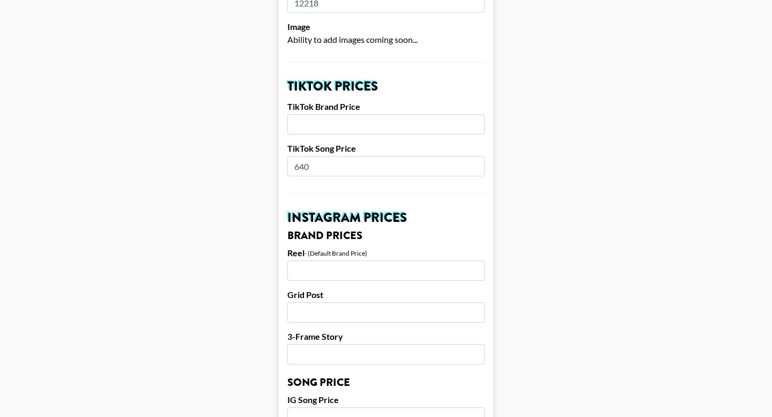
scroll to position [345, 0]
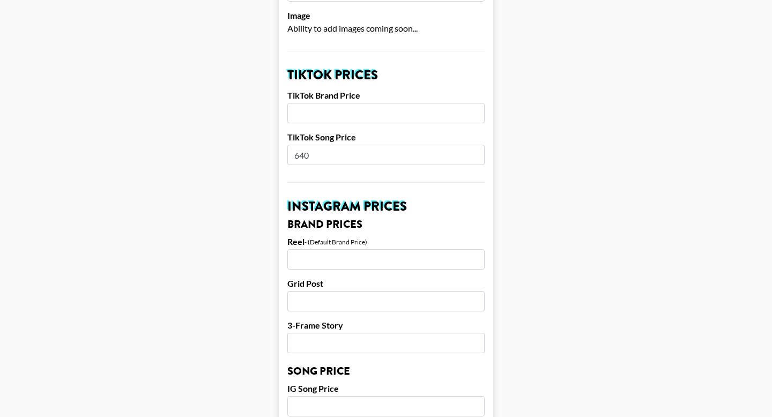
click at [309, 396] on input "number" at bounding box center [385, 406] width 197 height 20
type input "640"
click at [322, 103] on input "number" at bounding box center [385, 113] width 197 height 20
type input "9600"
click at [356, 249] on input "number" at bounding box center [385, 259] width 197 height 20
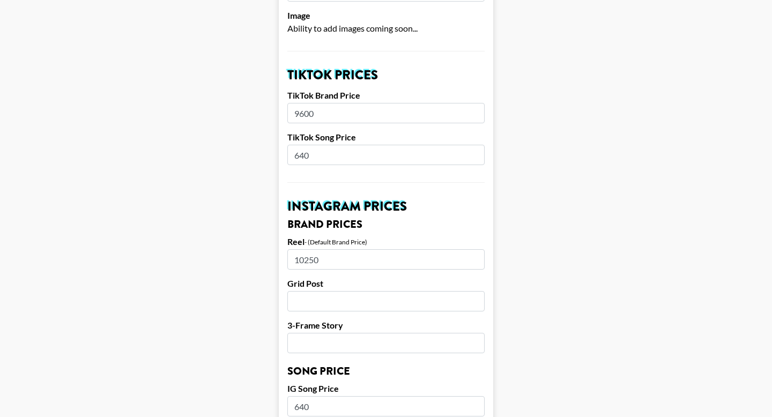
type input "10250"
click at [343, 291] on input "number" at bounding box center [385, 301] width 197 height 20
type input "0"
type input "7050"
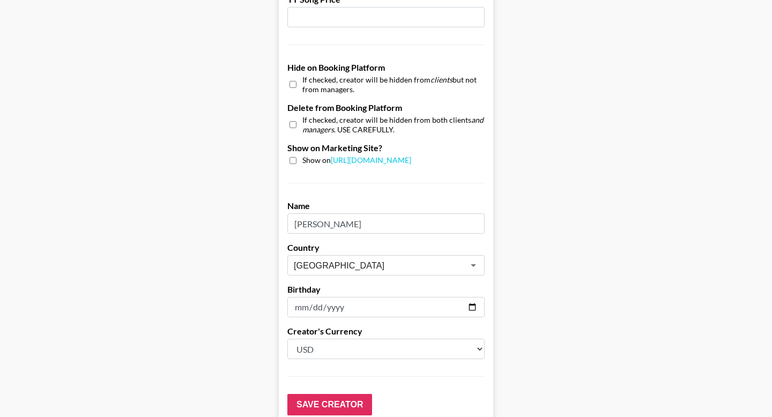
scroll to position [1038, 0]
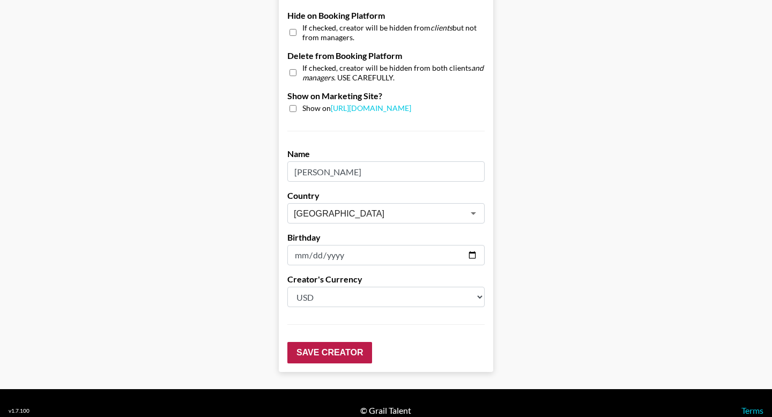
type input "3850"
click at [335, 342] on input "Save Creator" at bounding box center [329, 352] width 85 height 21
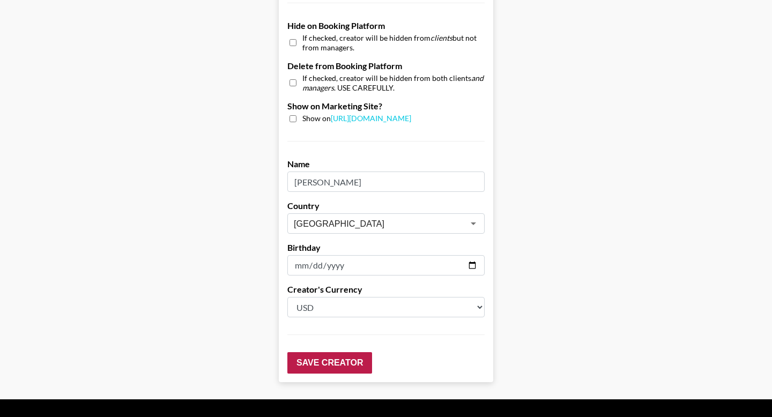
scroll to position [71, 0]
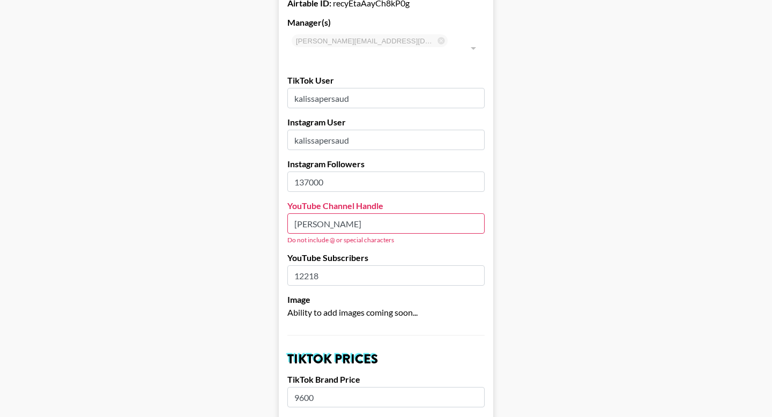
drag, startPoint x: 362, startPoint y: 204, endPoint x: 292, endPoint y: 204, distance: 70.2
click at [292, 213] on input "[PERSON_NAME]" at bounding box center [385, 223] width 197 height 20
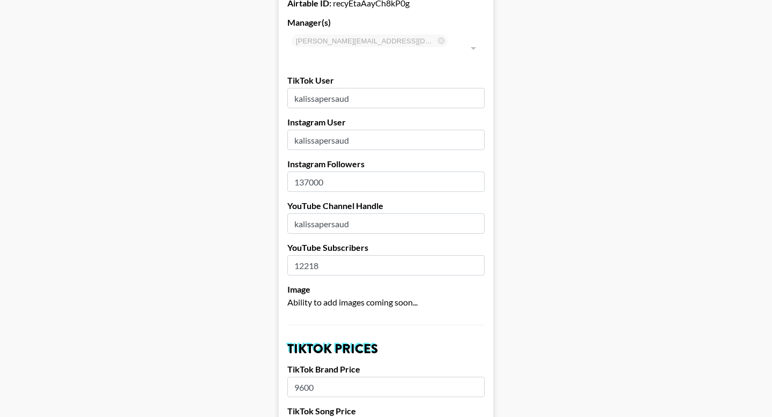
type input "kalissapersaud"
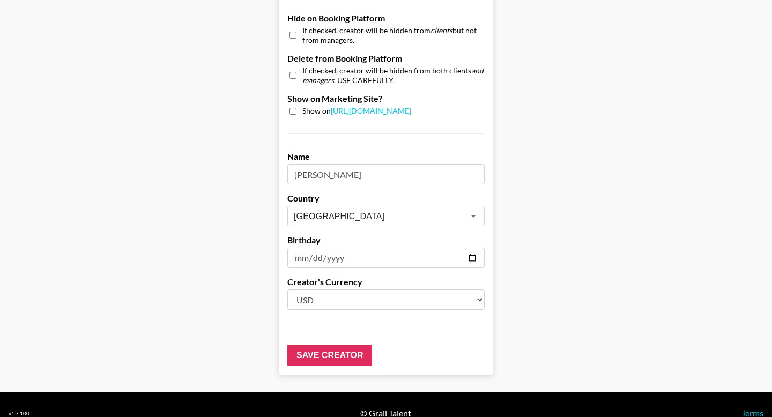
scroll to position [1038, 0]
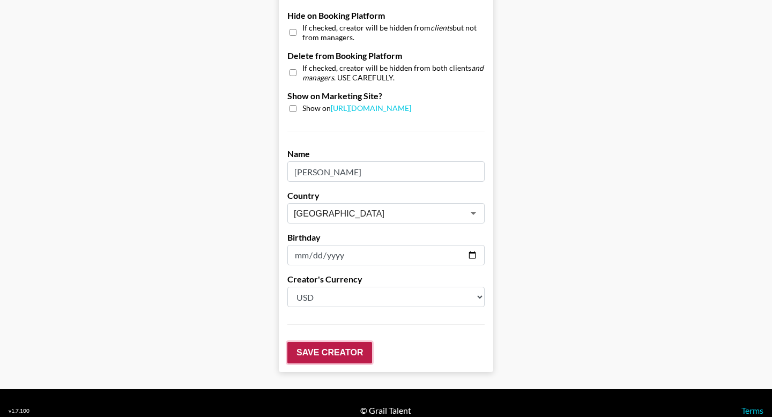
click at [314, 342] on input "Save Creator" at bounding box center [329, 352] width 85 height 21
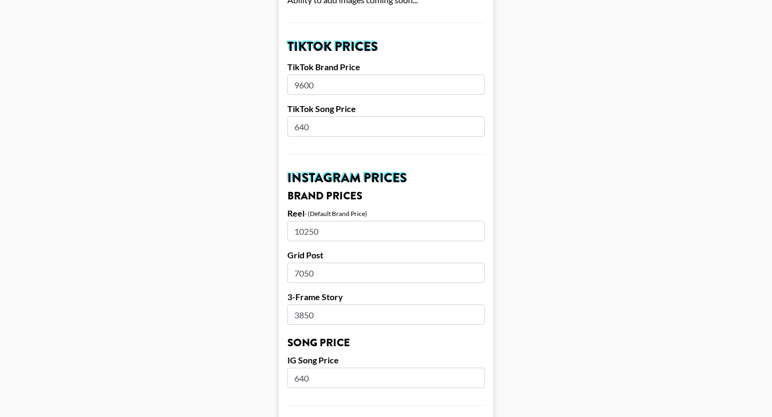
scroll to position [386, 0]
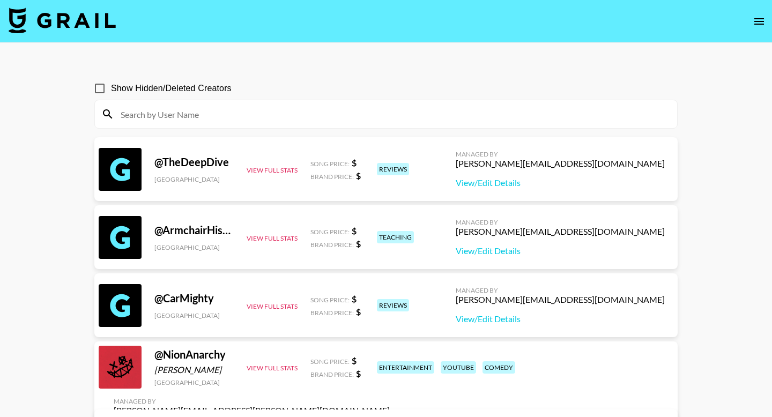
click at [559, 124] on div at bounding box center [386, 114] width 582 height 28
click at [549, 116] on input at bounding box center [392, 114] width 557 height 17
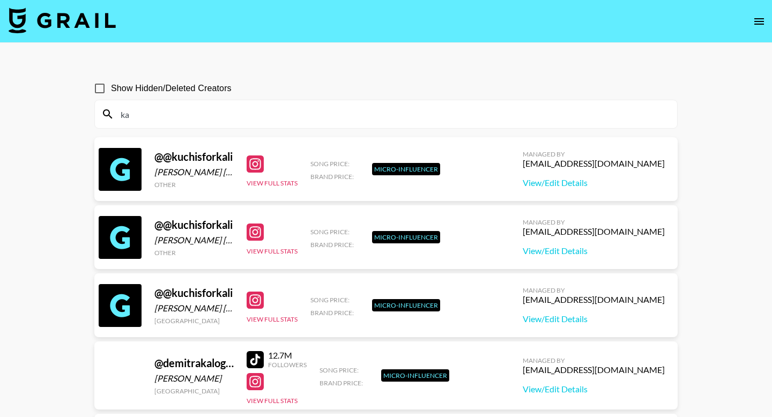
type input "k"
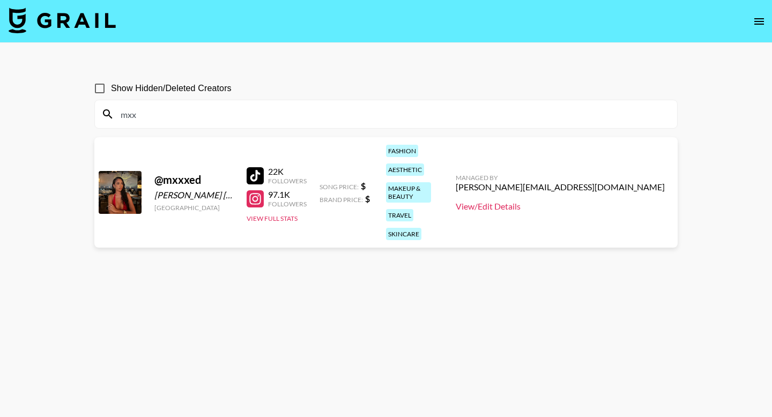
type input "mxx"
click at [574, 201] on link "View/Edit Details" at bounding box center [560, 206] width 209 height 11
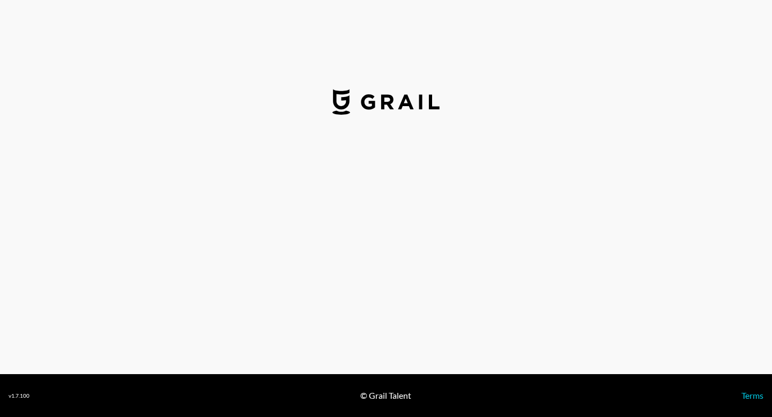
select select "USD"
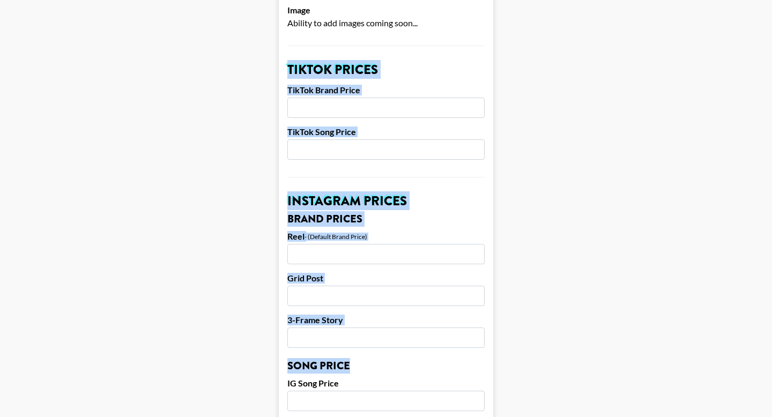
scroll to position [352, 0]
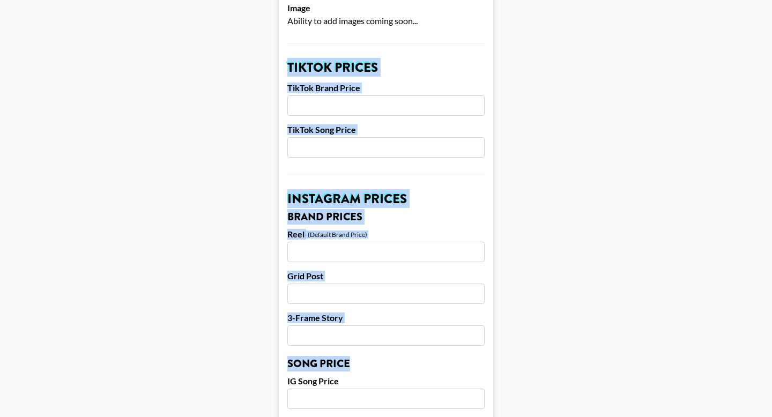
drag, startPoint x: 286, startPoint y: 52, endPoint x: 376, endPoint y: 408, distance: 367.1
click at [376, 409] on form "Airtable ID: recZcJuQ9RYt0B6nP Manager(s) [PERSON_NAME][EMAIL_ADDRESS][DOMAIN_N…" at bounding box center [386, 383] width 214 height 1350
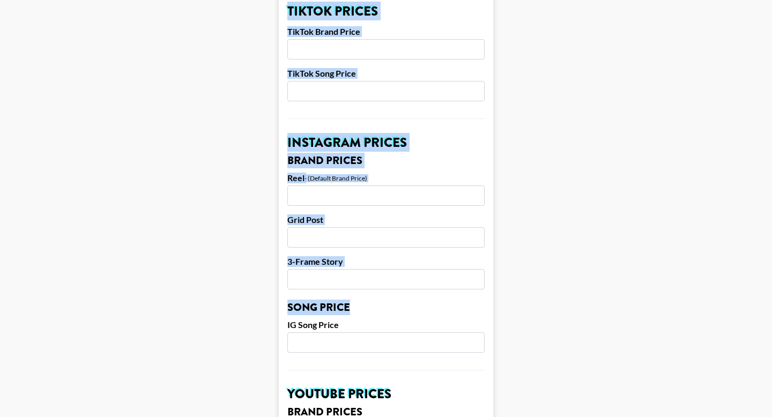
scroll to position [420, 0]
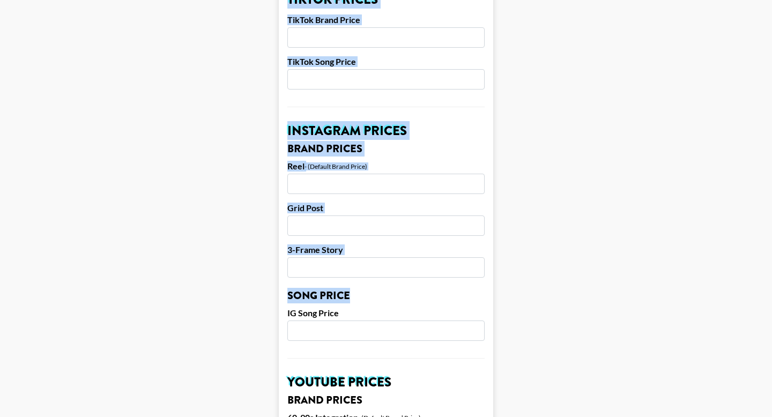
copy form "TikTok Prices TikTok Brand Price TikTok Song Price Instagram Prices Brand Price…"
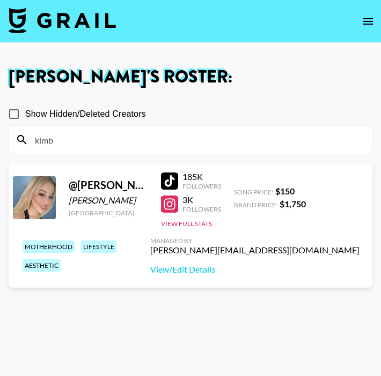
click at [174, 177] on div at bounding box center [169, 181] width 17 height 17
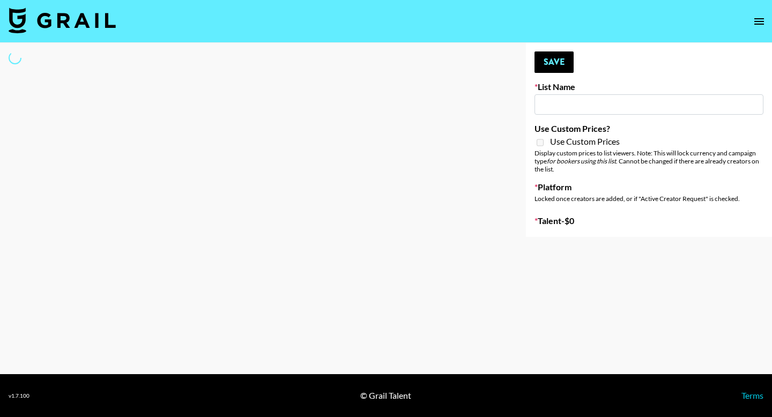
type input "London Fashion Week [DATE]"
select select "Song"
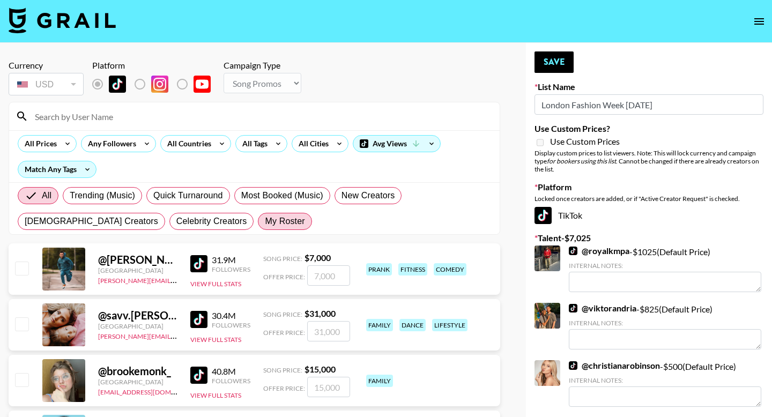
click at [265, 226] on span "My Roster" at bounding box center [285, 221] width 40 height 13
click at [265, 221] on input "My Roster" at bounding box center [265, 221] width 0 height 0
radio input "true"
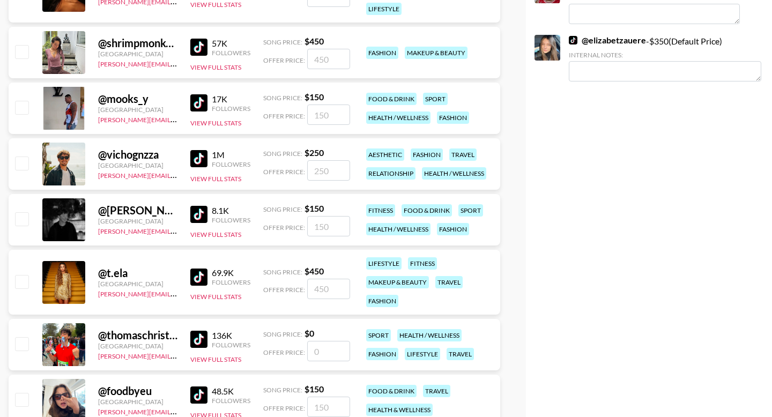
scroll to position [900, 0]
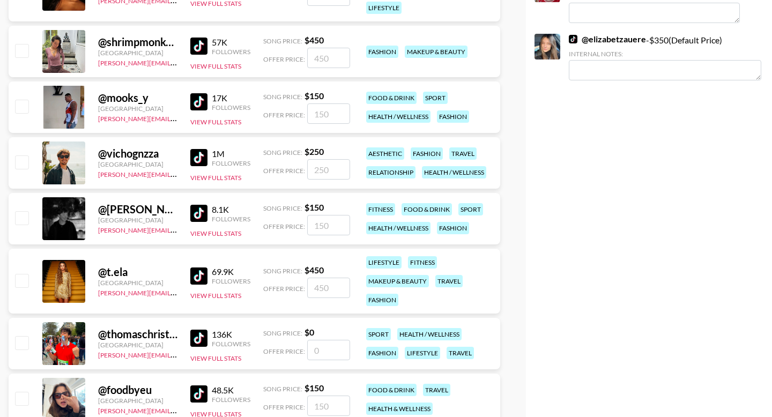
click at [19, 283] on input "checkbox" at bounding box center [21, 280] width 13 height 13
checkbox input "true"
type input "450"
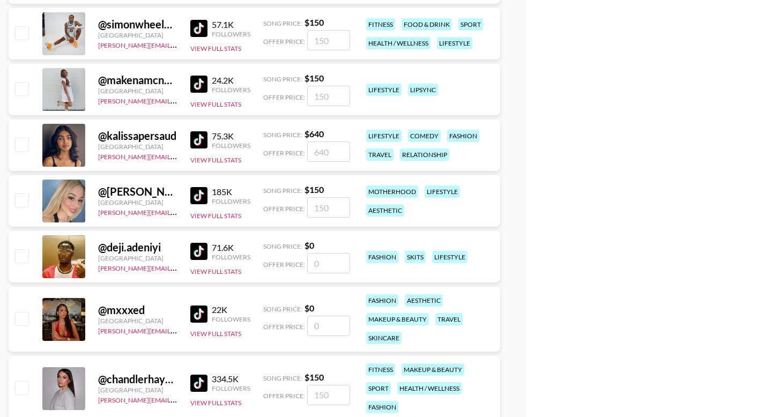
scroll to position [1378, 0]
click at [24, 259] on input "checkbox" at bounding box center [21, 255] width 13 height 13
checkbox input "false"
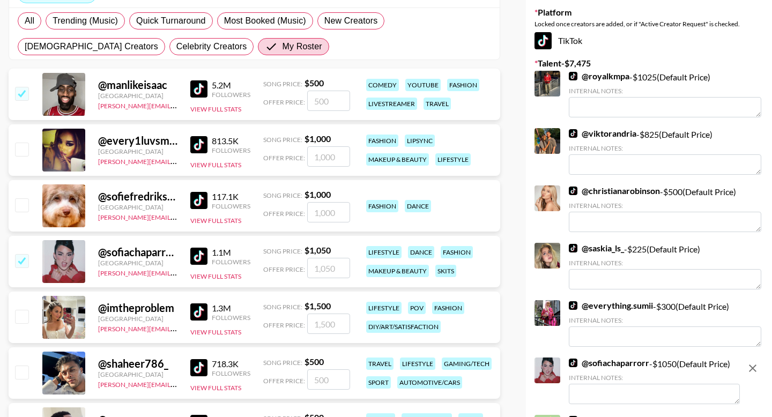
scroll to position [0, 0]
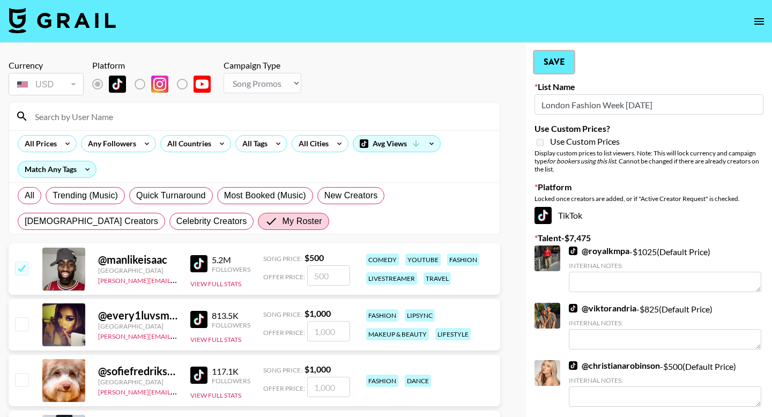
click at [555, 56] on button "Save" at bounding box center [554, 61] width 39 height 21
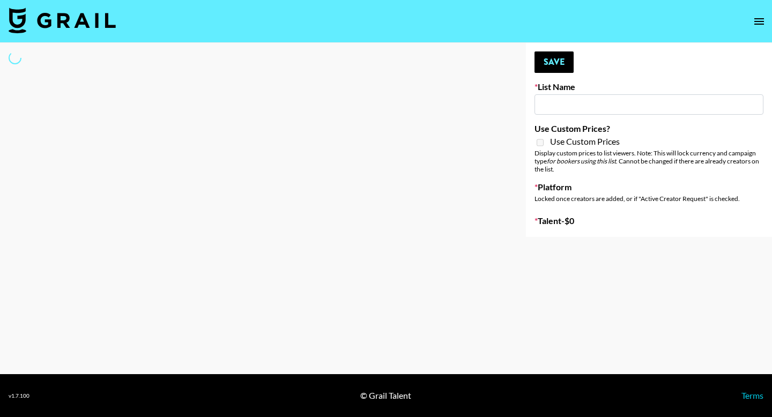
type input "[US_STATE] Fashion Week [DATE]"
select select "Song"
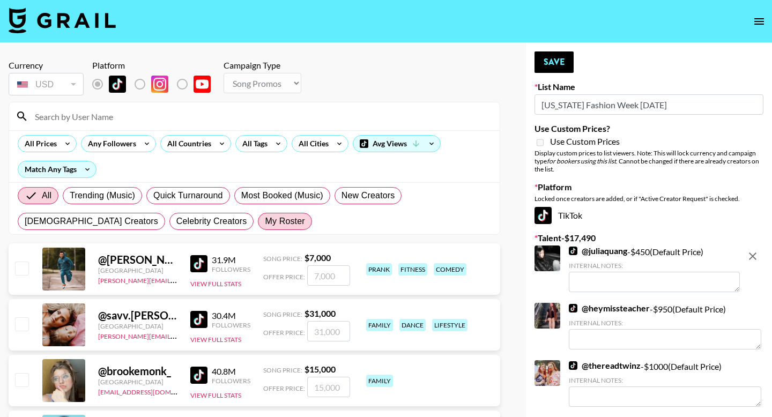
click at [265, 227] on span "My Roster" at bounding box center [285, 221] width 40 height 13
click at [265, 221] on input "My Roster" at bounding box center [265, 221] width 0 height 0
radio input "true"
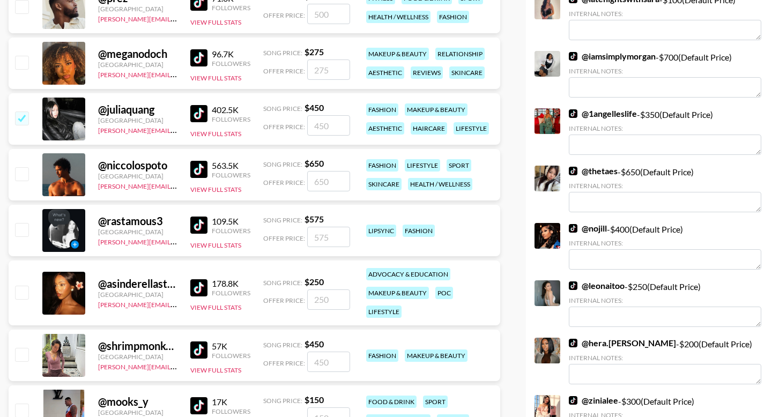
scroll to position [319, 0]
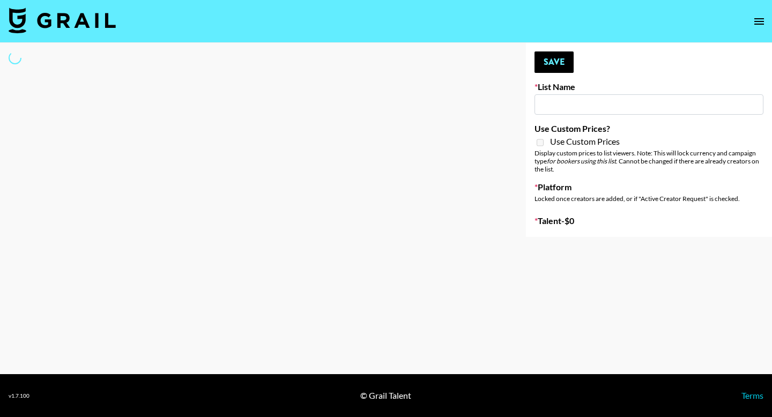
type input "Paris Fashion Week [DATE]"
select select "Song"
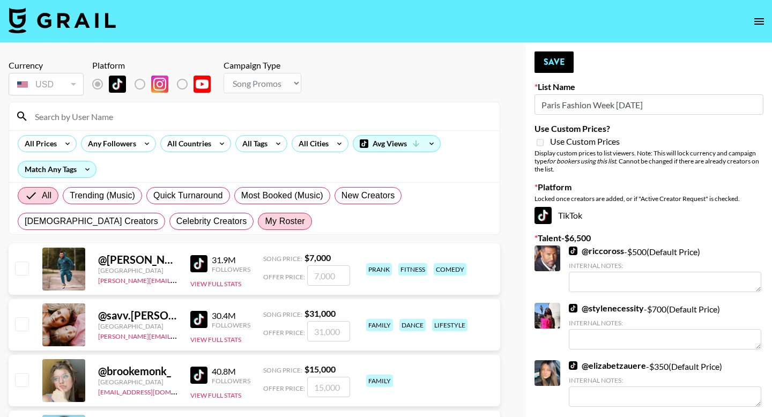
click at [258, 213] on label "My Roster" at bounding box center [285, 221] width 54 height 17
click at [265, 221] on input "My Roster" at bounding box center [265, 221] width 0 height 0
radio input "true"
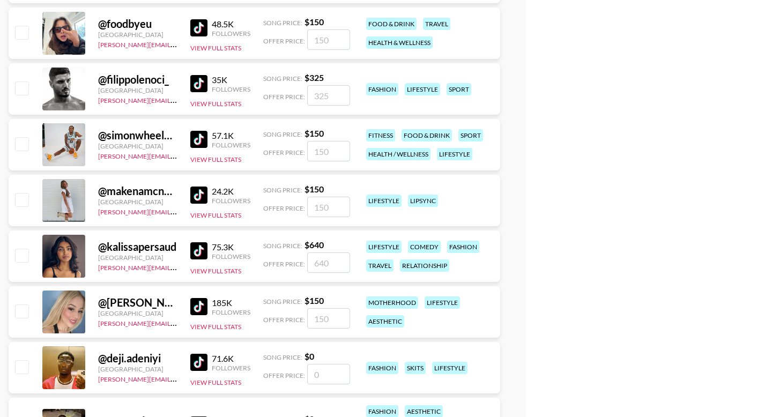
scroll to position [1386, 0]
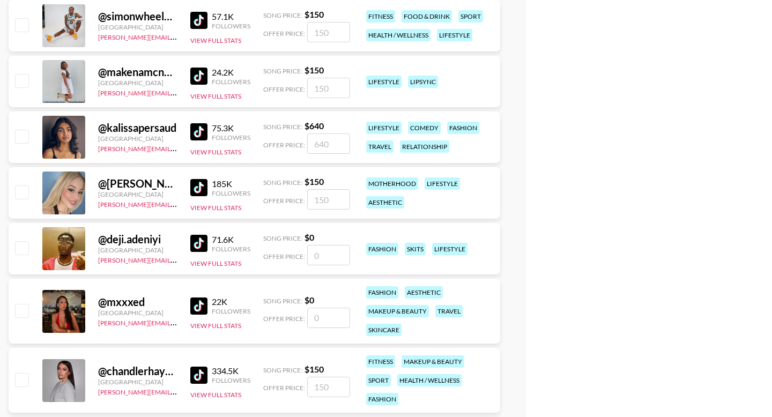
click at [23, 142] on input "checkbox" at bounding box center [21, 136] width 13 height 13
checkbox input "true"
type input "640"
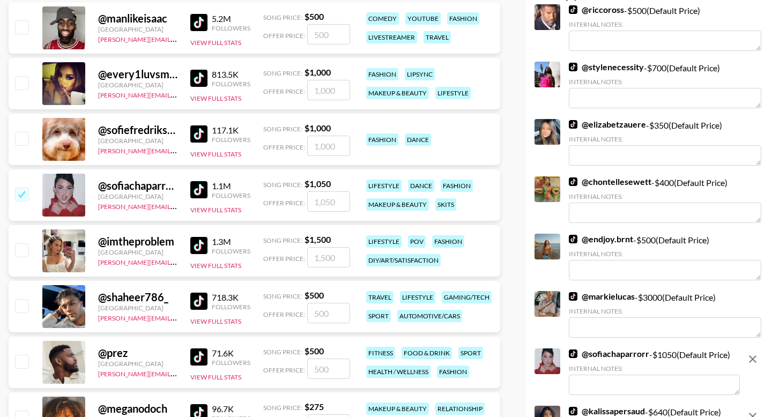
scroll to position [0, 0]
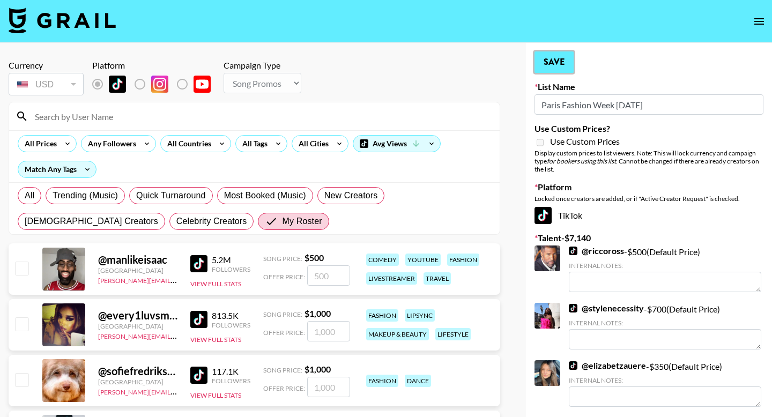
click at [544, 65] on button "Save" at bounding box center [554, 61] width 39 height 21
